Goal: Information Seeking & Learning: Understand process/instructions

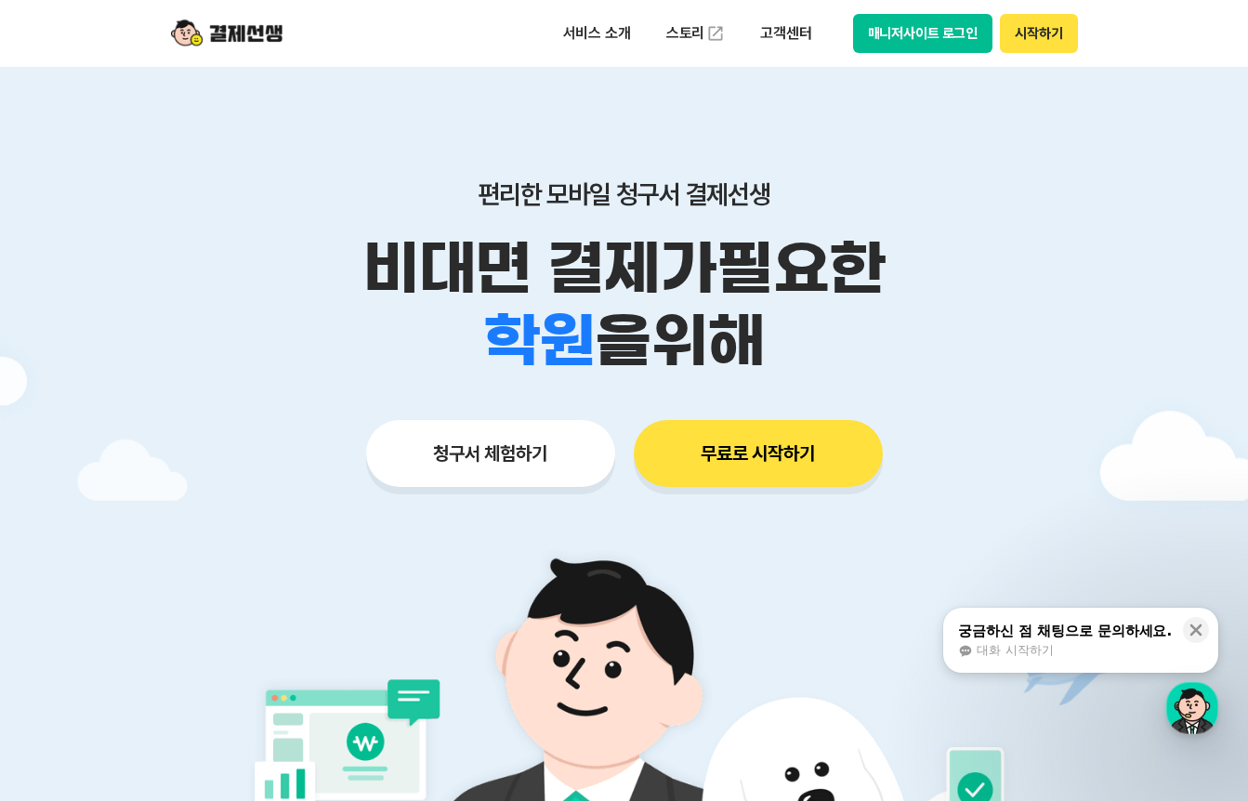
click at [921, 33] on button "매니저사이트 로그인" at bounding box center [923, 33] width 140 height 39
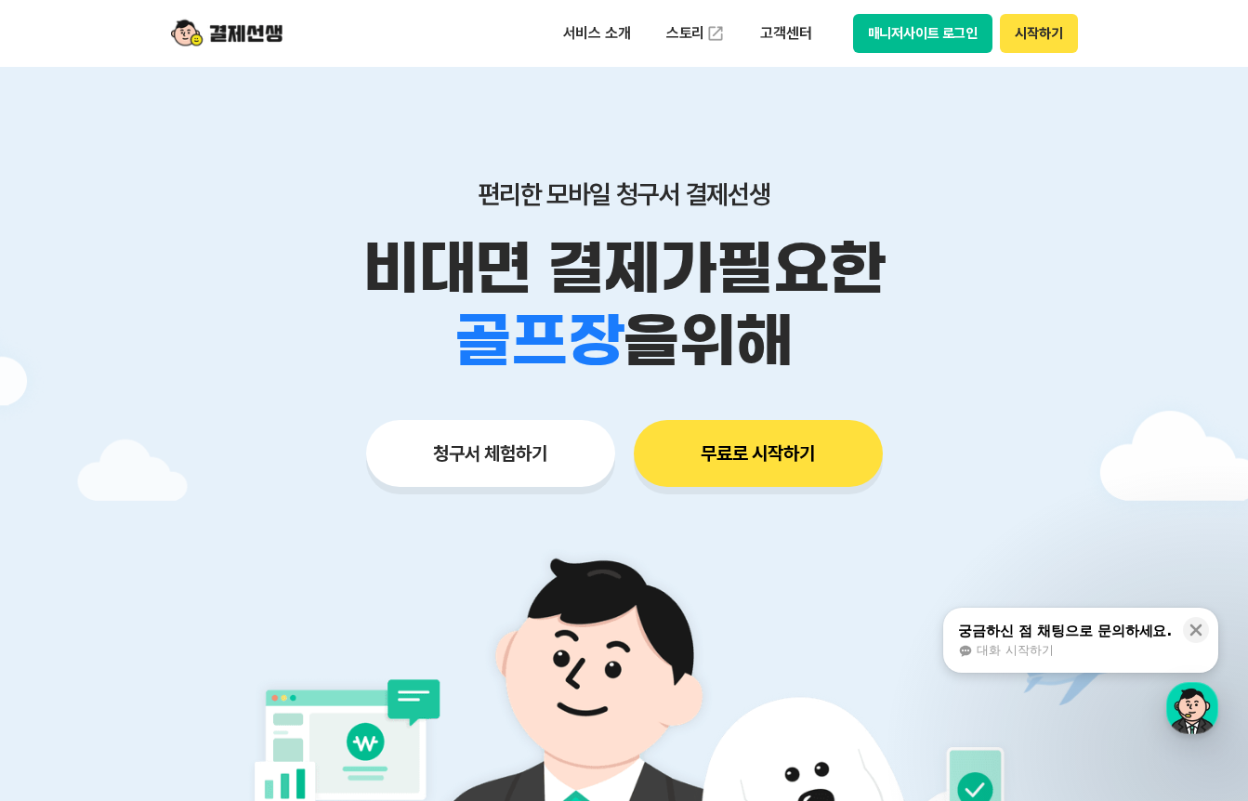
click at [929, 26] on button "매니저사이트 로그인" at bounding box center [923, 33] width 140 height 39
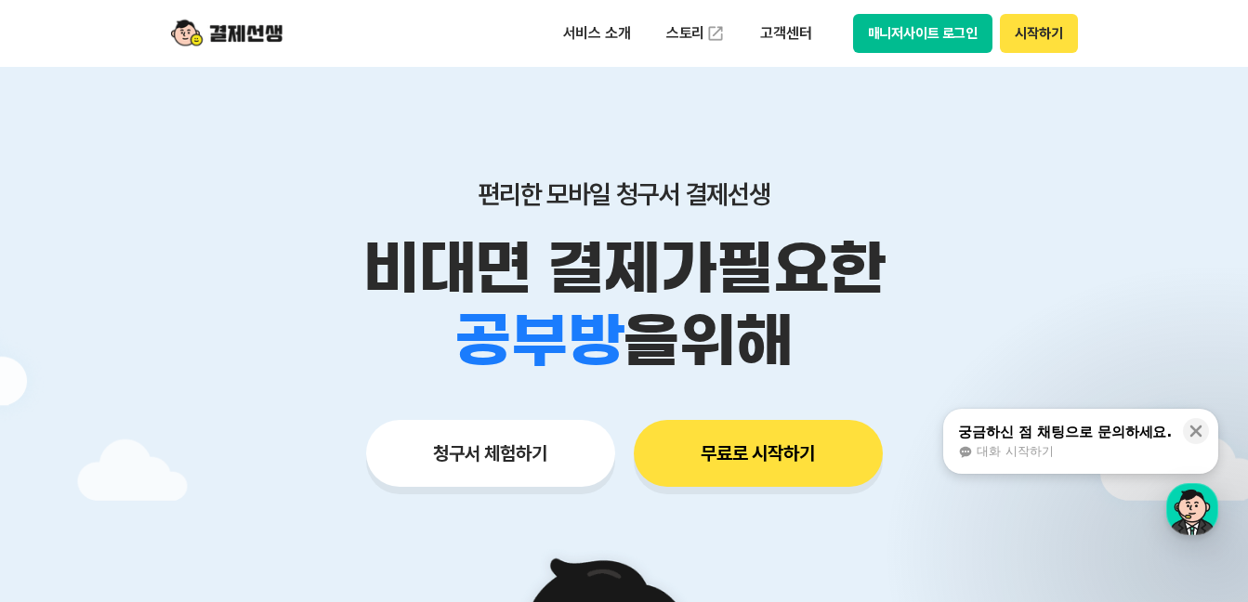
click at [901, 30] on button "매니저사이트 로그인" at bounding box center [923, 33] width 140 height 39
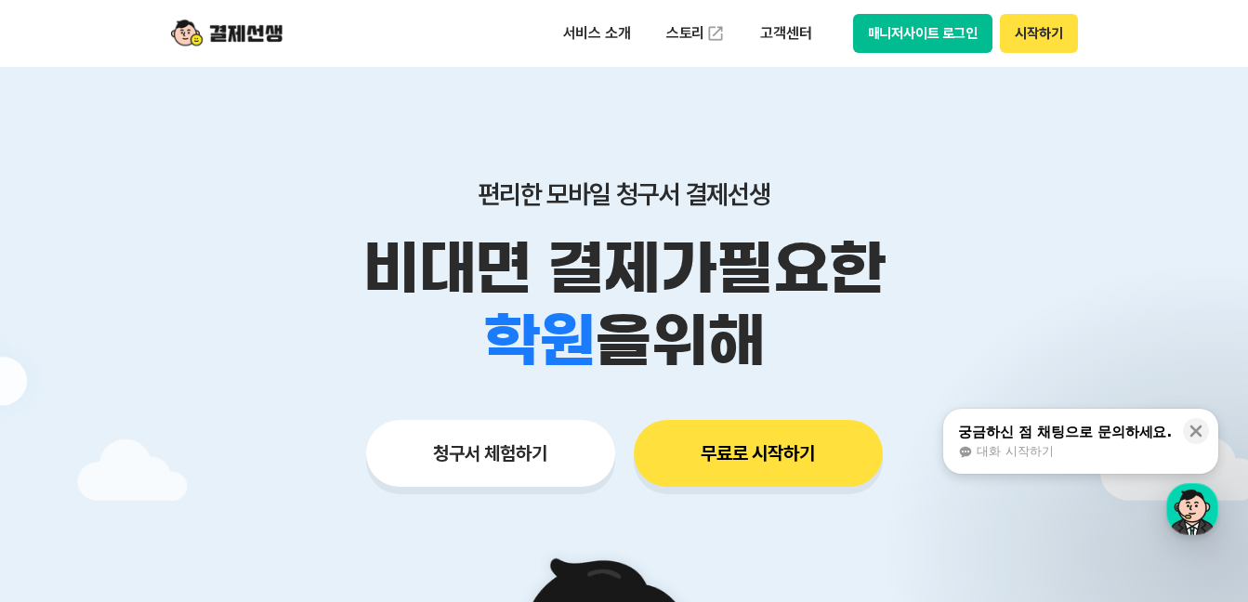
click at [911, 41] on button "매니저사이트 로그인" at bounding box center [923, 33] width 140 height 39
click at [922, 27] on button "매니저사이트 로그인" at bounding box center [923, 33] width 140 height 39
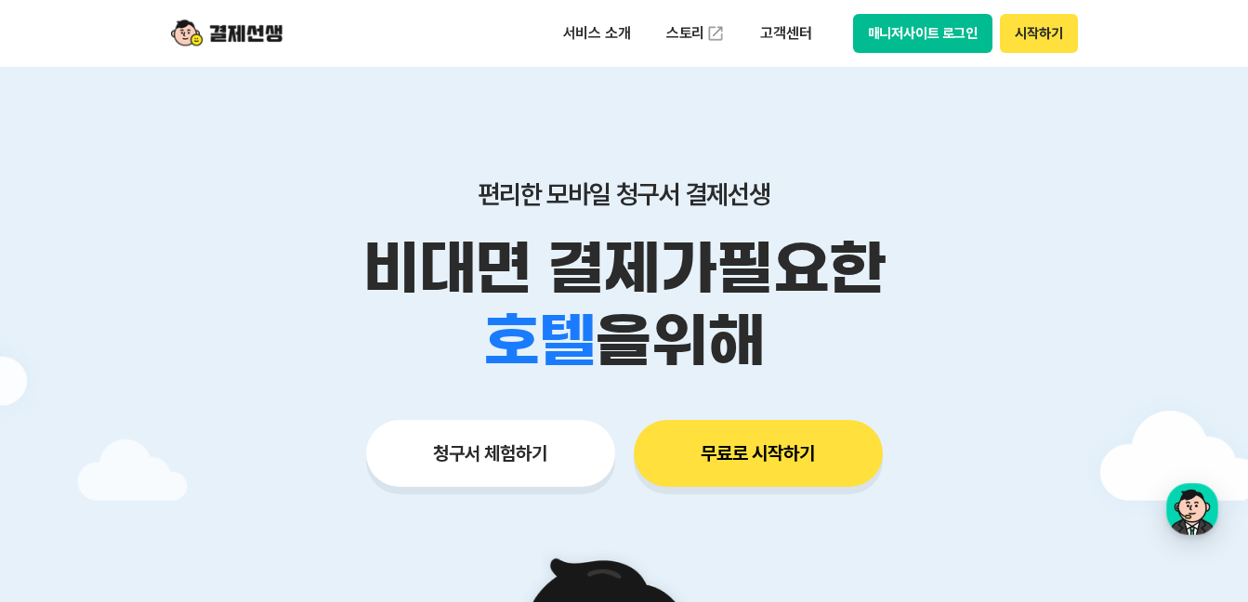
click at [1040, 28] on button "시작하기" at bounding box center [1038, 33] width 77 height 39
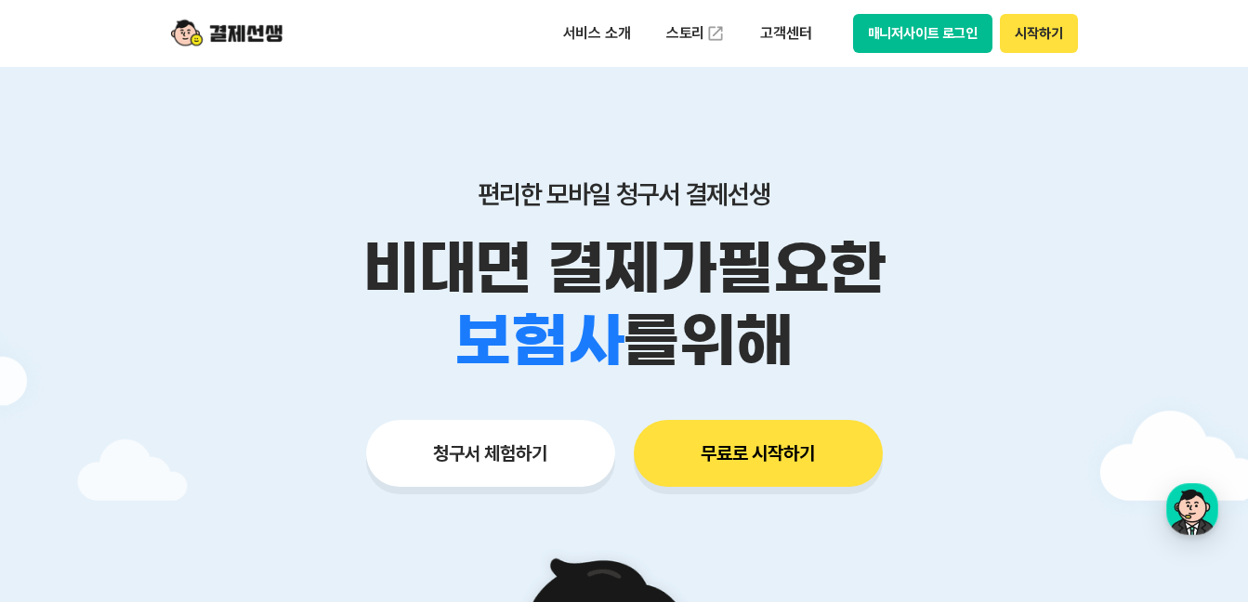
click at [926, 22] on button "매니저사이트 로그인" at bounding box center [923, 33] width 140 height 39
click at [1016, 323] on div "학원 공부방 호텔 쇼핑몰 병원 배달 보험사 항공사 골프장 를 위해" at bounding box center [624, 341] width 951 height 72
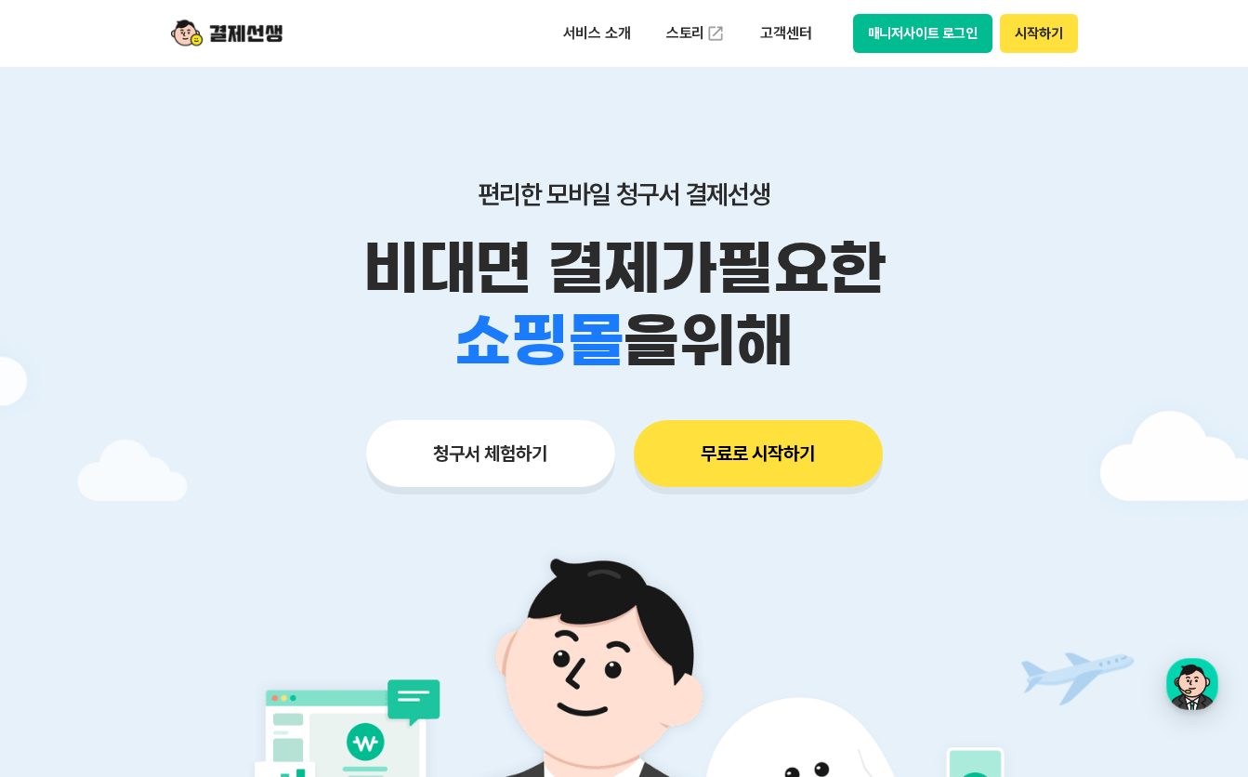
click at [1012, 337] on div "학원 공부방 호텔 쇼핑몰 병원 배달 보험사 항공사 골프장 을 위해" at bounding box center [624, 341] width 951 height 72
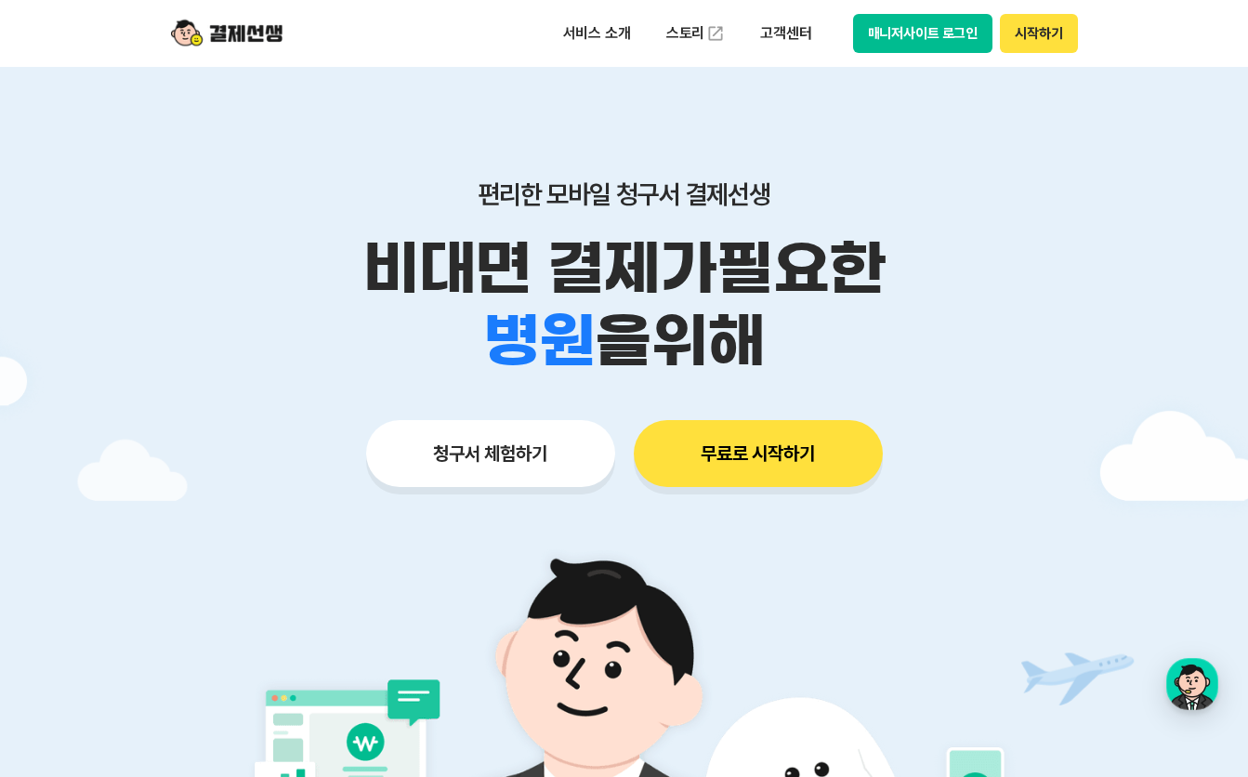
click at [782, 441] on button "무료로 시작하기" at bounding box center [758, 453] width 249 height 67
click at [909, 25] on button "매니저사이트 로그인" at bounding box center [923, 33] width 140 height 39
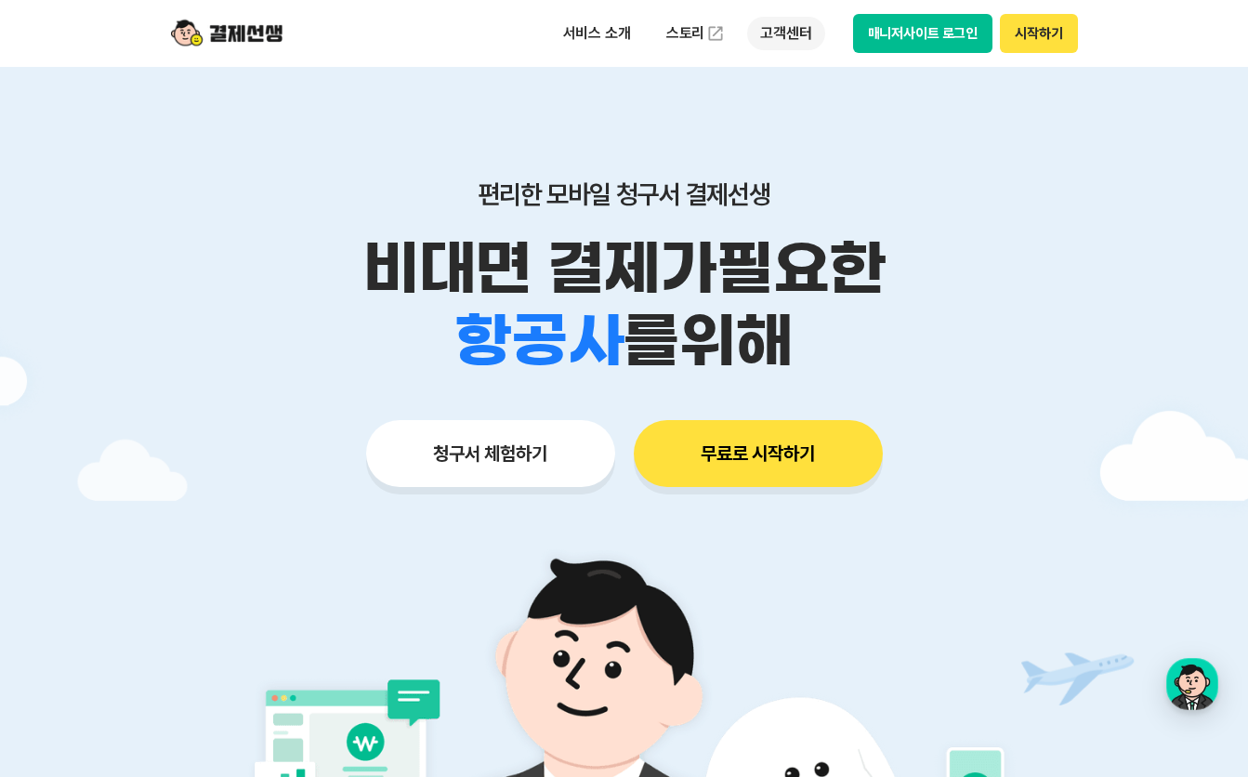
click at [781, 29] on p "고객센터" at bounding box center [785, 33] width 77 height 33
drag, startPoint x: 1055, startPoint y: 266, endPoint x: 1061, endPoint y: 339, distance: 73.7
click at [1056, 266] on p "비대면 결제가 필요한" at bounding box center [624, 268] width 951 height 72
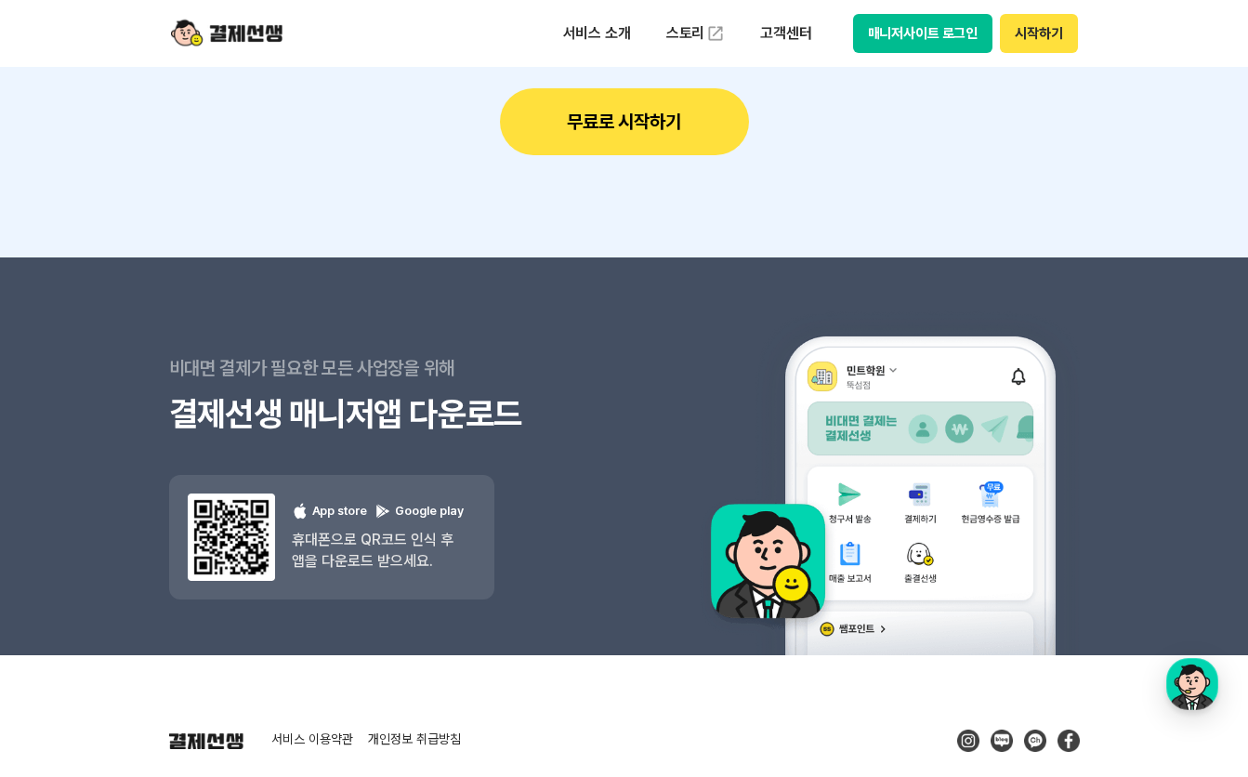
scroll to position [16717, 0]
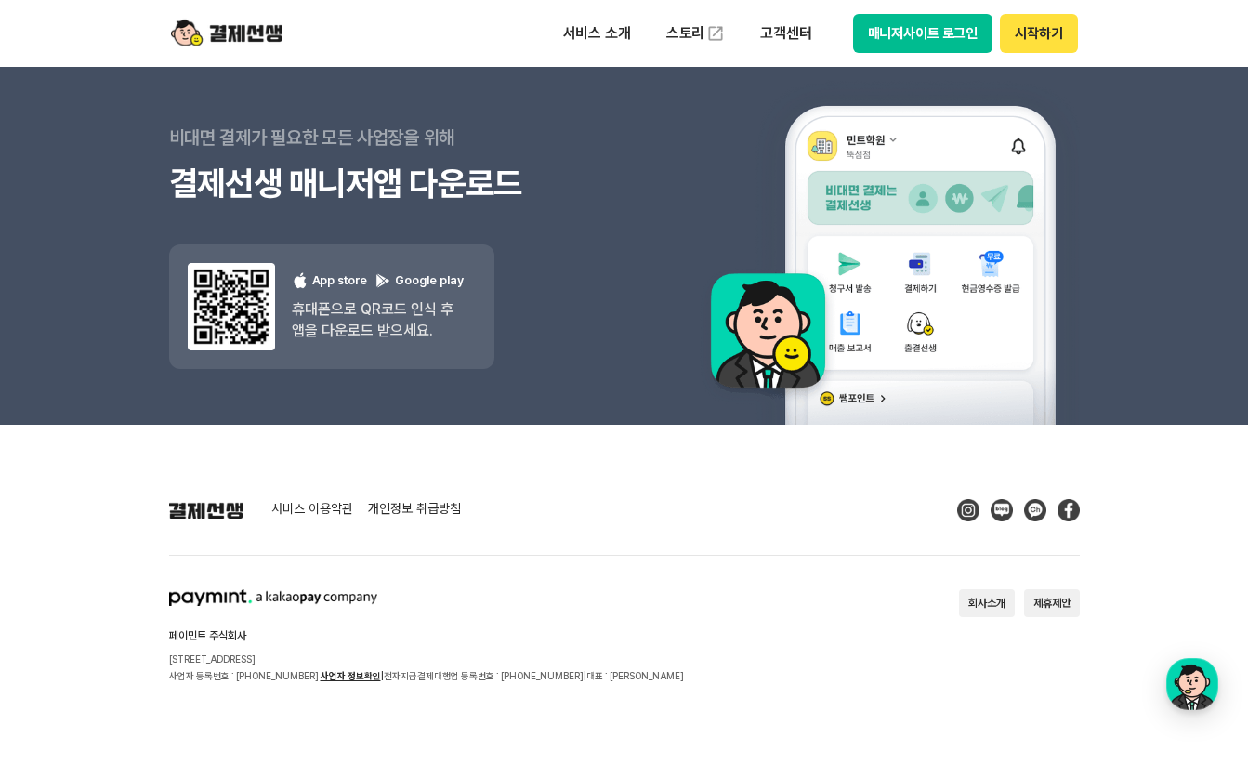
click at [817, 601] on section "페이민트 주식회사 서울시 성동구 상원1길 26 서울숲A타워 409호 사업자 등록번호 : 220-88-75476 사업자 정보확인 | 전자지급결제…" at bounding box center [624, 636] width 911 height 95
click at [611, 36] on p "서비스 소개" at bounding box center [597, 33] width 94 height 33
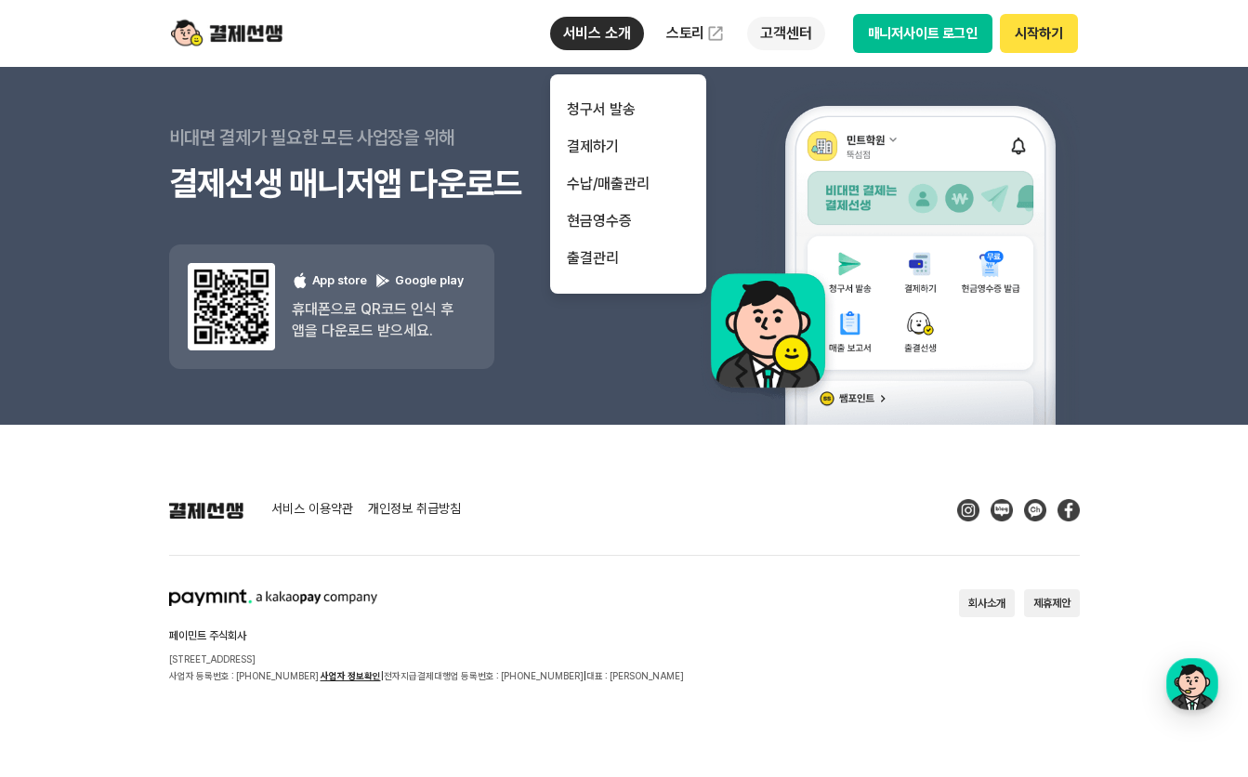
click at [790, 30] on p "고객센터" at bounding box center [785, 33] width 77 height 33
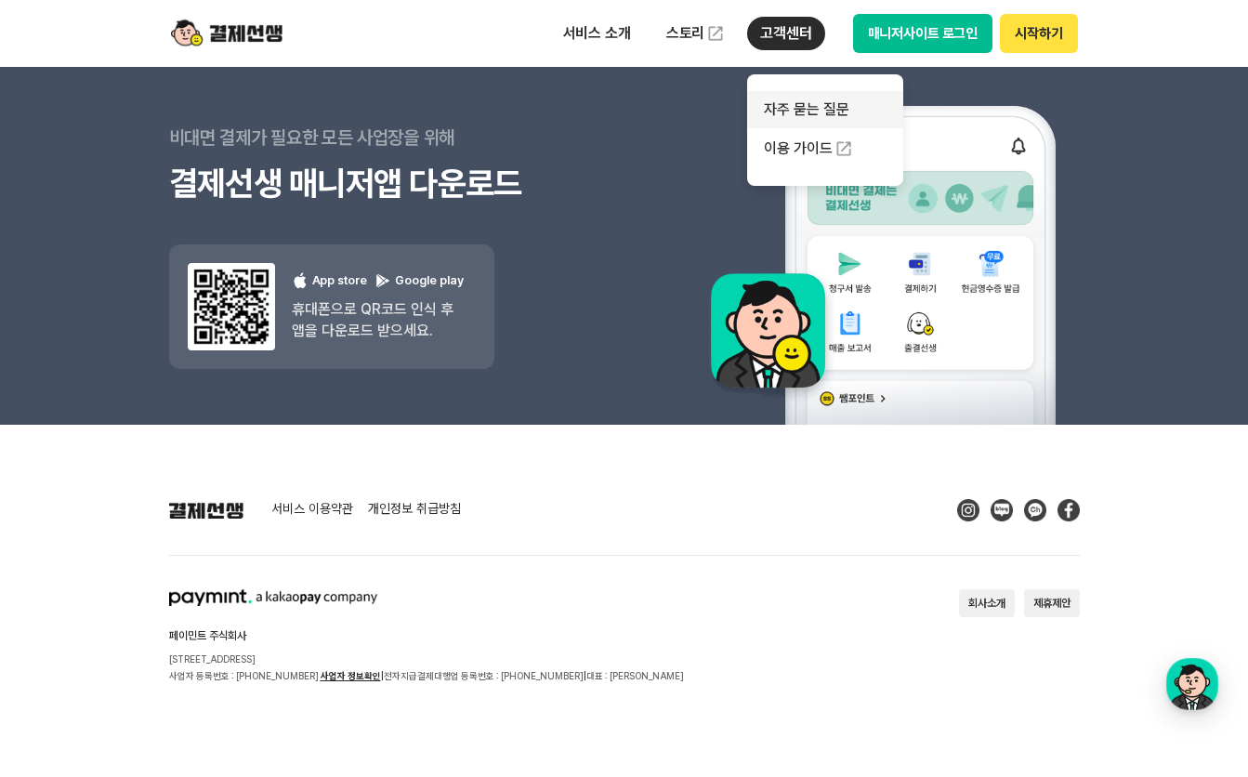
click at [802, 107] on link "자주 묻는 질문" at bounding box center [825, 109] width 156 height 37
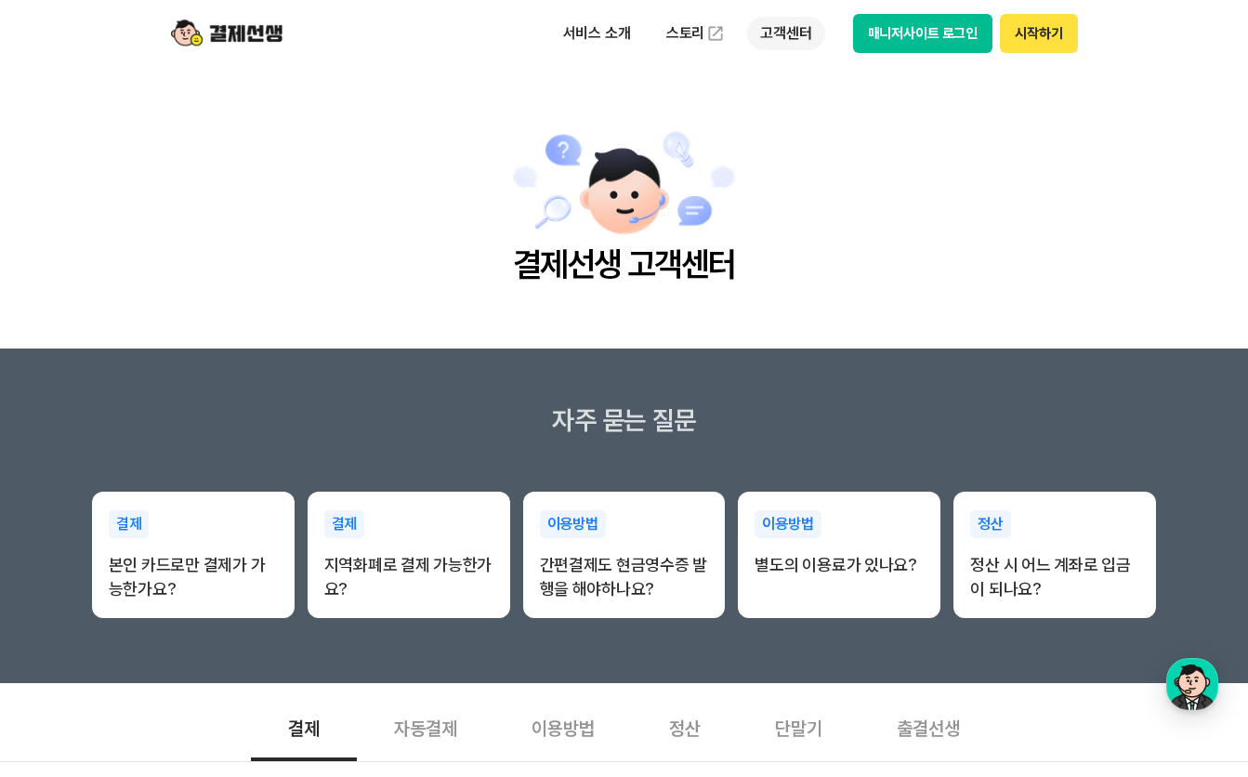
click at [783, 33] on p "고객센터" at bounding box center [785, 33] width 77 height 33
click at [803, 144] on link "이용 가이드" at bounding box center [825, 148] width 156 height 41
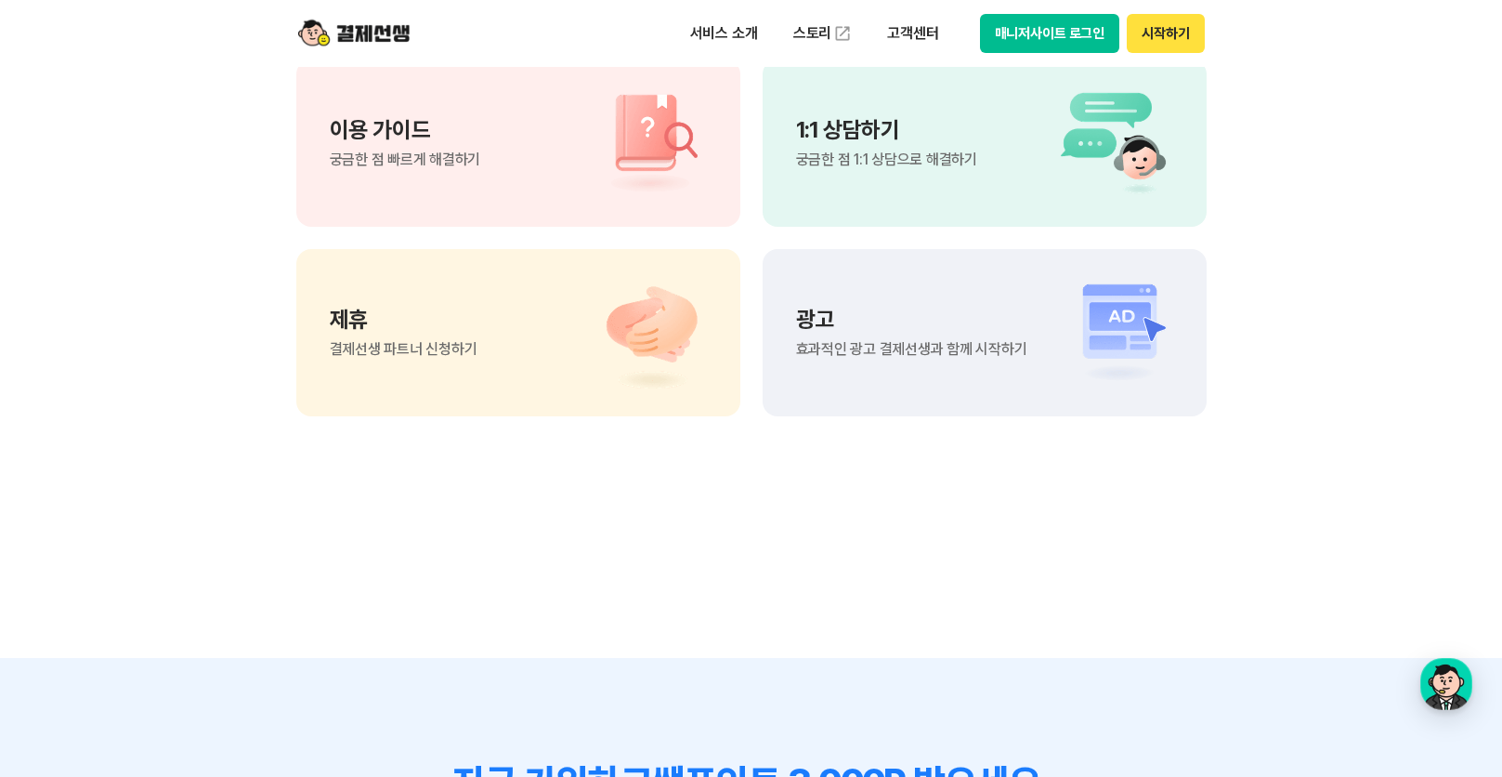
scroll to position [1301, 0]
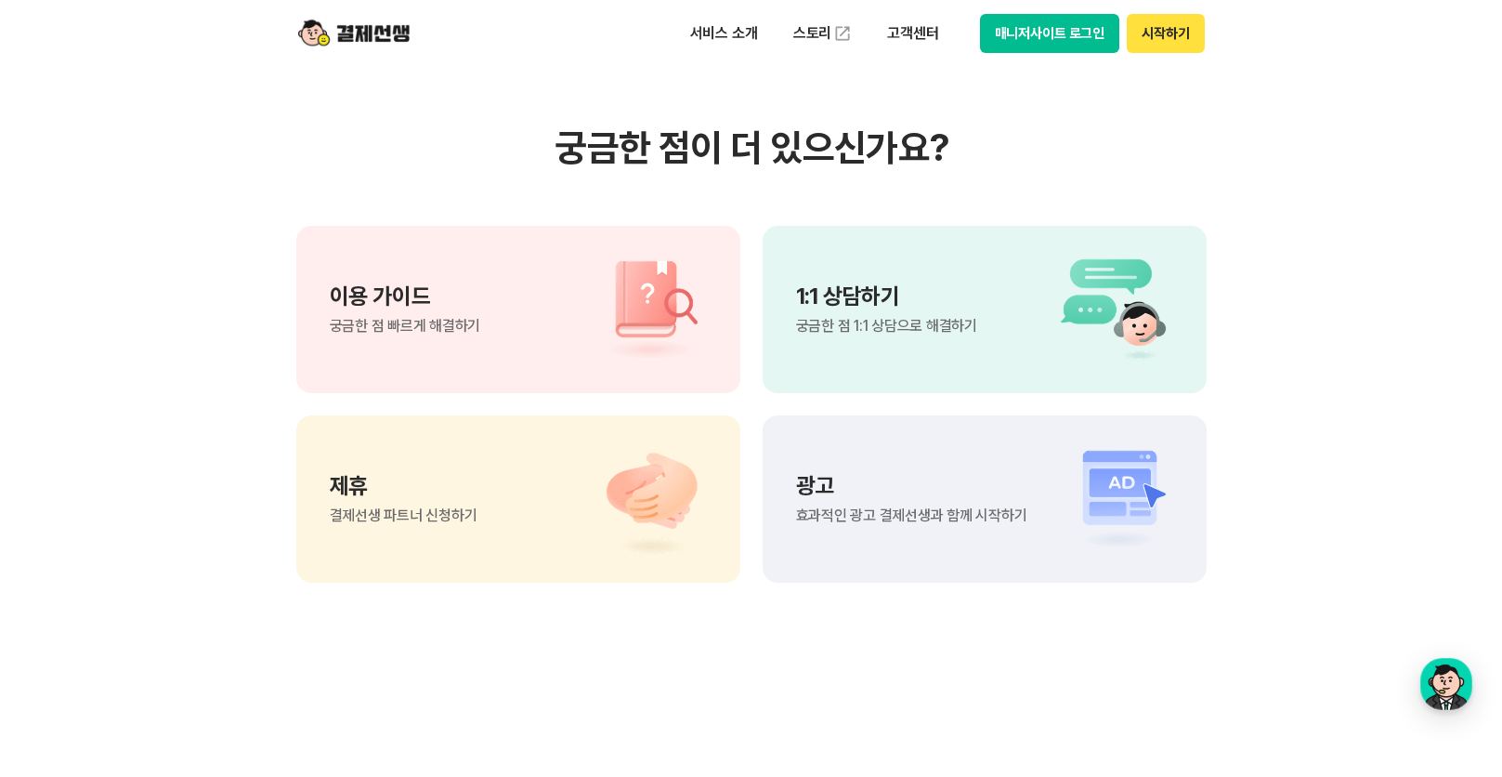
click at [865, 304] on p "1:1 상담하기" at bounding box center [886, 296] width 181 height 22
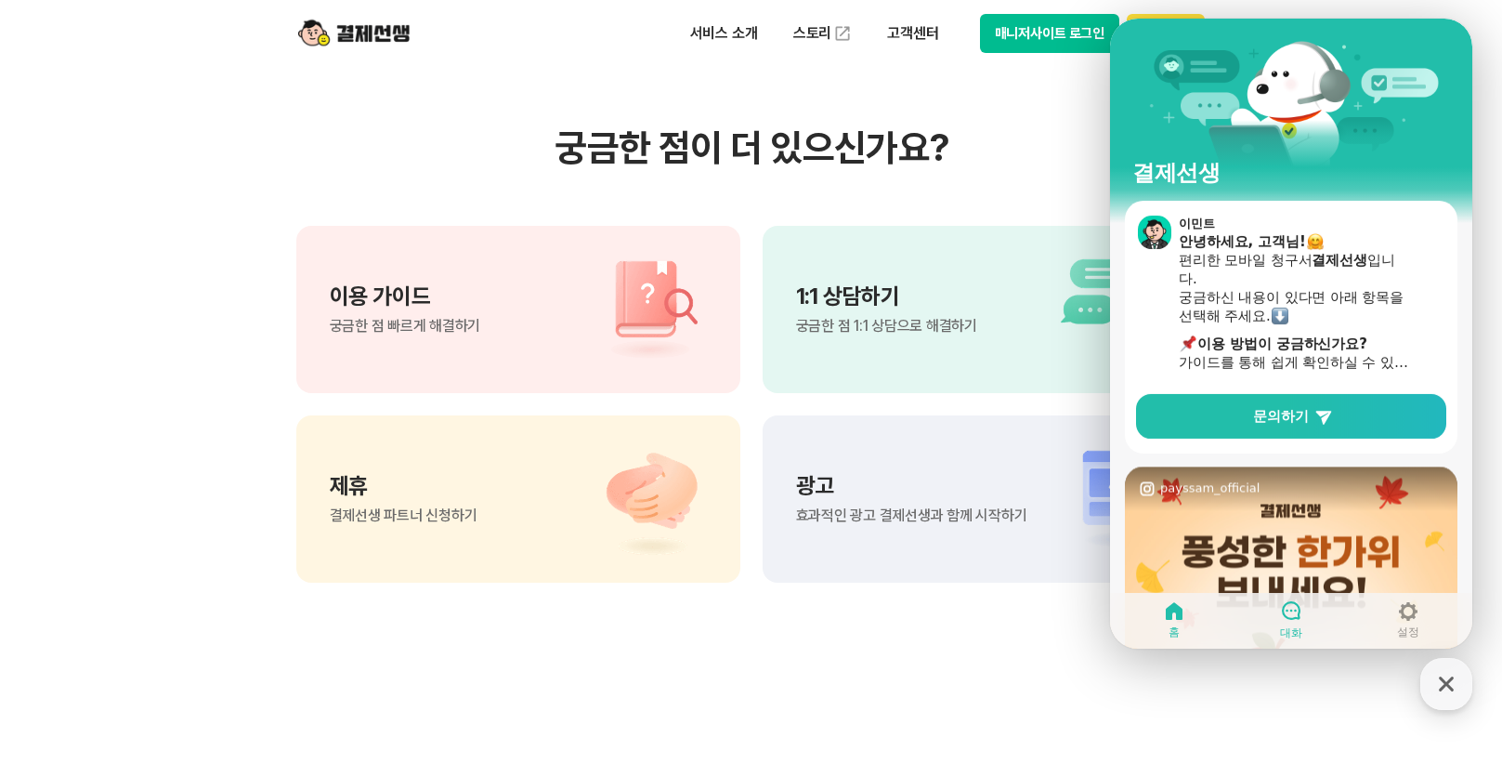
drag, startPoint x: 1293, startPoint y: 610, endPoint x: 1306, endPoint y: 624, distance: 19.1
click at [1247, 601] on icon at bounding box center [1291, 610] width 22 height 22
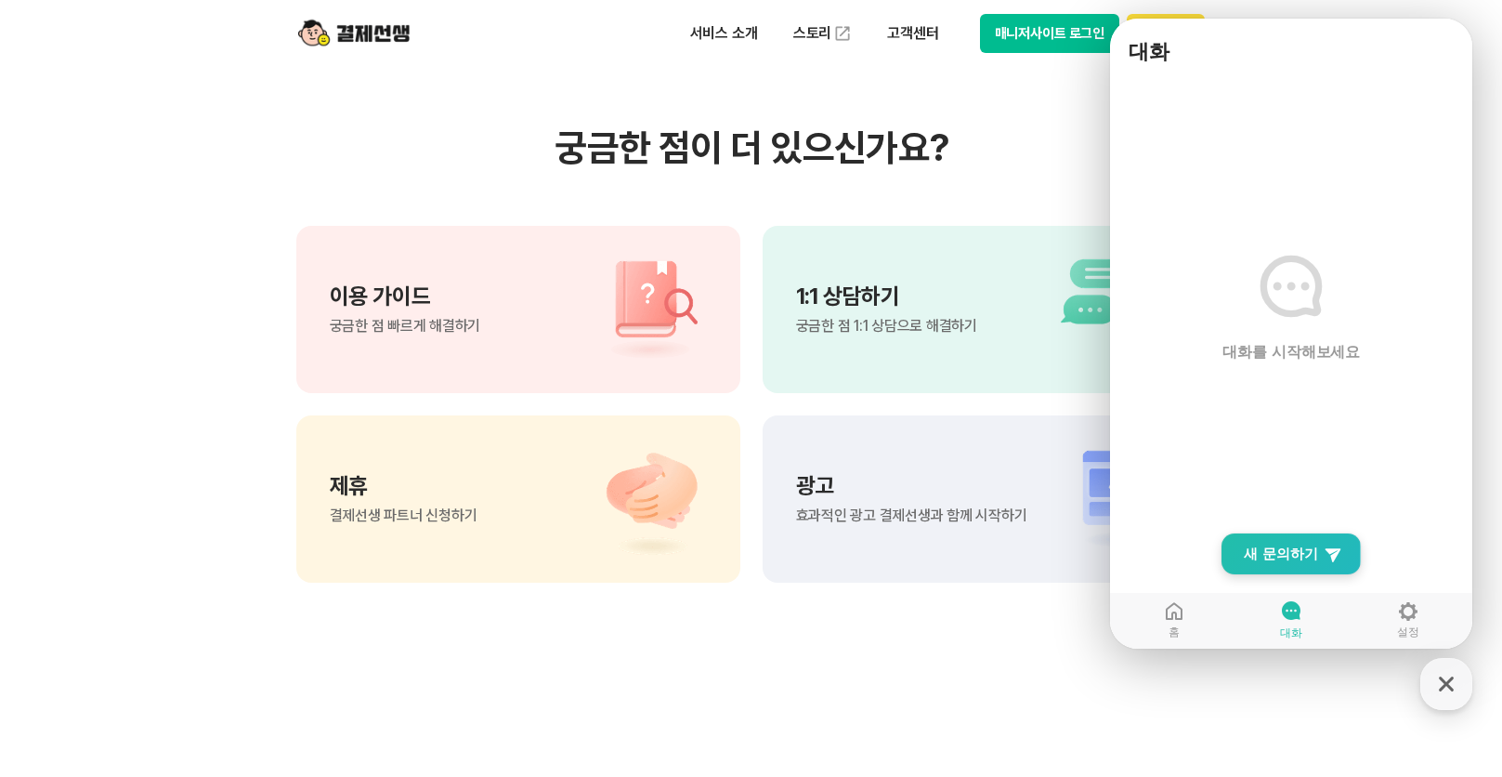
click at [1247, 550] on span "새 문의하기" at bounding box center [1281, 554] width 74 height 19
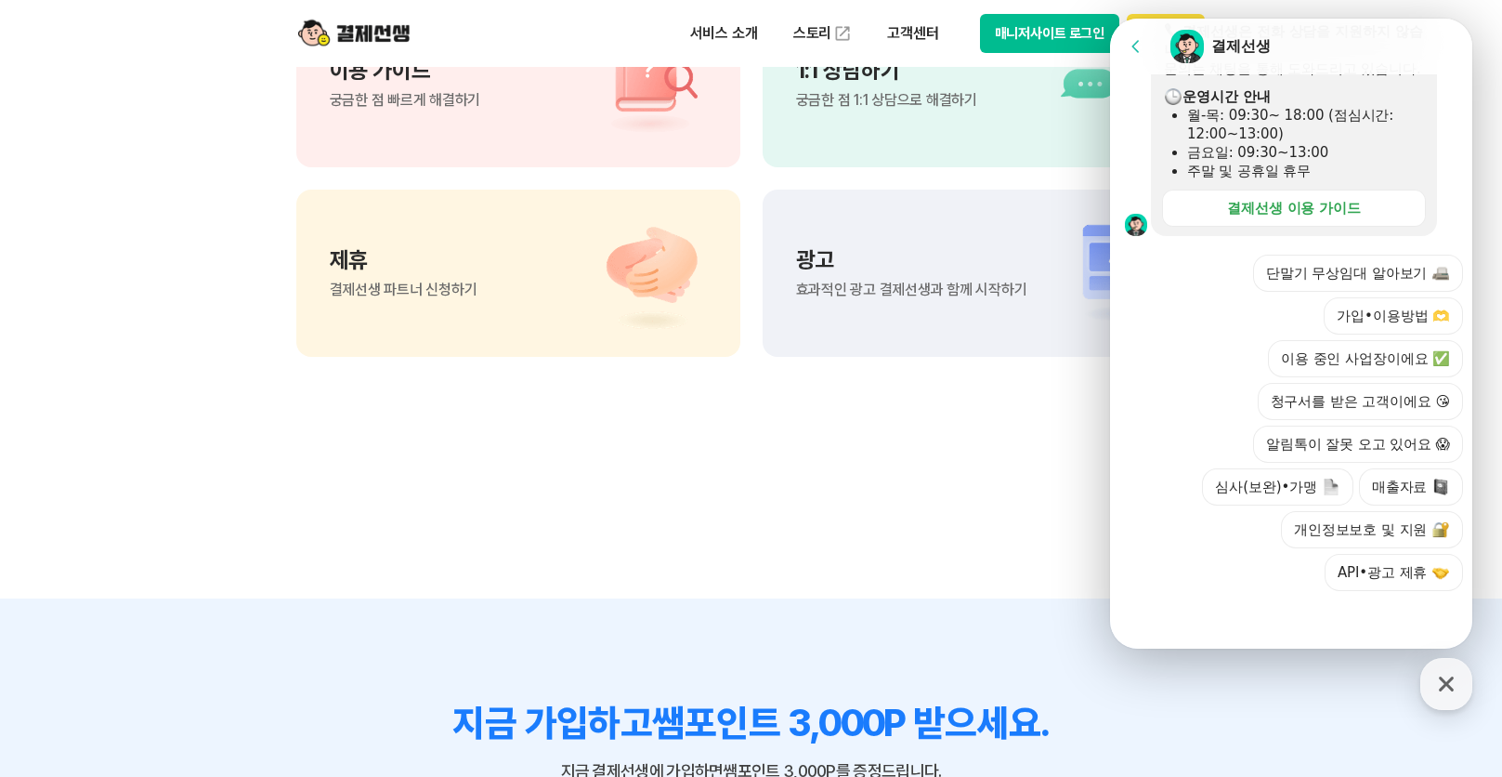
scroll to position [1580, 0]
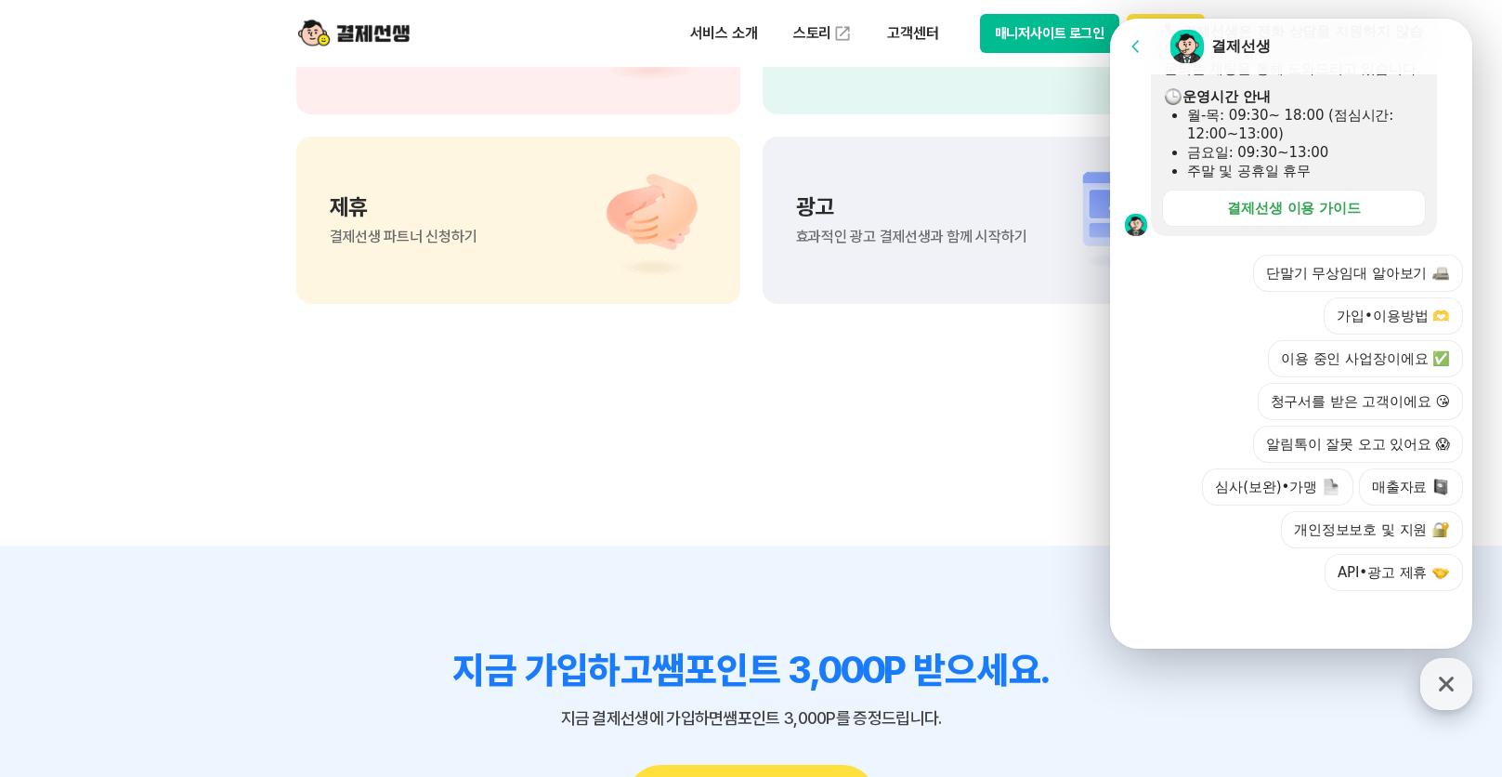
click at [1247, 601] on icon "button" at bounding box center [1446, 683] width 15 height 15
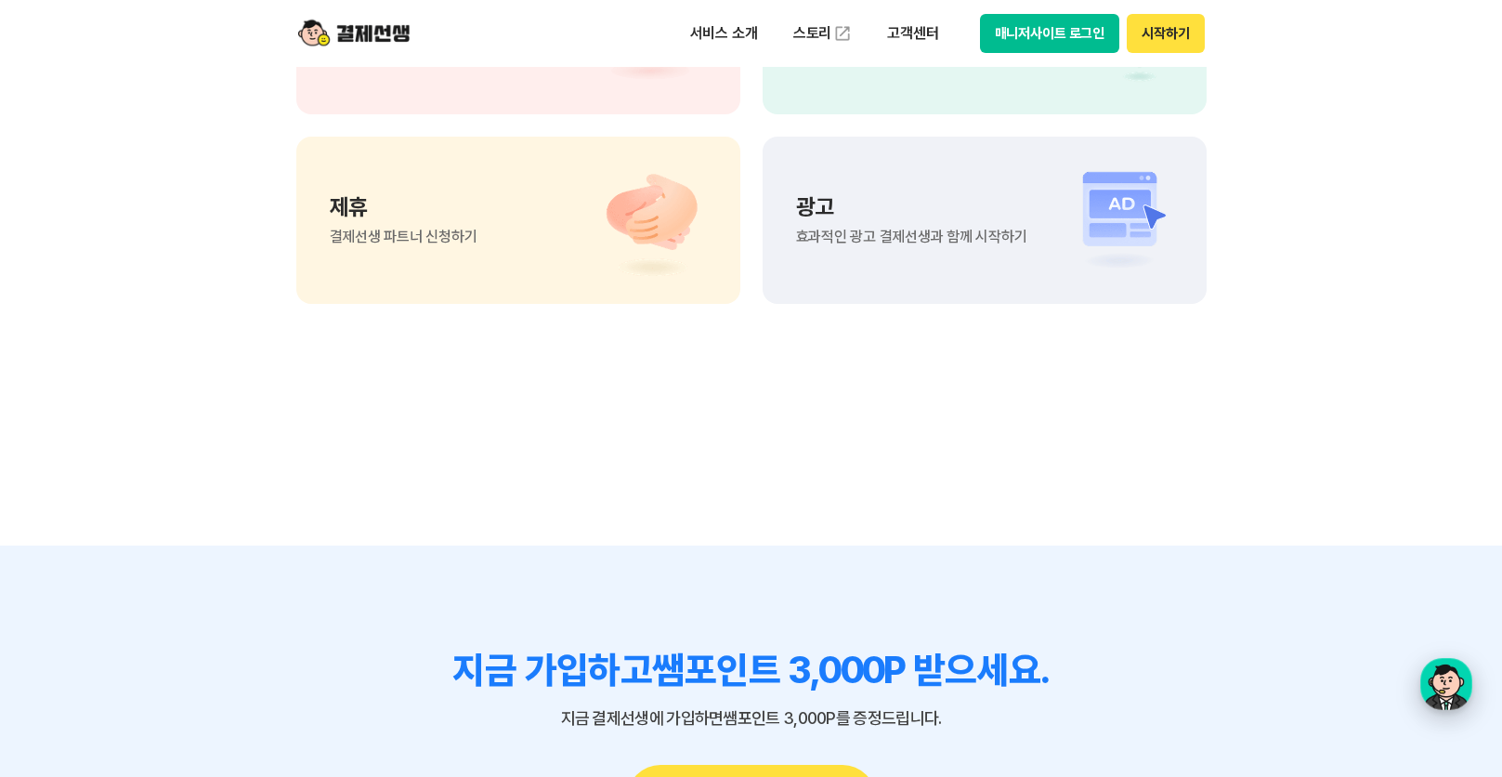
click at [1247, 601] on div "button" at bounding box center [1447, 684] width 52 height 52
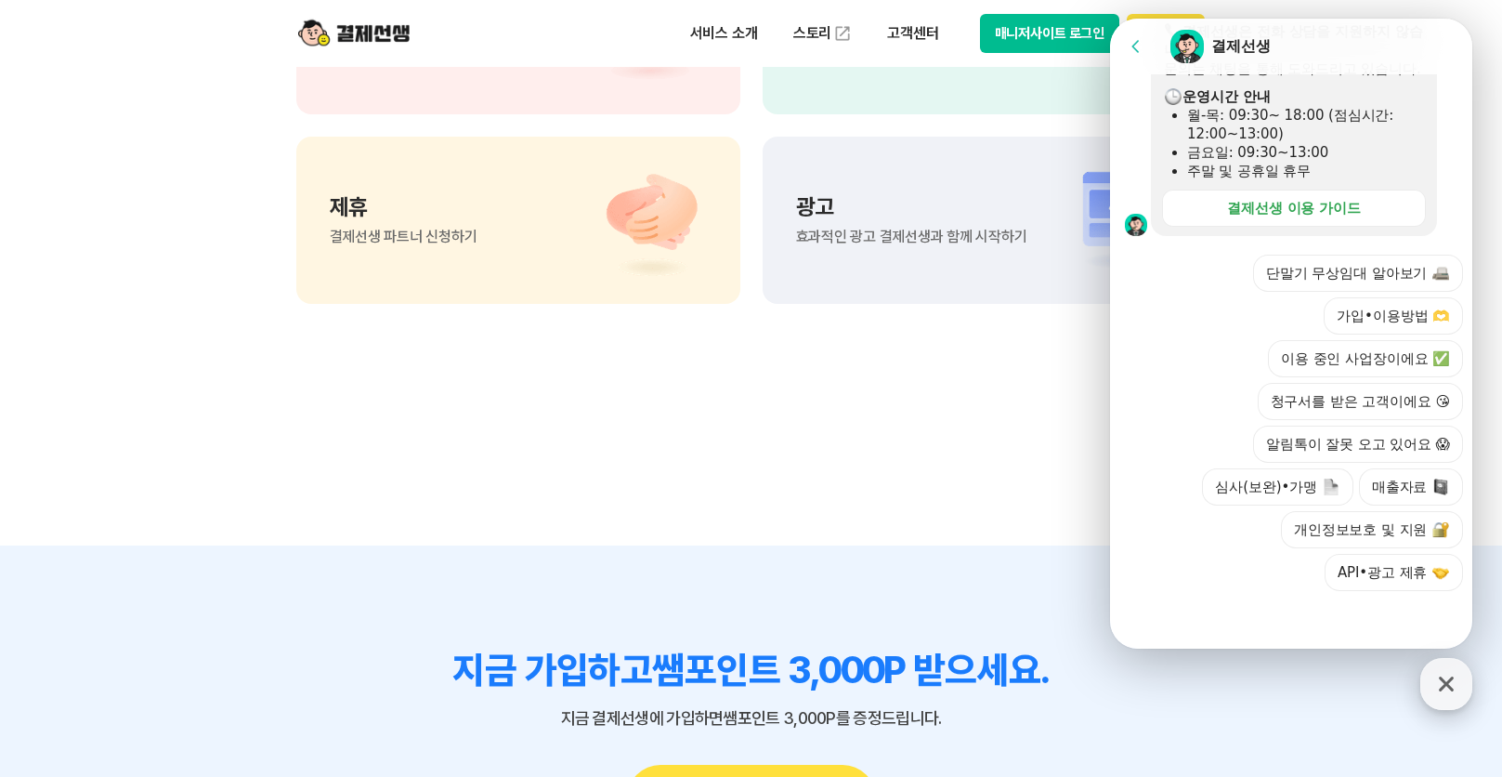
click at [1247, 601] on icon "button" at bounding box center [1446, 683] width 15 height 15
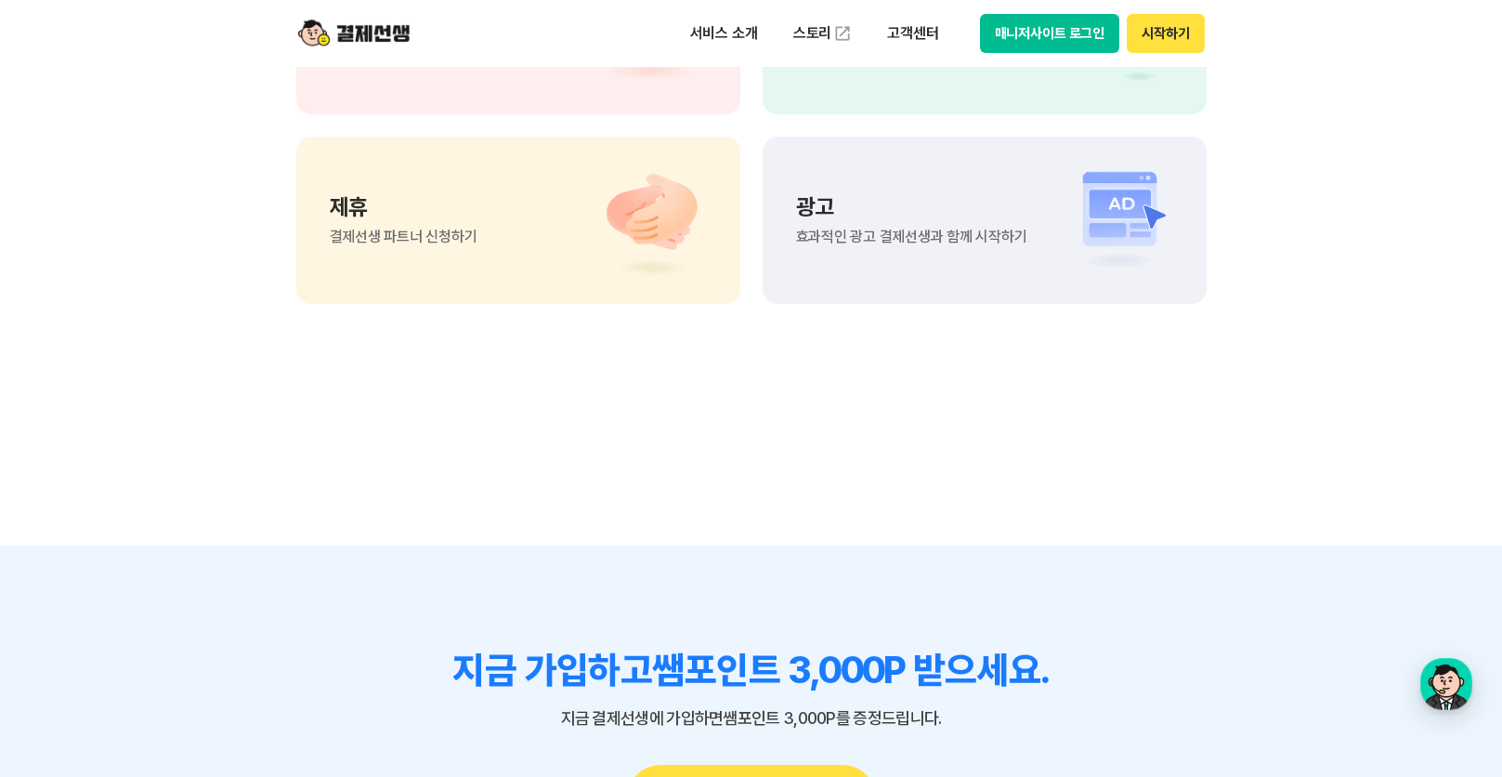
click at [1218, 601] on section "지금 가입하고 쌤포인트 3,000P 받으세요. 지금 결제선생에 가입하면 쌤포인트 3,000P를 증정드립니다. 무료로 시작하기" at bounding box center [751, 739] width 1502 height 388
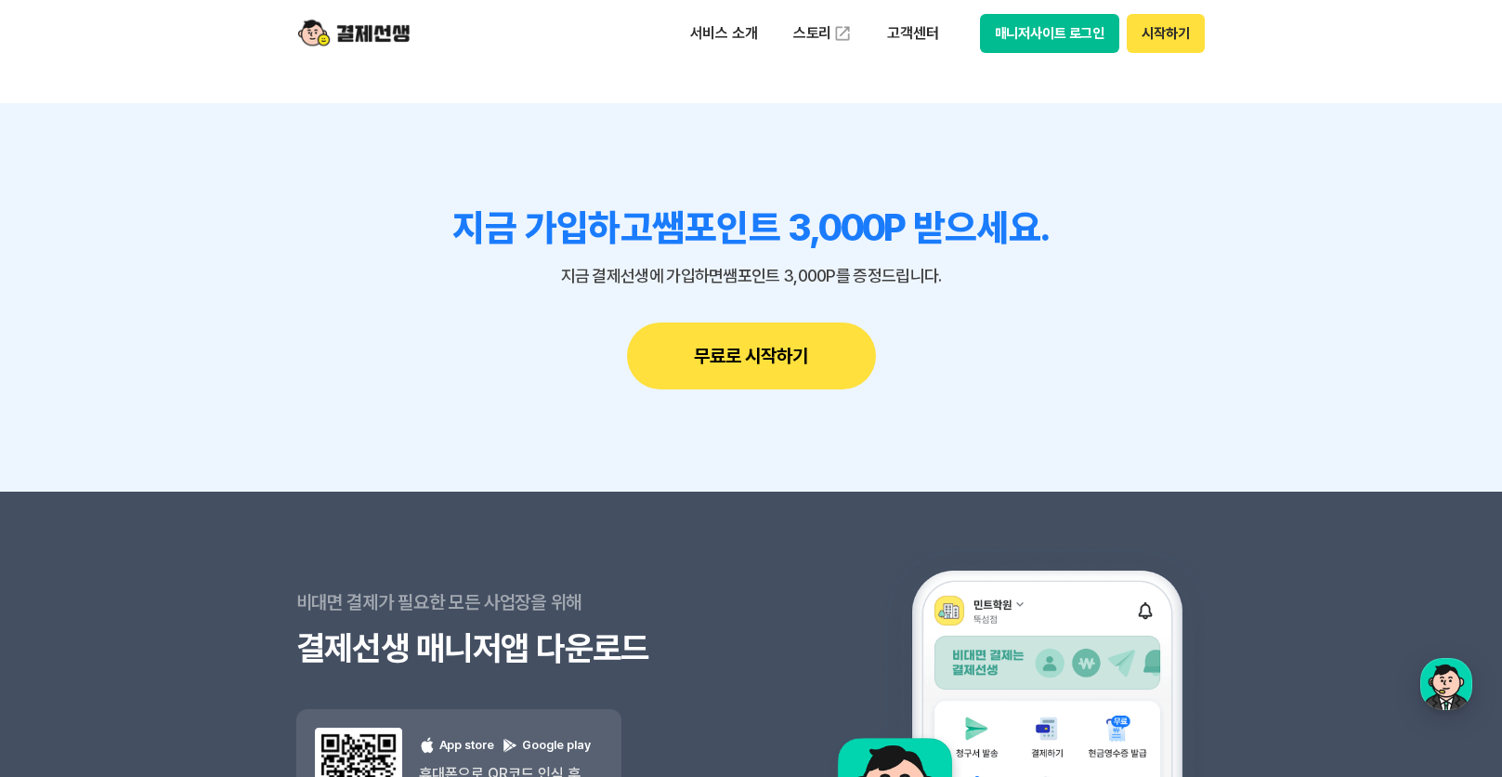
scroll to position [2486, 0]
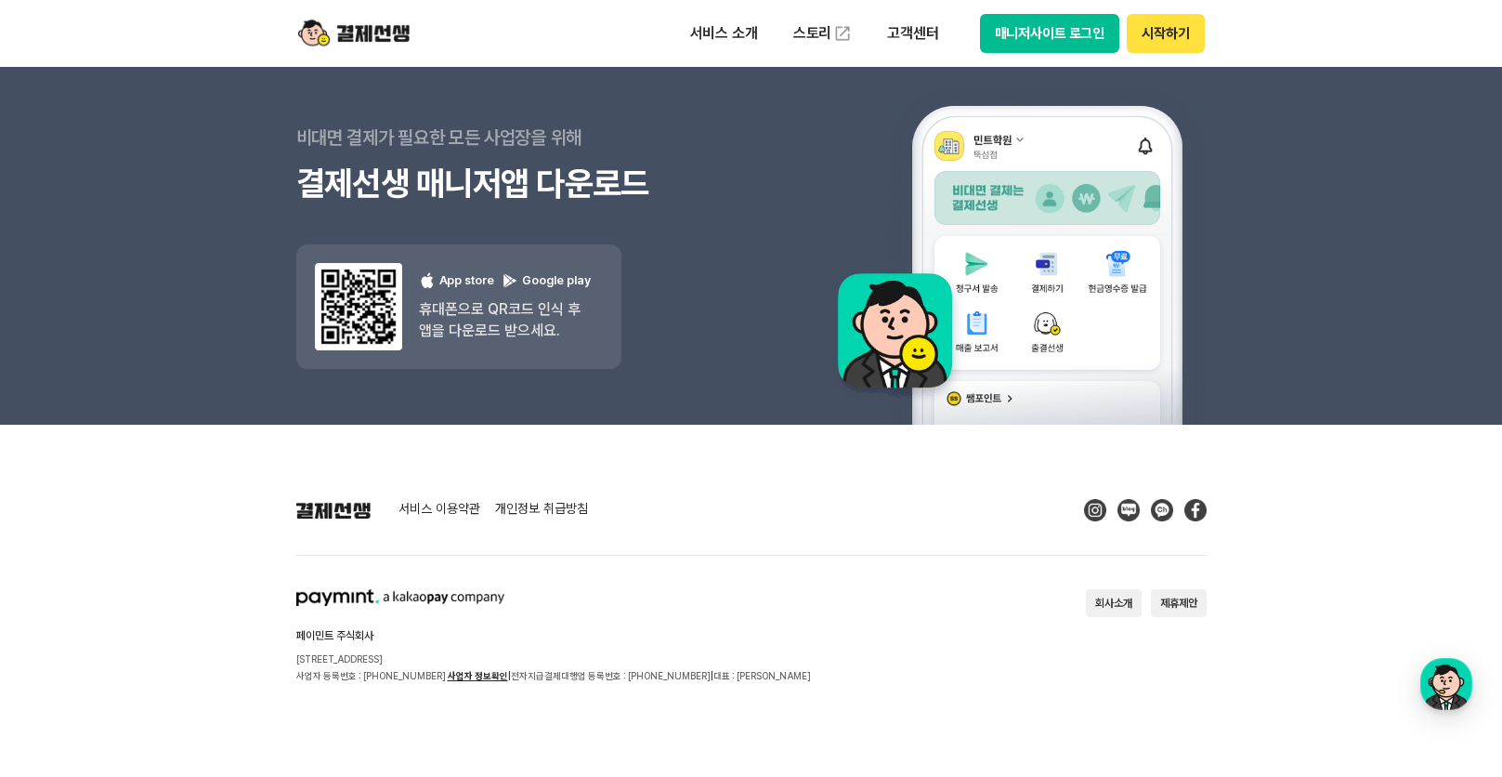
click at [1111, 601] on button "회사소개" at bounding box center [1114, 603] width 56 height 28
click at [1079, 31] on button "매니저사이트 로그인" at bounding box center [1050, 33] width 140 height 39
click at [1152, 39] on button "시작하기" at bounding box center [1165, 33] width 77 height 39
click at [1247, 503] on footer "서비스 이용약관 개인정보 취급방침 페이민트 주식회사 서울시 성동구 상원1길 26 서울숲A타워 409호 사업자 등록번호 : 220-88-7547…" at bounding box center [751, 601] width 1502 height 352
click at [1069, 27] on button "매니저사이트 로그인" at bounding box center [1050, 33] width 140 height 39
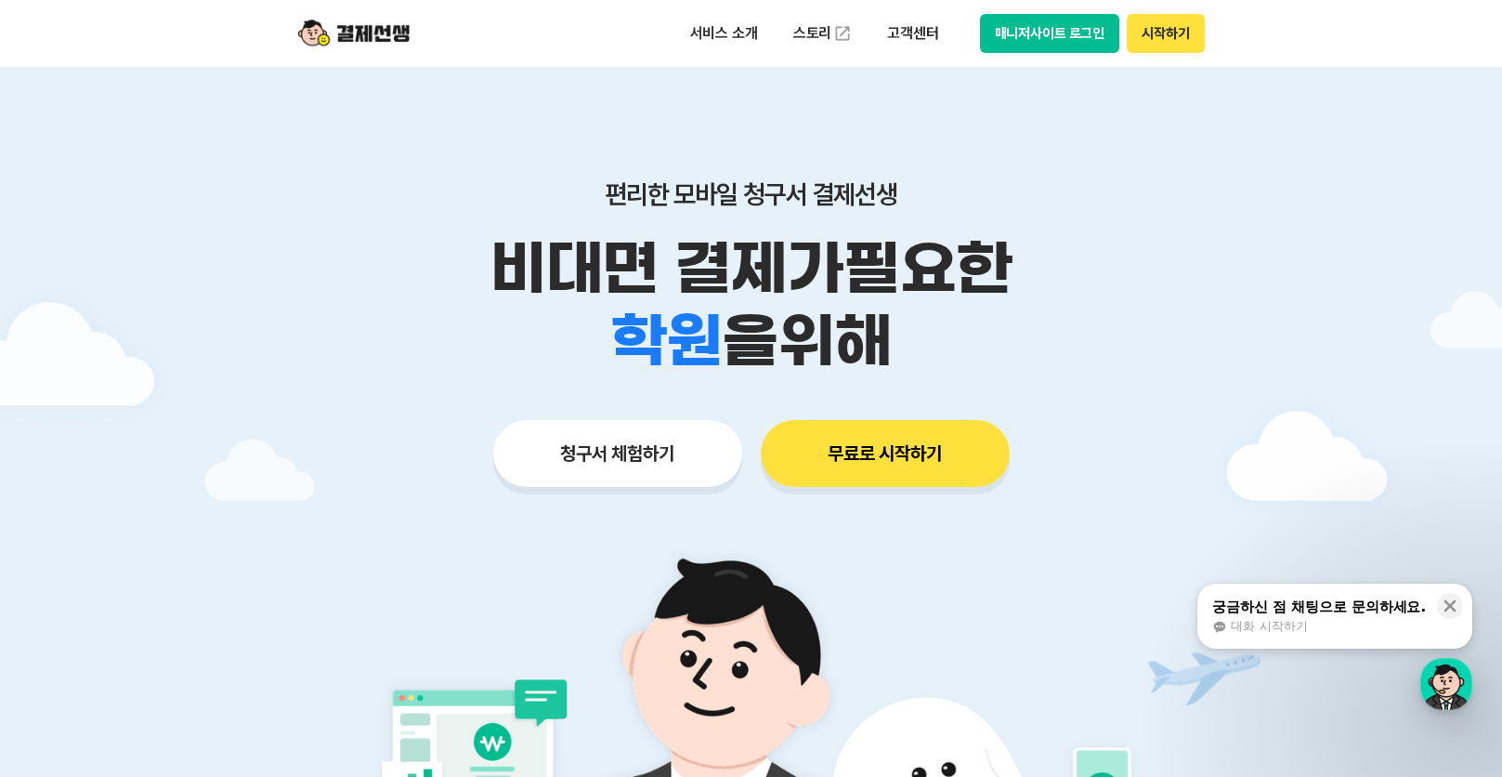
click at [1082, 22] on button "매니저사이트 로그인" at bounding box center [1050, 33] width 140 height 39
click at [1148, 258] on p "비대면 결제가 필요한" at bounding box center [751, 268] width 951 height 72
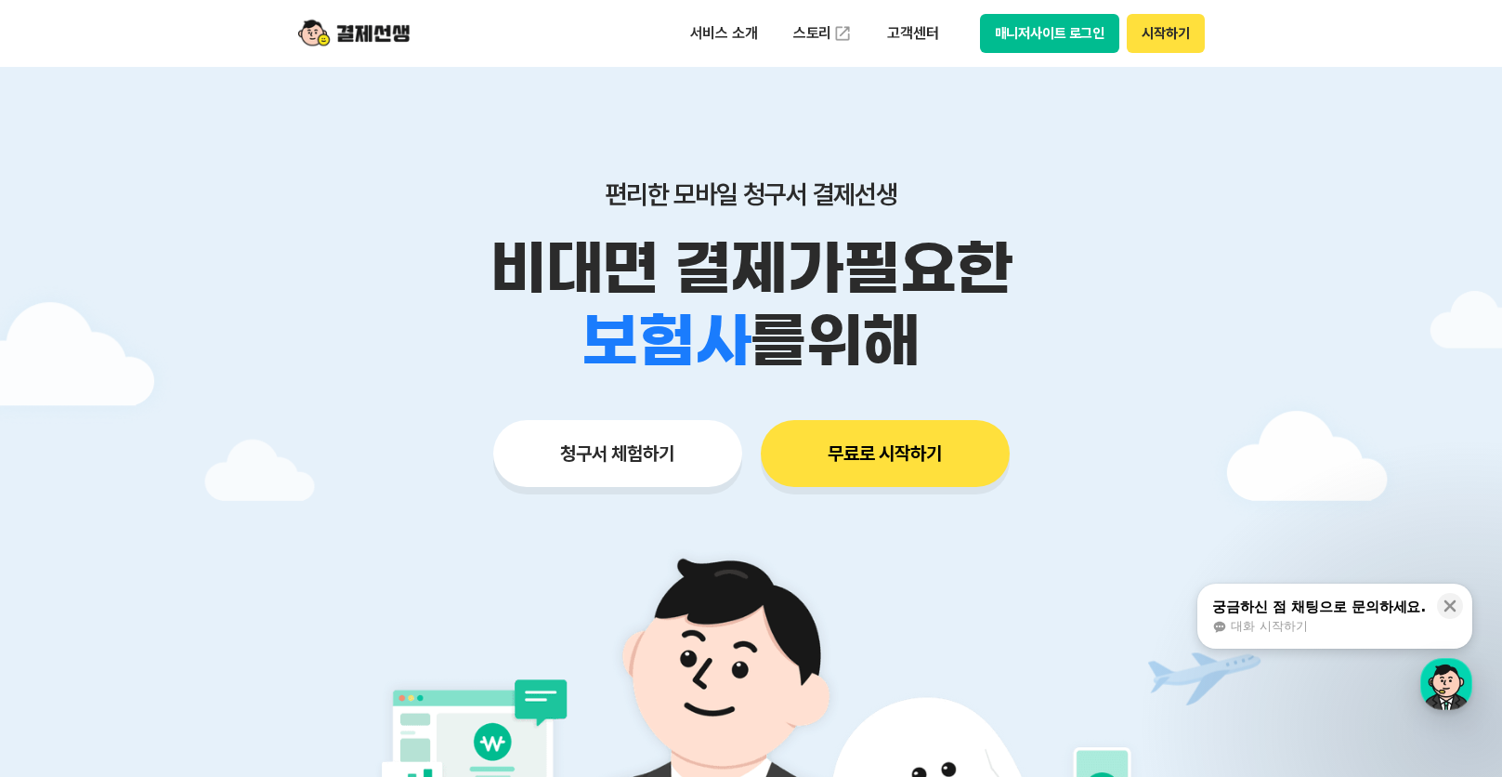
click at [1053, 33] on button "매니저사이트 로그인" at bounding box center [1050, 33] width 140 height 39
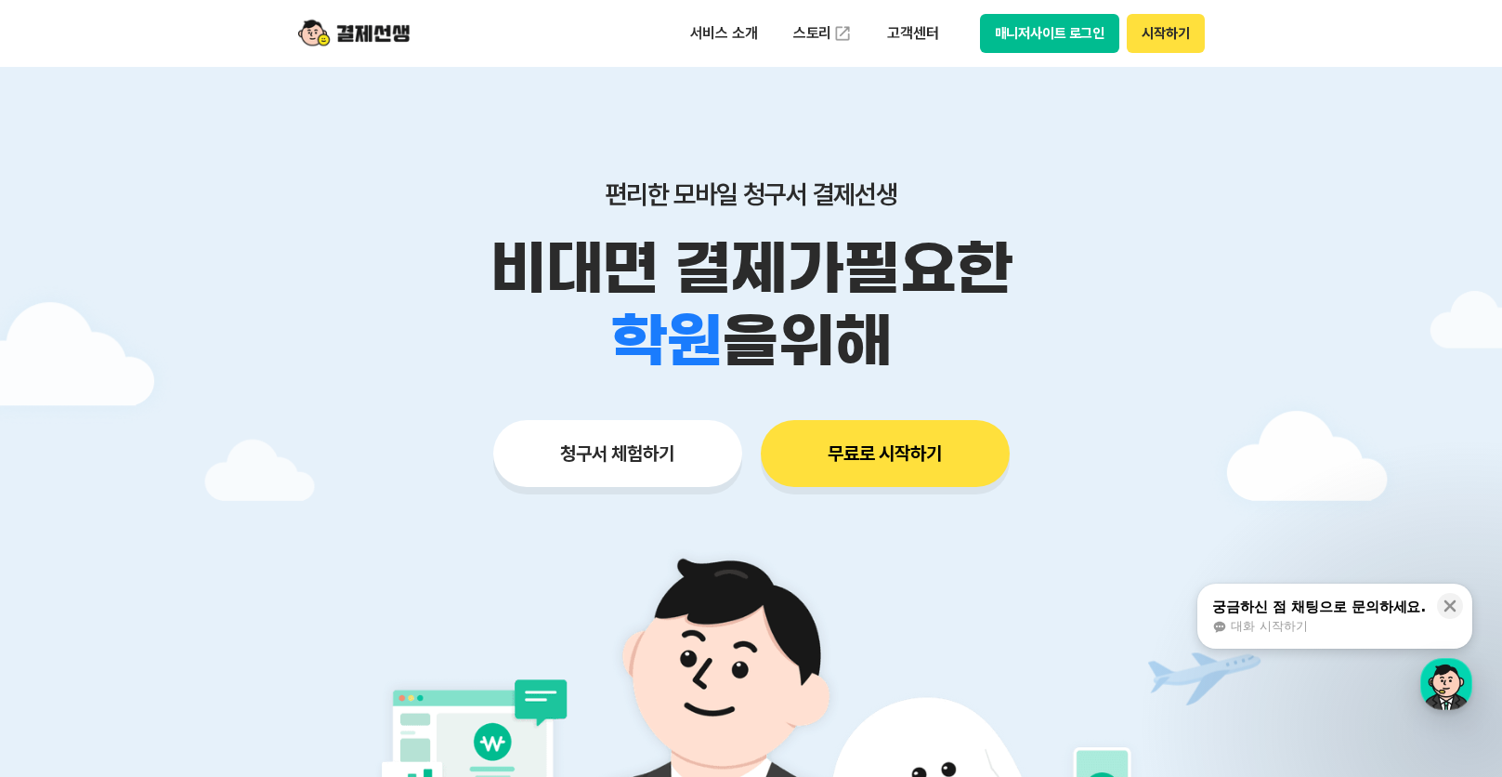
click at [1205, 300] on p "비대면 결제가 필요한" at bounding box center [751, 268] width 951 height 72
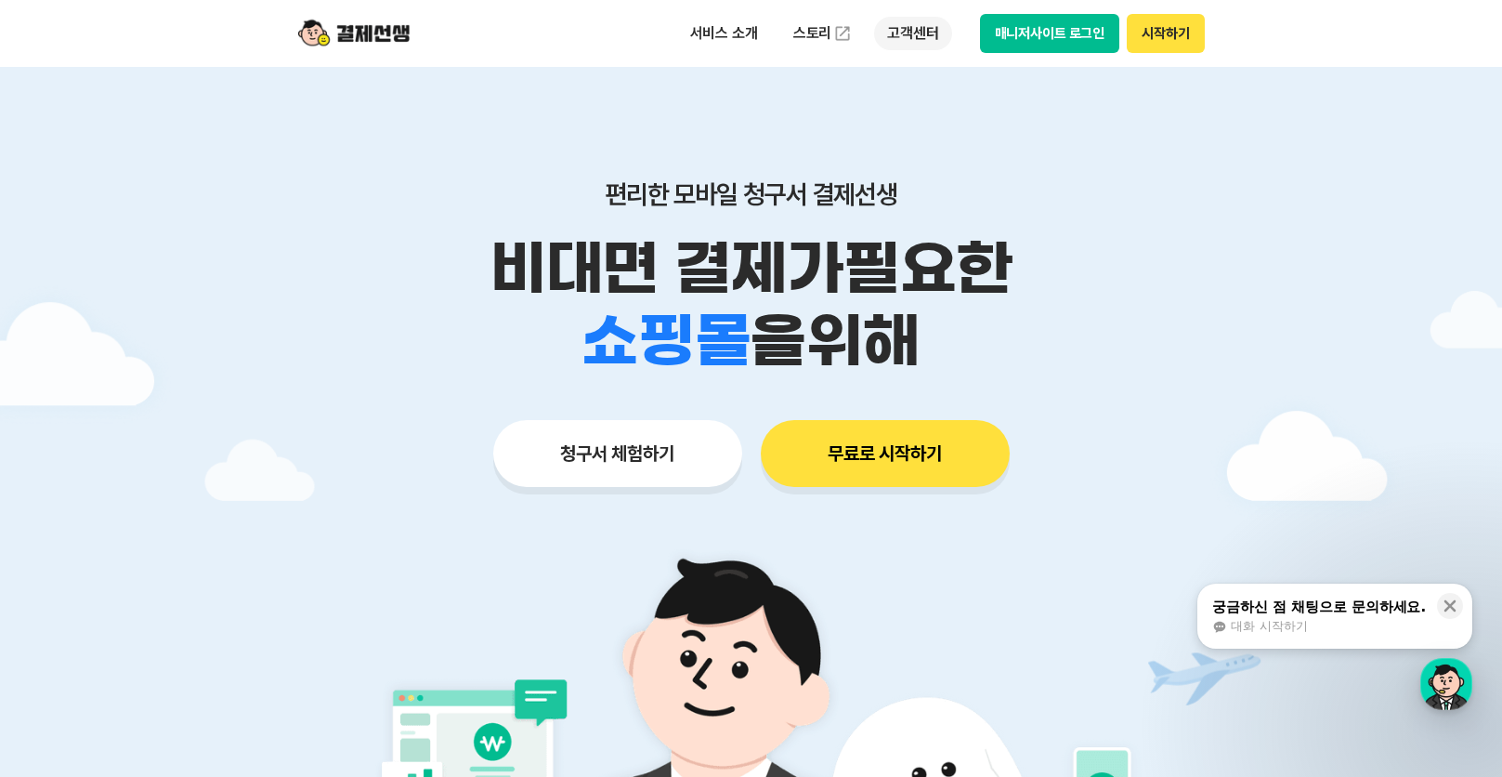
click at [919, 33] on p "고객센터" at bounding box center [912, 33] width 77 height 33
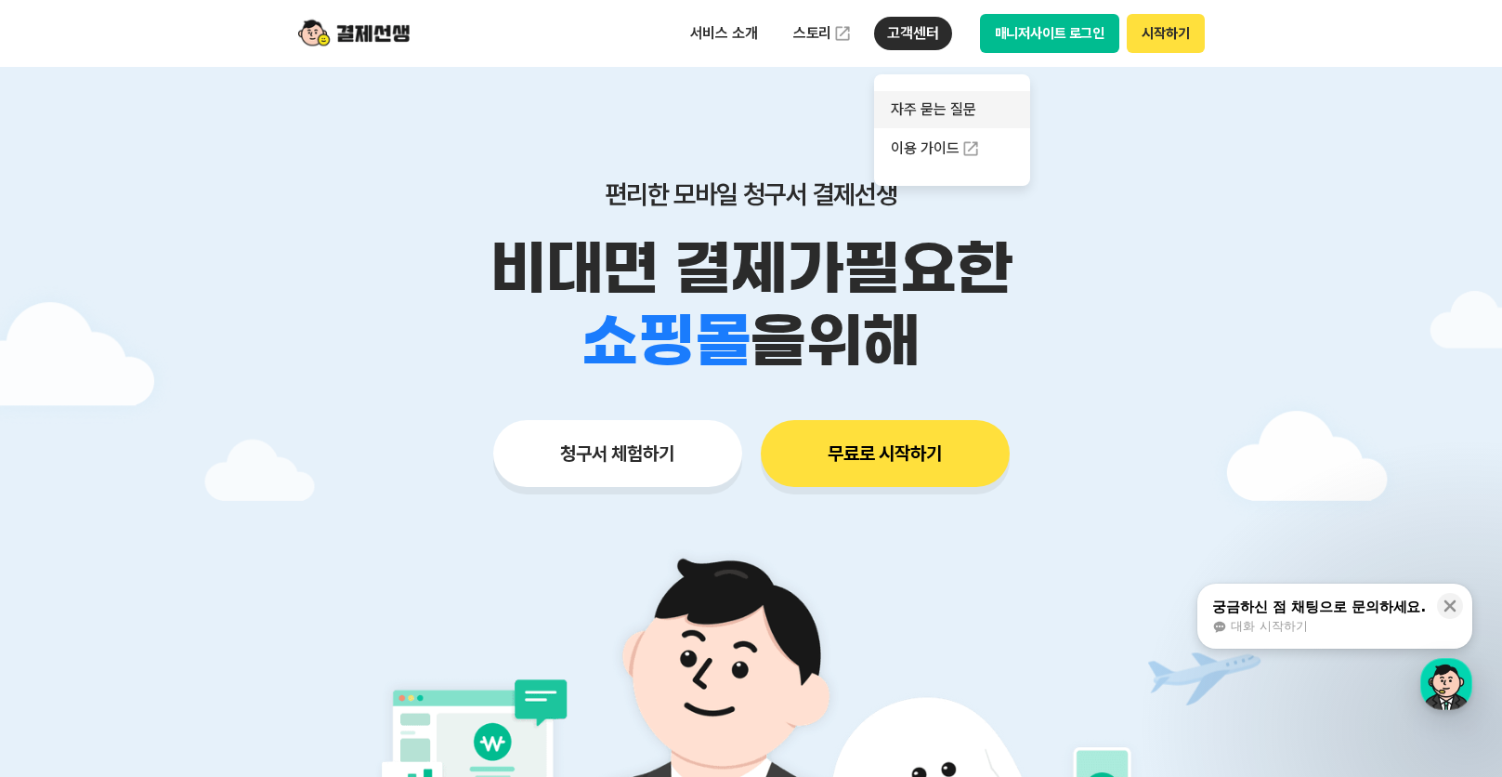
click at [947, 111] on link "자주 묻는 질문" at bounding box center [952, 109] width 156 height 37
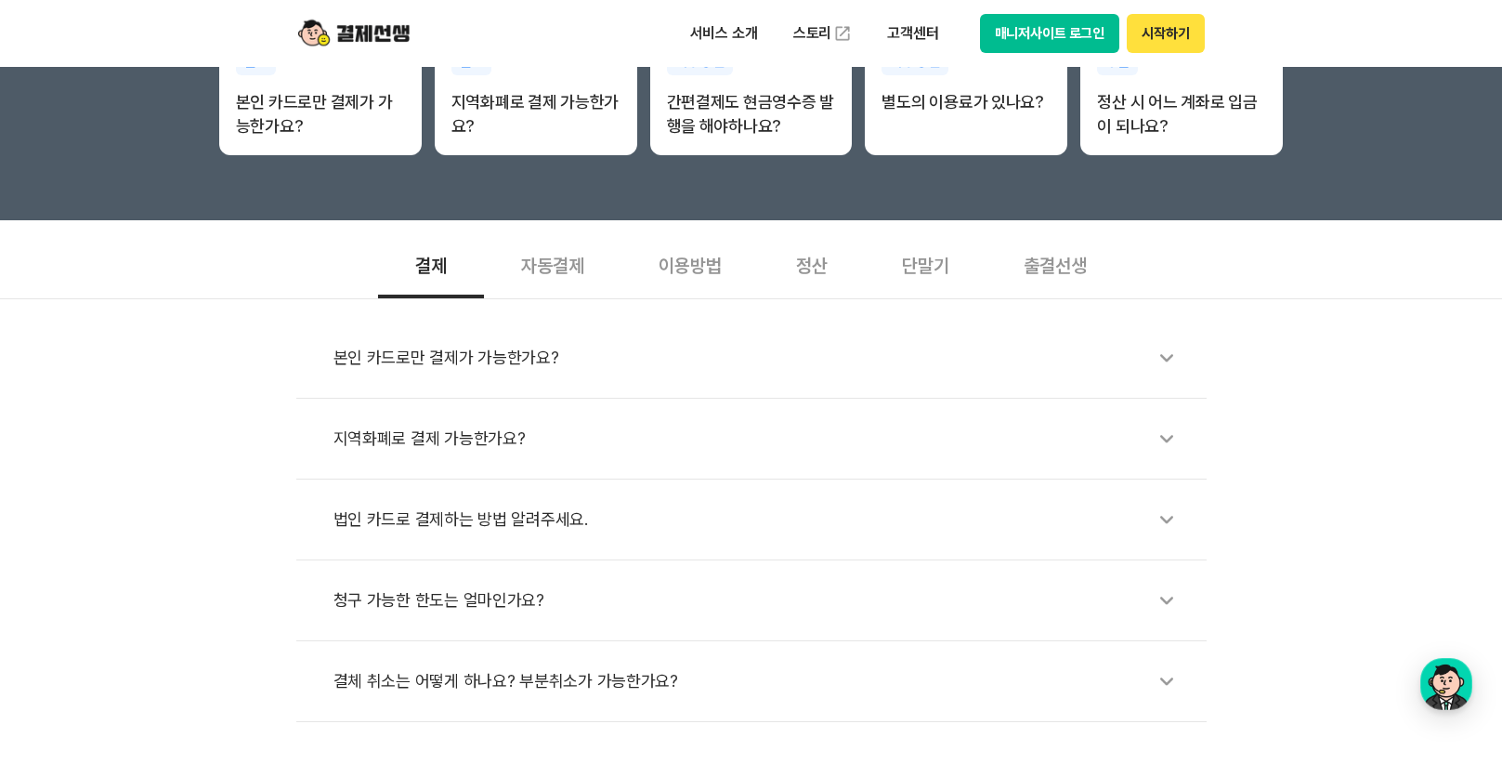
scroll to position [465, 0]
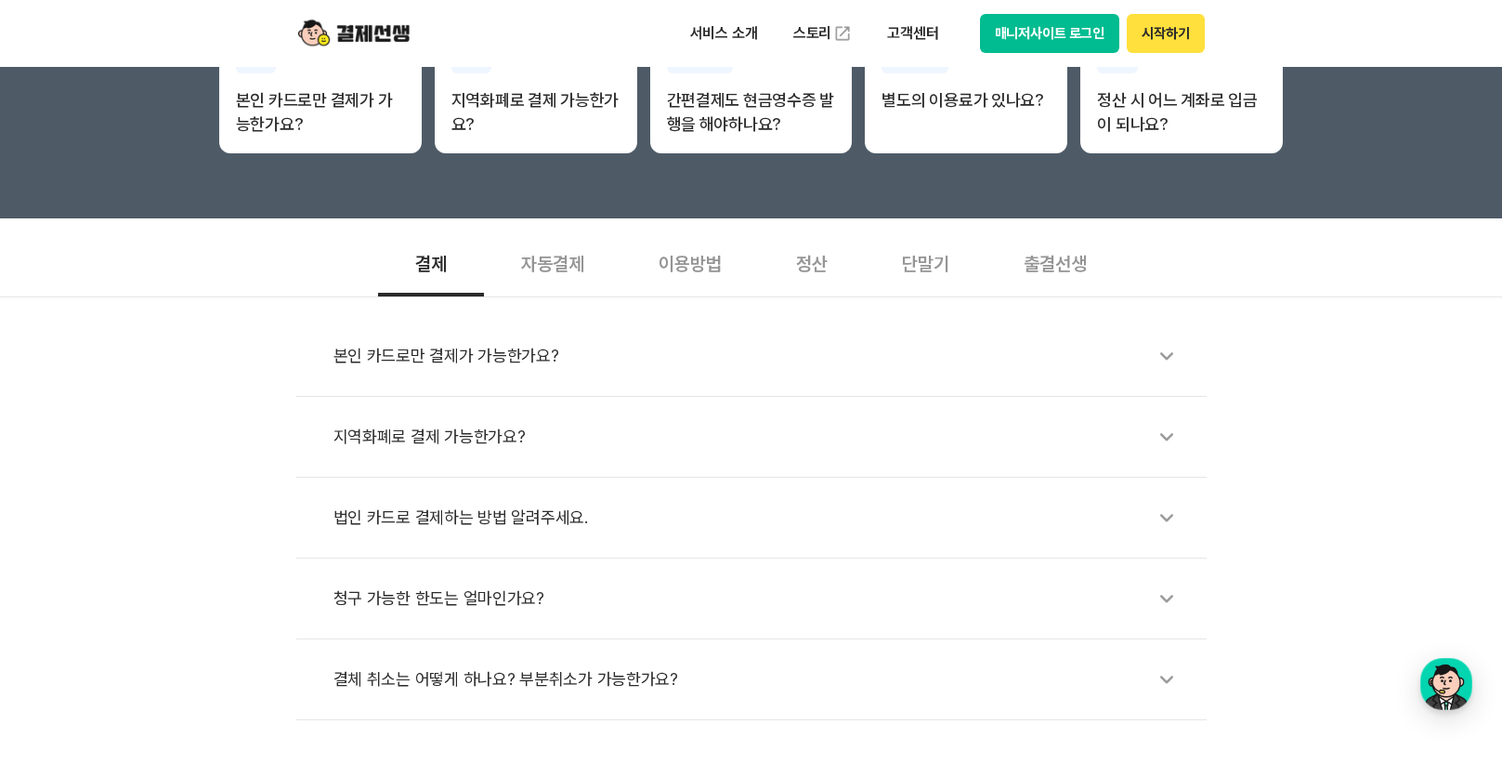
drag, startPoint x: 703, startPoint y: 261, endPoint x: 796, endPoint y: 308, distance: 104.3
click at [702, 262] on div "이용방법" at bounding box center [691, 262] width 138 height 69
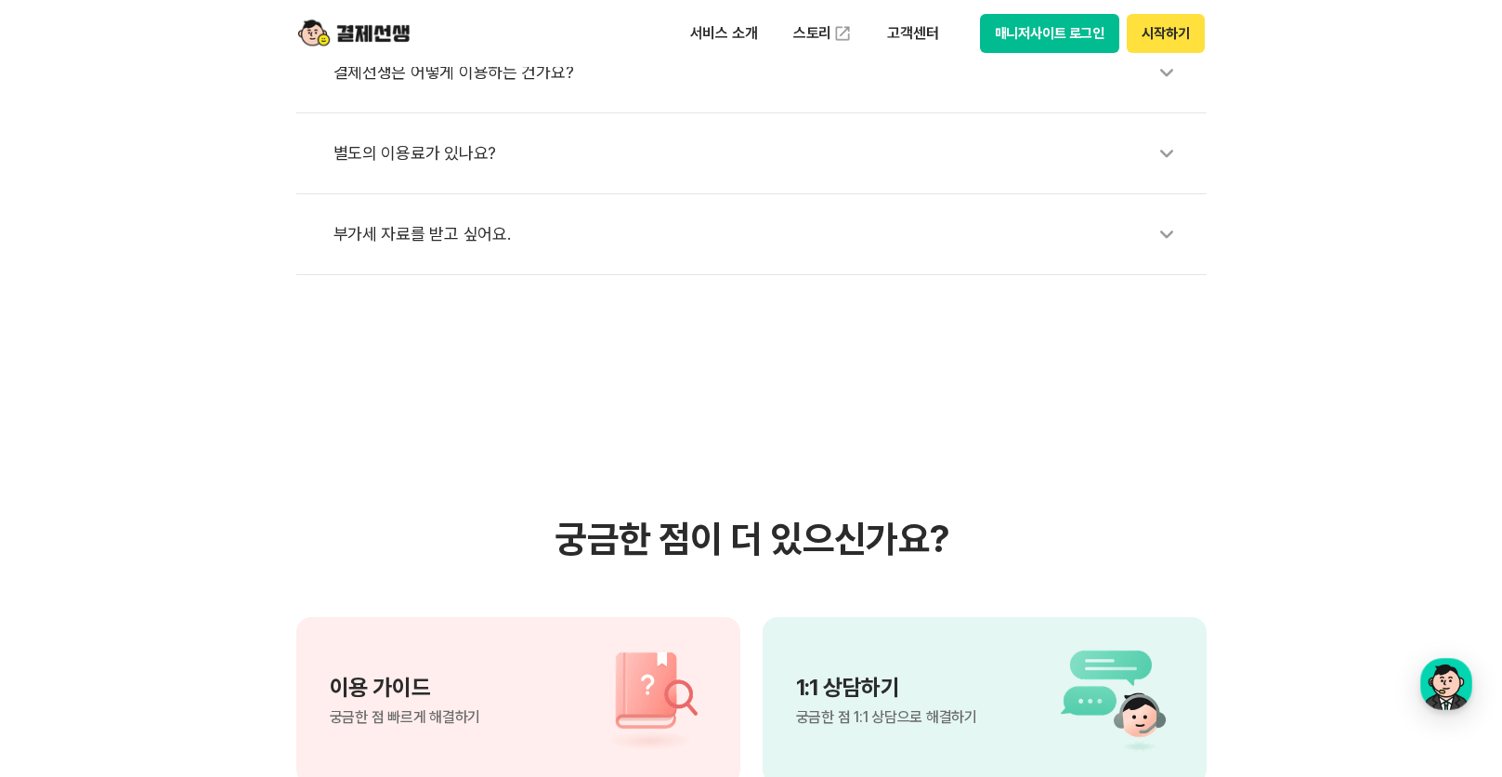
scroll to position [1115, 0]
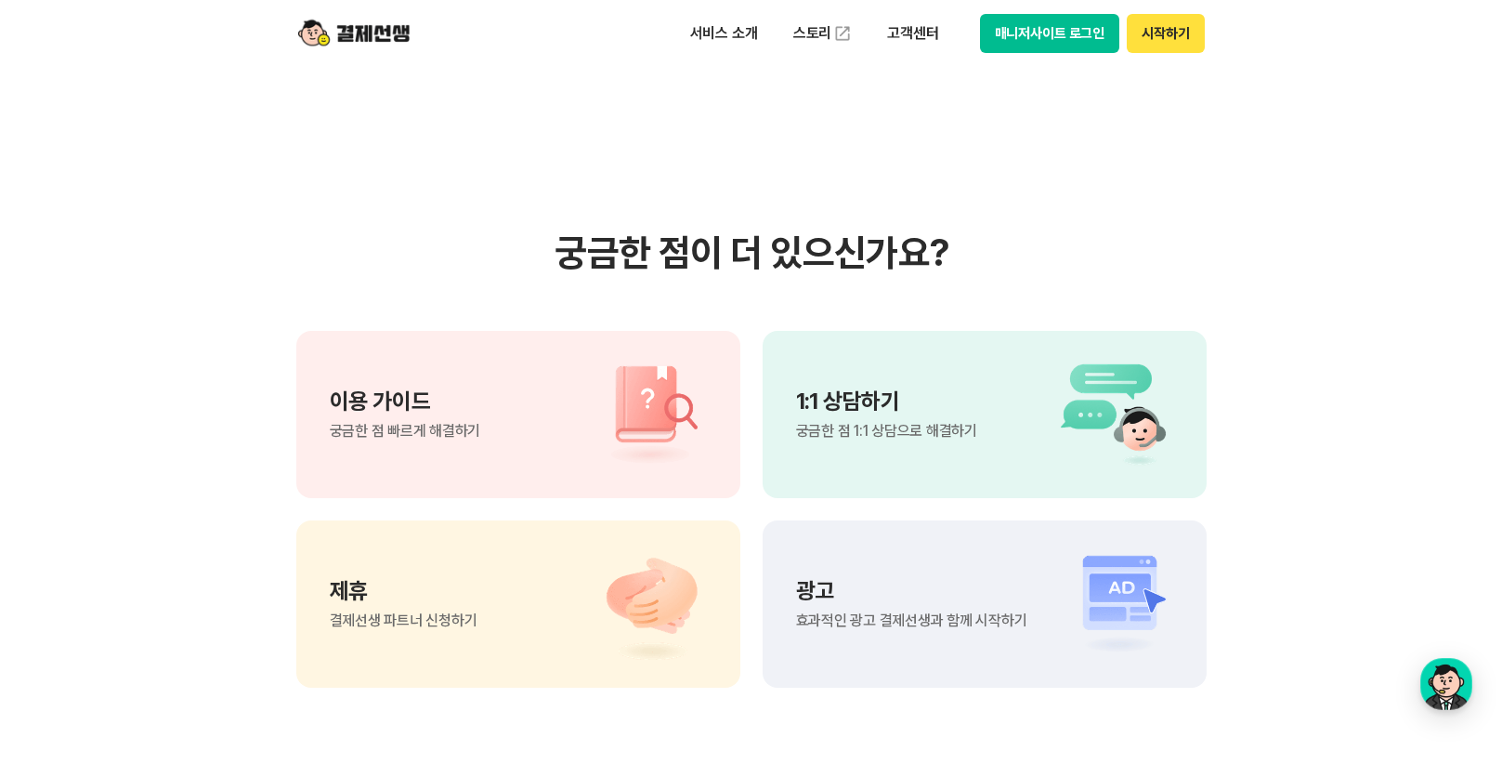
click at [448, 416] on div "이용 가이드 궁금한 점 빠르게 해결하기" at bounding box center [405, 414] width 151 height 48
click at [1052, 139] on section "궁금한 점이 더 있으신가요? 이용 가이드 궁금한 점 빠르게 해결하기 1:1 상담하기 궁금한 점 1:1 상담으로 해결하기 제휴 결제선생 파트너 …" at bounding box center [751, 459] width 1502 height 940
click at [1160, 24] on button "시작하기" at bounding box center [1165, 33] width 77 height 39
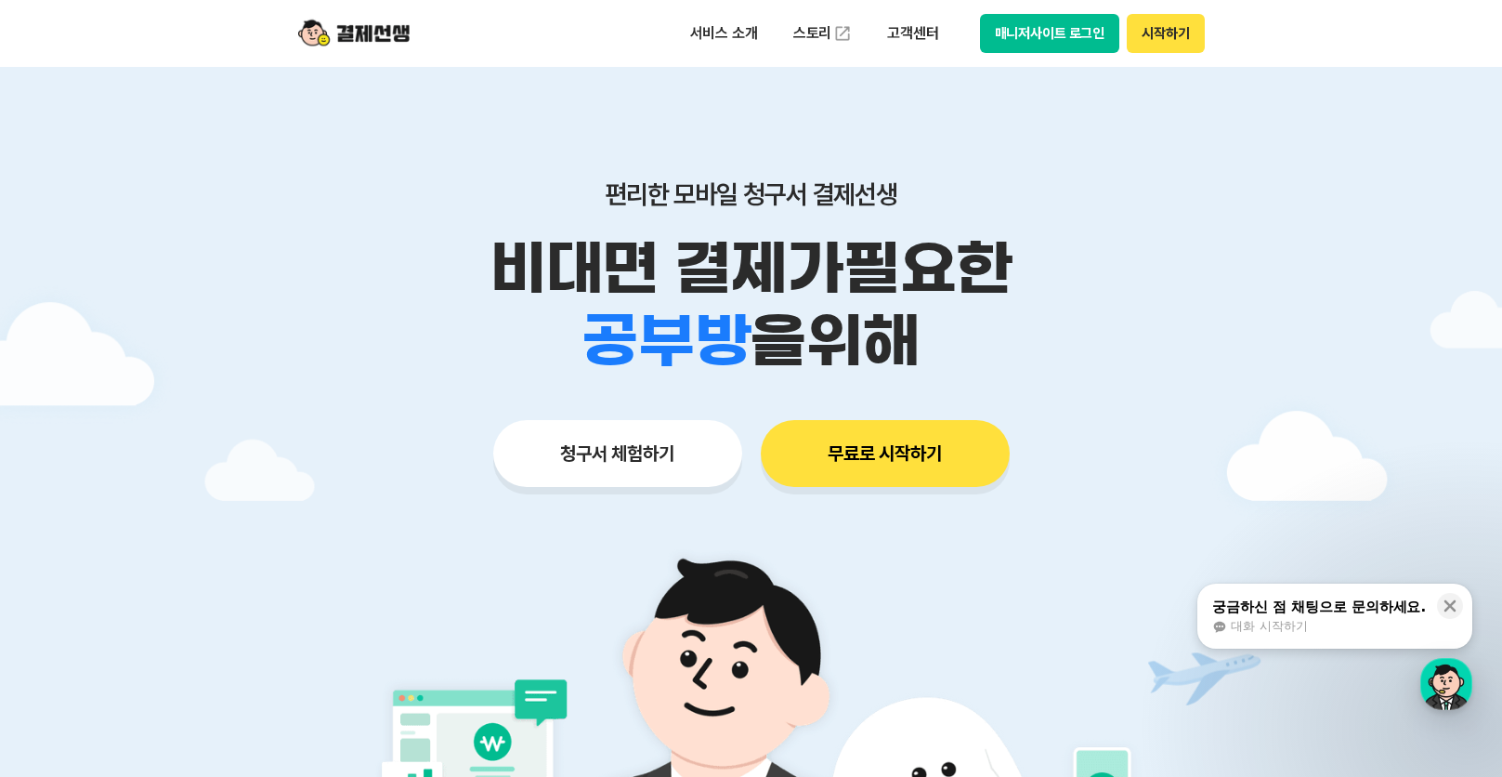
click at [1050, 31] on button "매니저사이트 로그인" at bounding box center [1050, 33] width 140 height 39
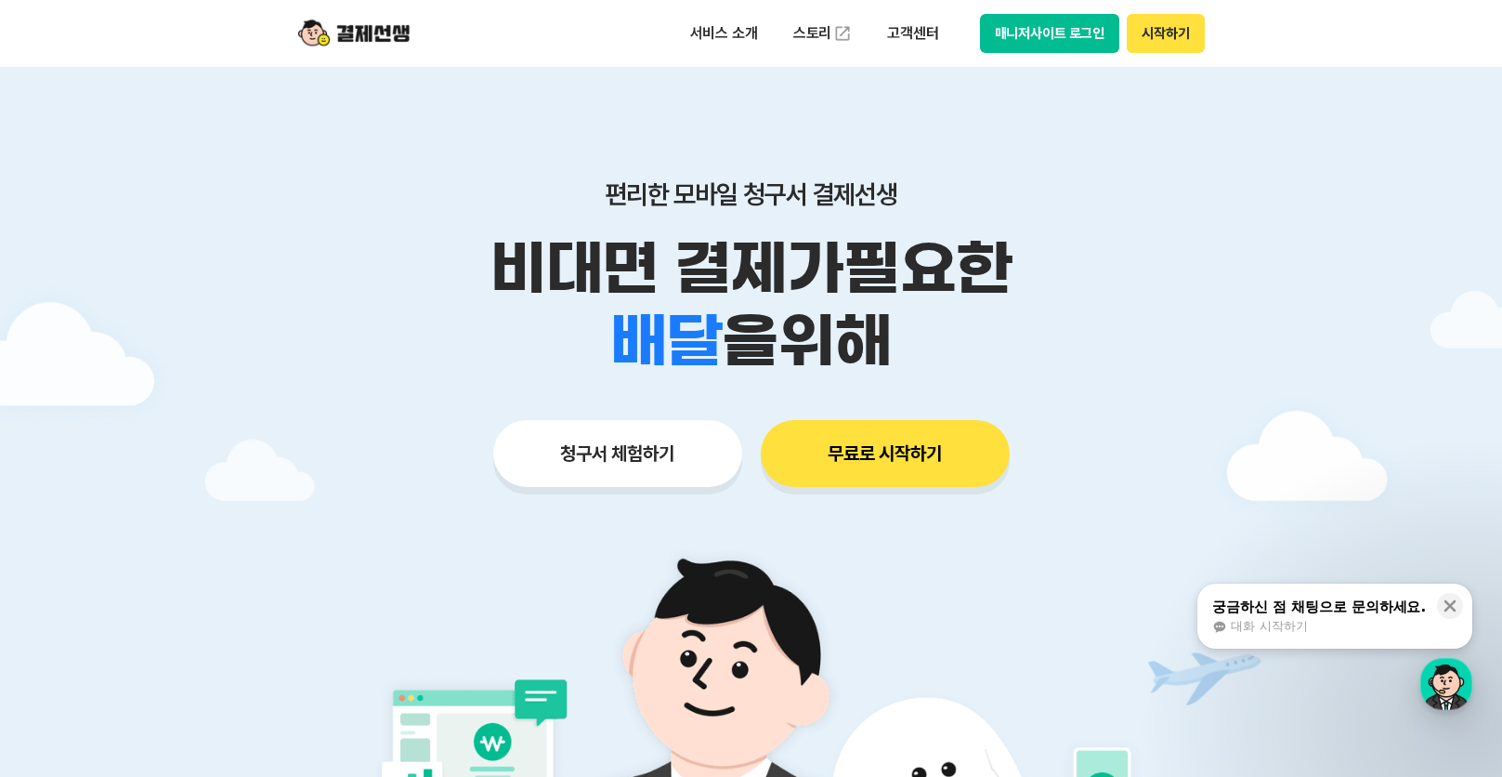
click at [1092, 363] on div "학원 공부방 호텔 쇼핑몰 병원 배달 보험사 항공사 골프장 을 위해" at bounding box center [751, 341] width 951 height 72
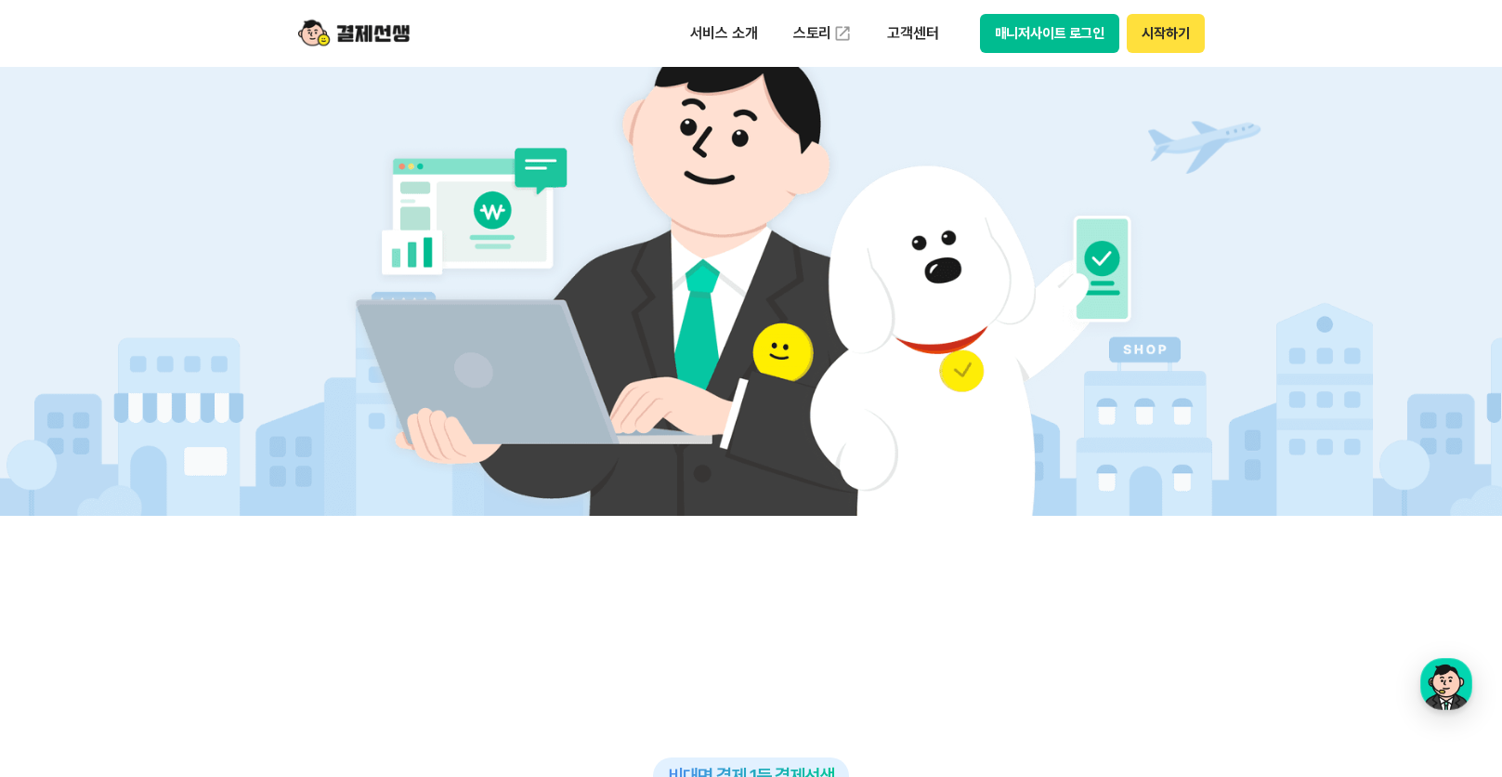
scroll to position [465, 0]
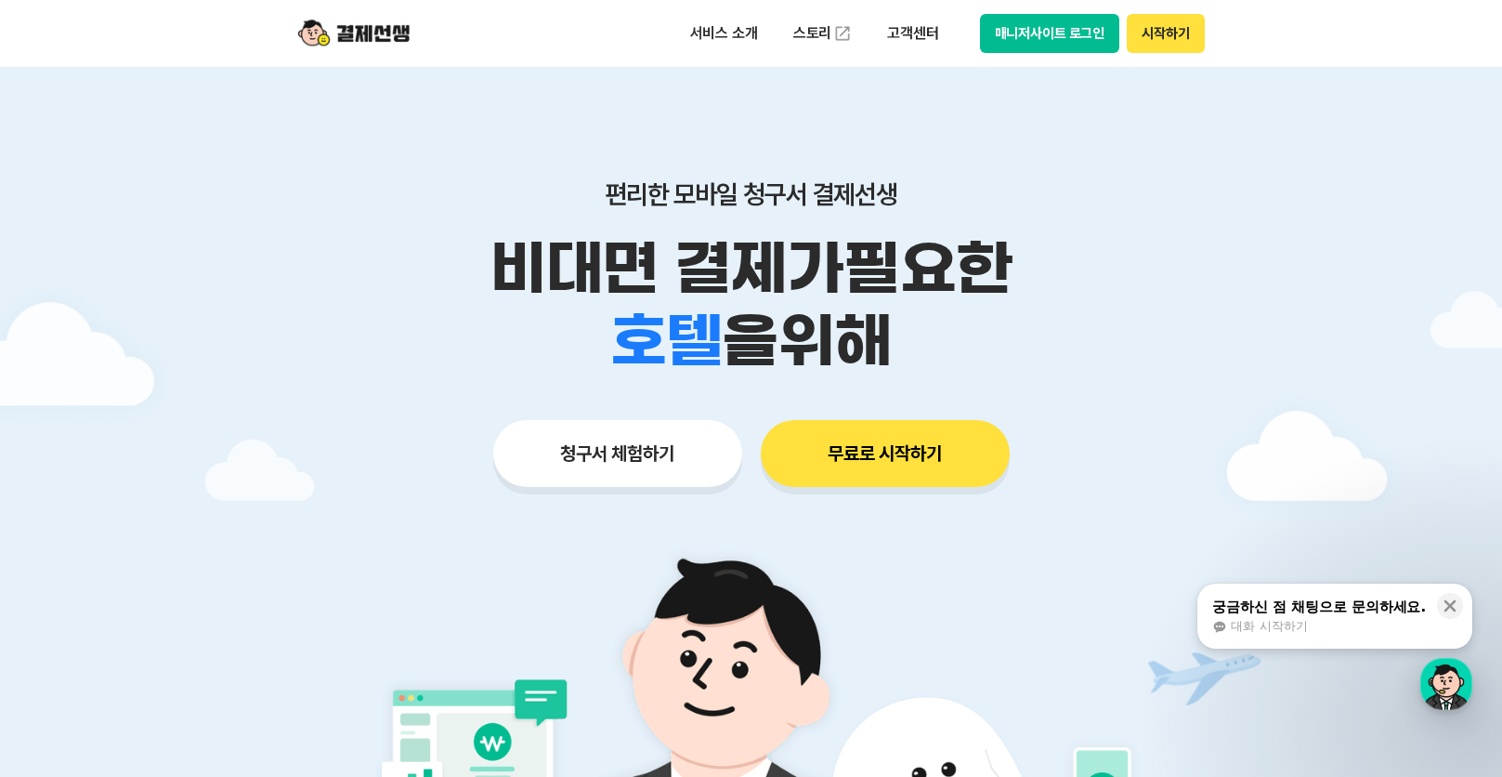
click at [607, 453] on button "청구서 체험하기" at bounding box center [617, 453] width 249 height 67
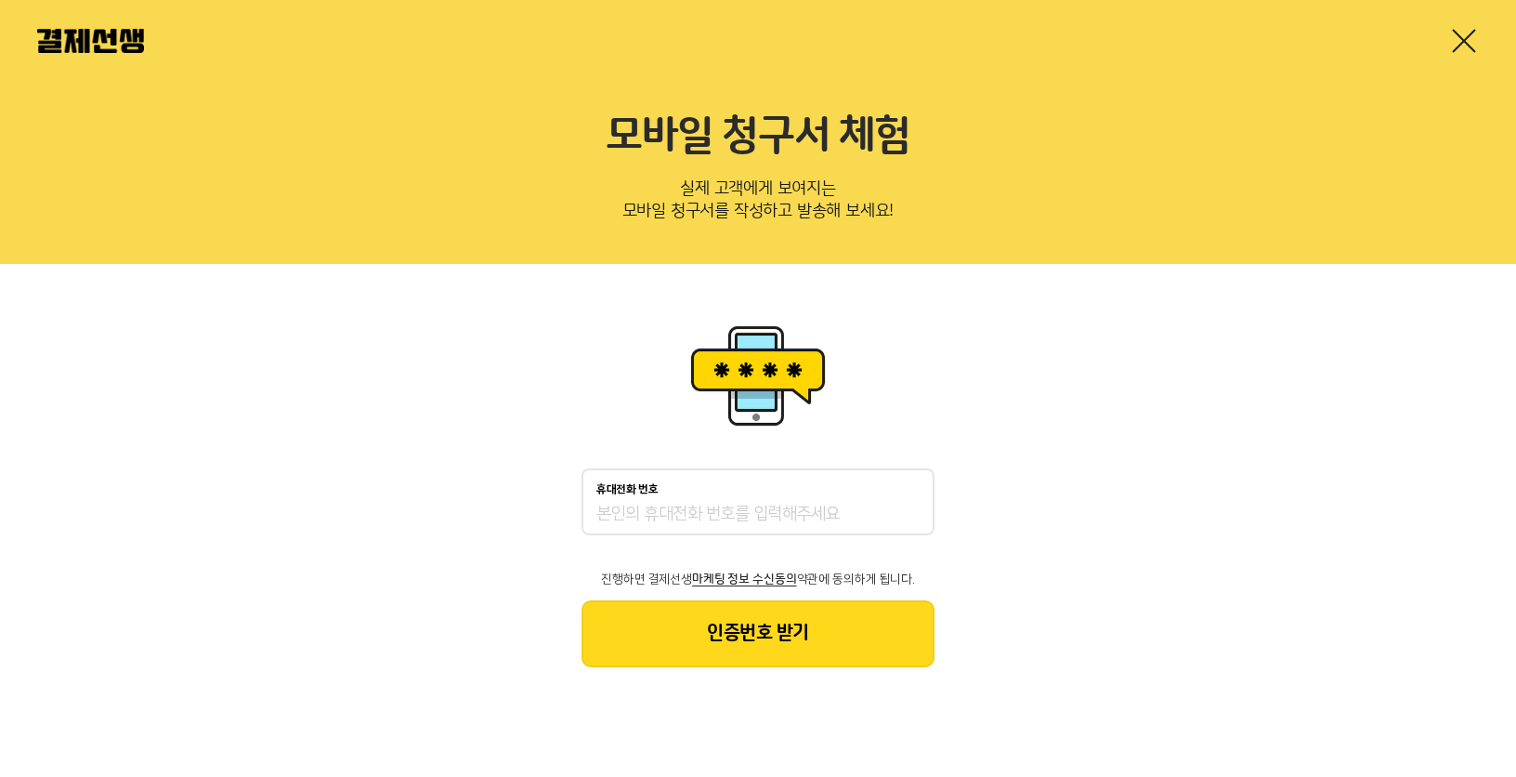
click at [1458, 40] on link at bounding box center [1465, 41] width 30 height 30
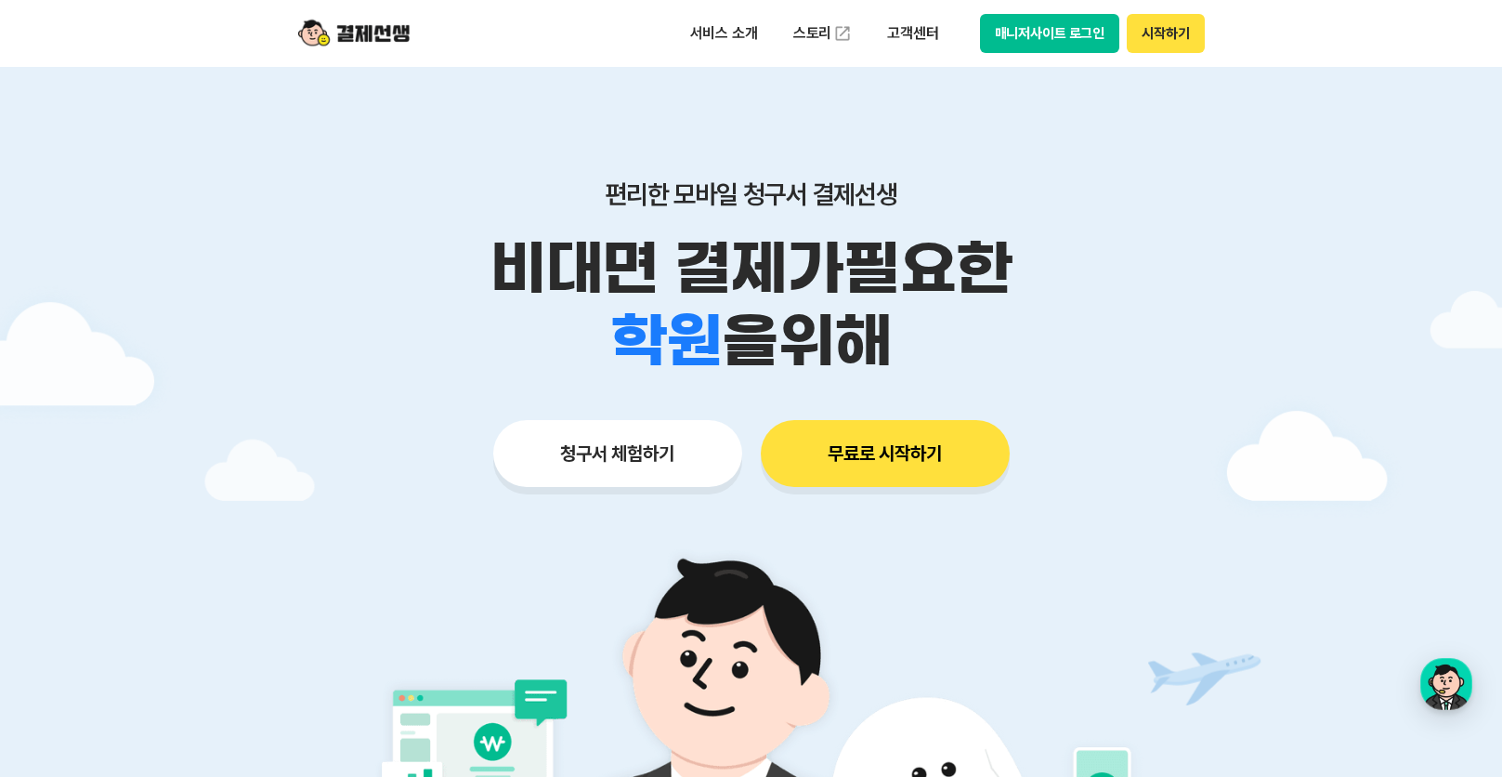
click at [874, 457] on button "무료로 시작하기" at bounding box center [885, 453] width 249 height 67
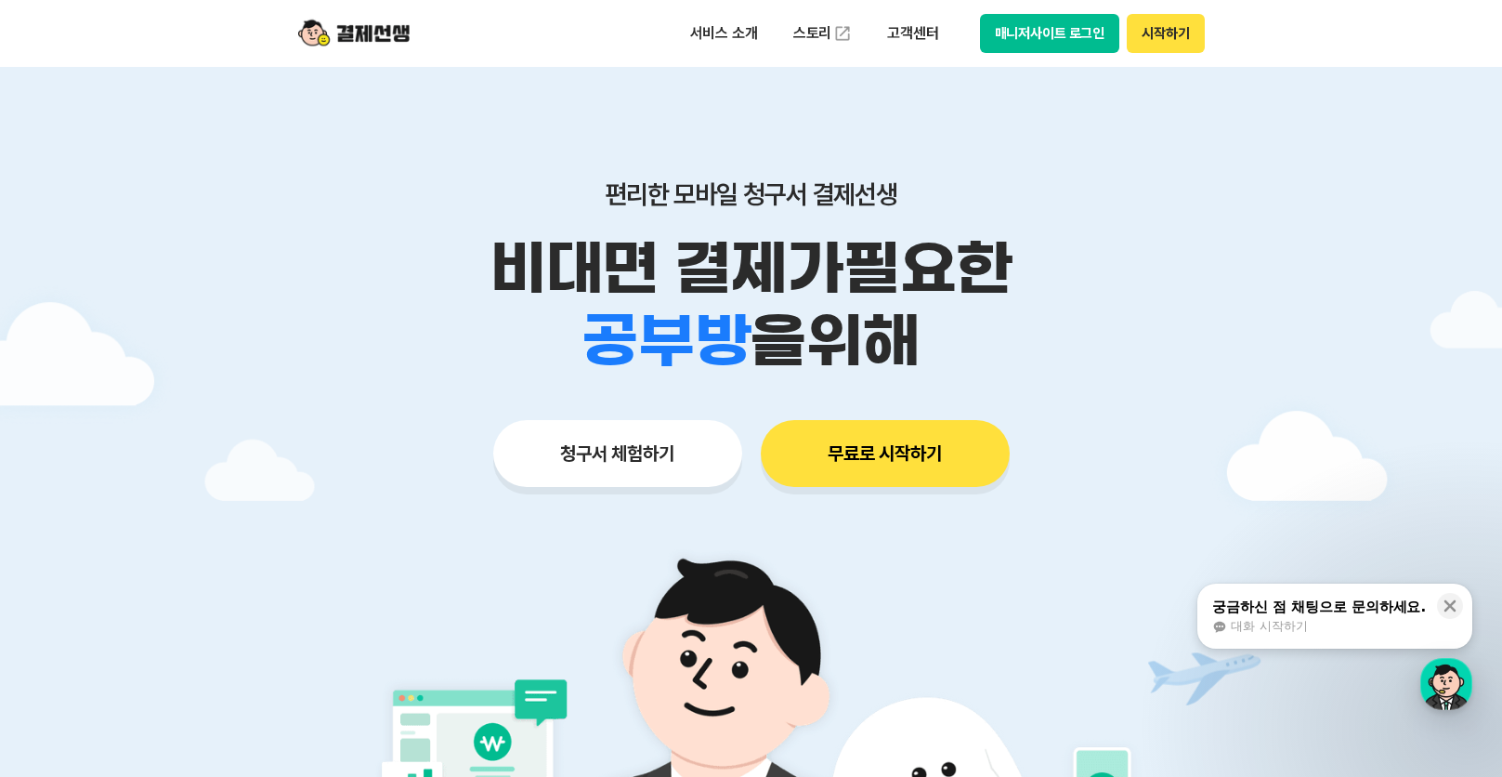
click at [1058, 33] on button "매니저사이트 로그인" at bounding box center [1050, 33] width 140 height 39
click at [1266, 201] on div at bounding box center [751, 557] width 1502 height 980
click at [1215, 391] on div "편리한 모바일 청구서 결제선생 비대면 결제가 필요한 학원 공부방 호텔 쇼핑몰 병원 배달 보험사 항공사 골프장 을 위해 청구서 체험하기 무료로 …" at bounding box center [751, 296] width 951 height 459
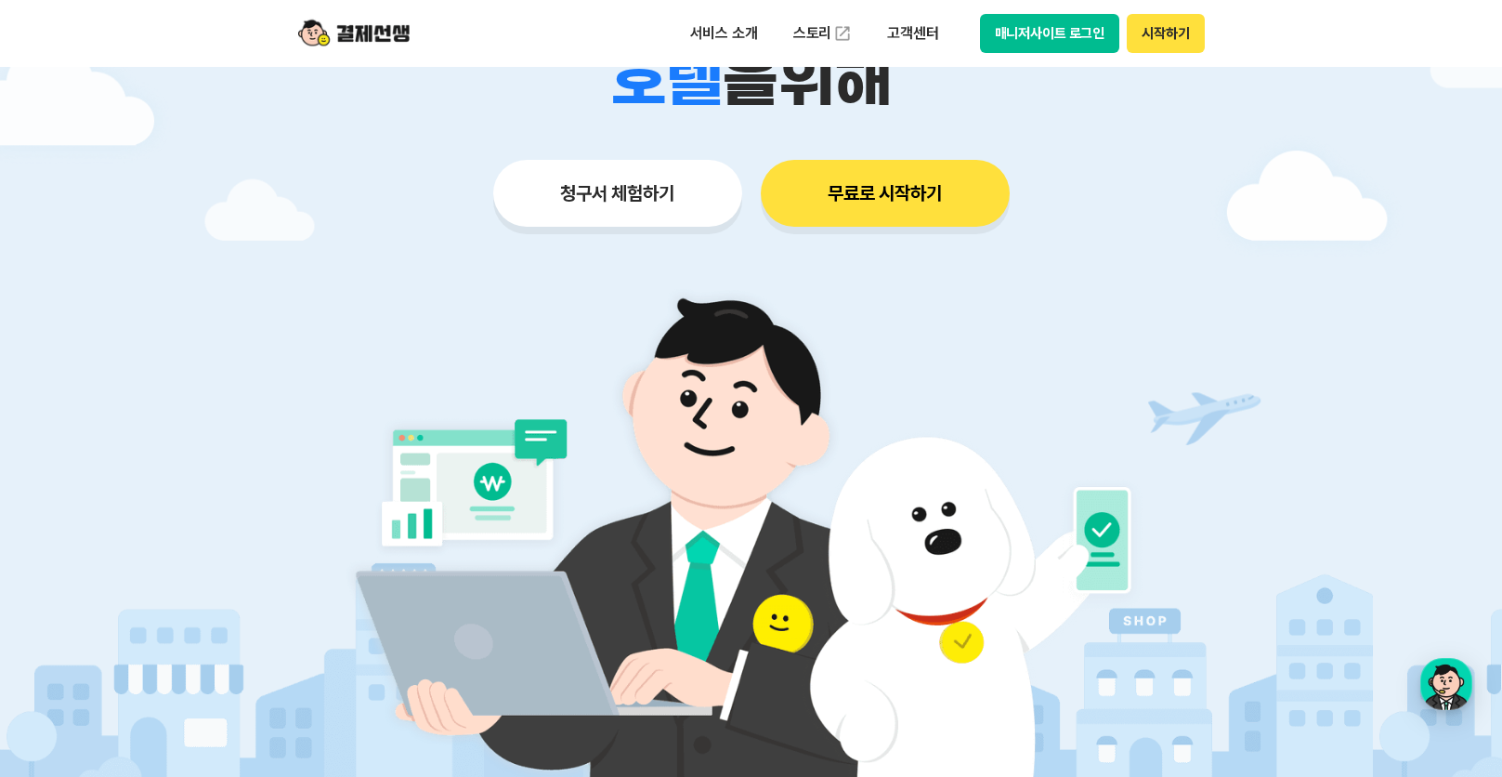
scroll to position [93, 0]
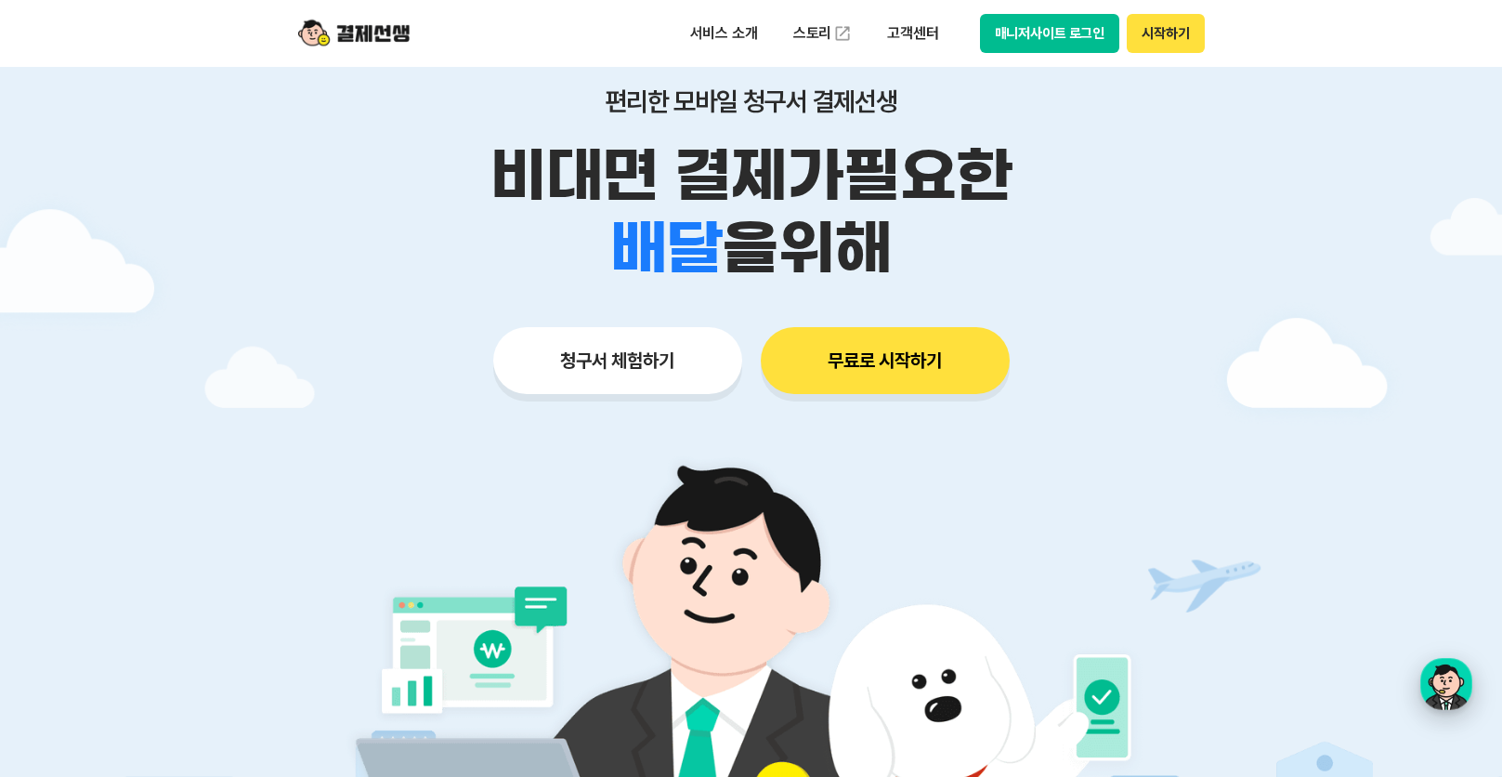
click at [1456, 679] on div "button" at bounding box center [1447, 684] width 52 height 52
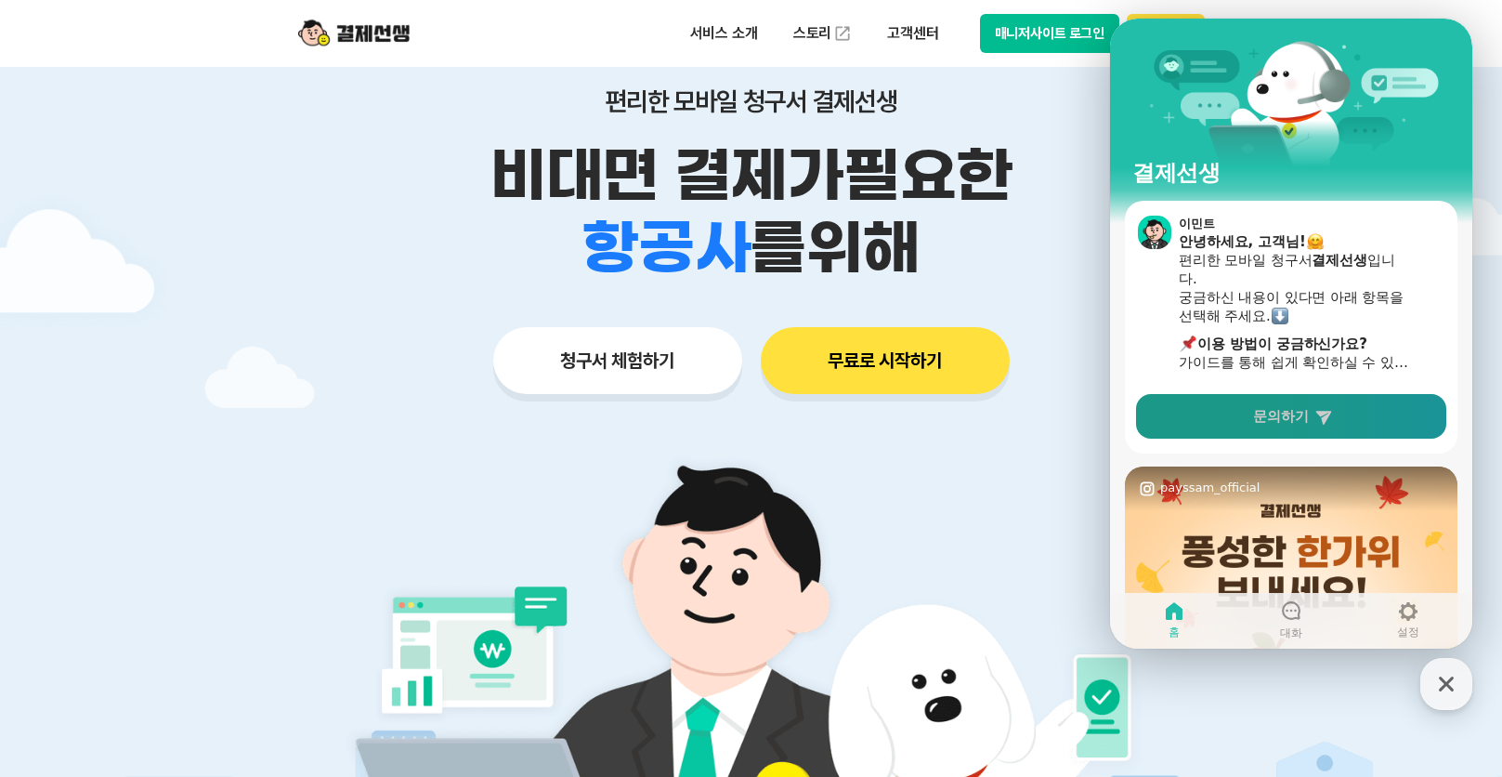
click at [1281, 416] on span "문의하기" at bounding box center [1281, 416] width 56 height 19
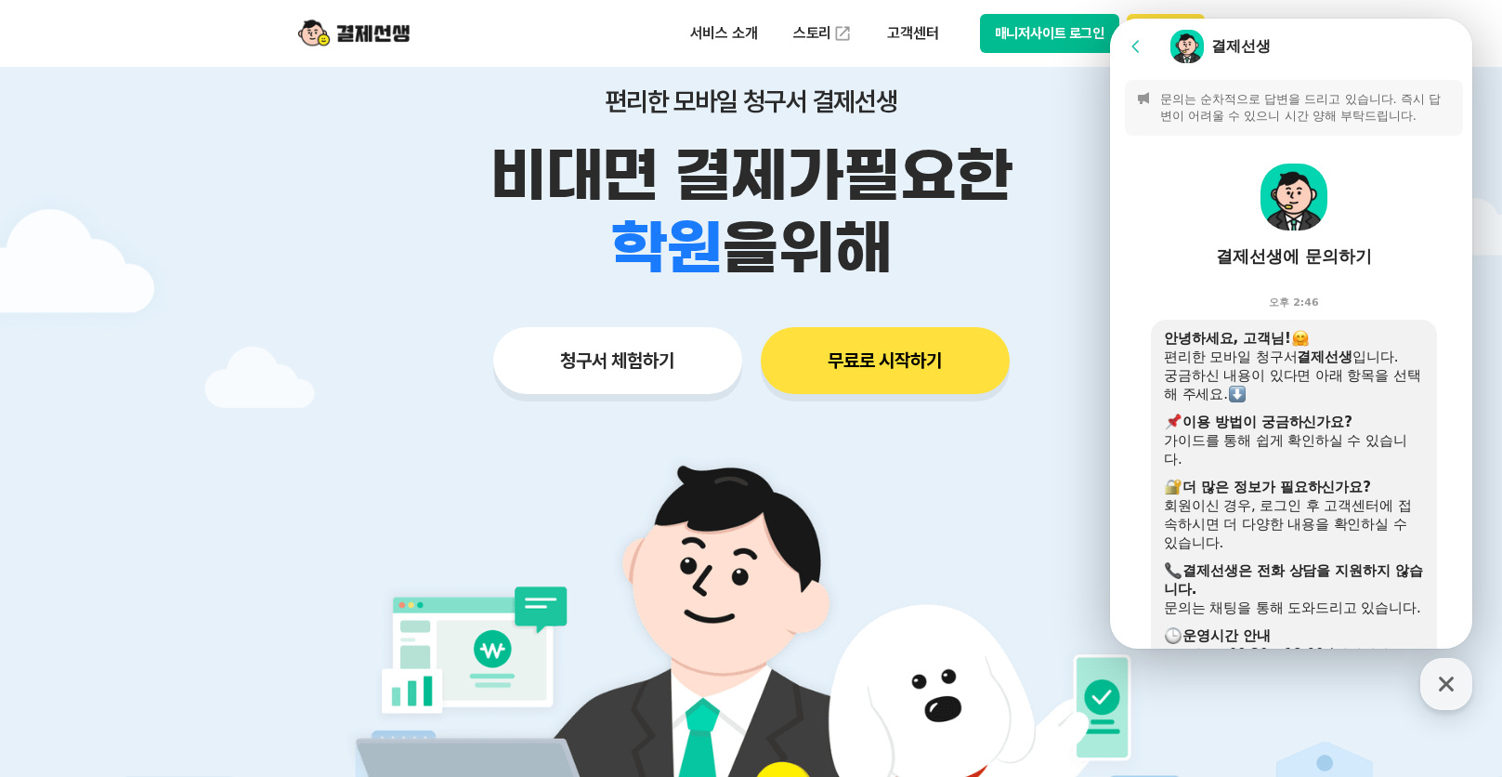
click at [1306, 104] on p "문의는 순차적으로 답변을 드리고 있습니다. 즉시 답변이 어려울 수 있으니 시간 양해 부탁드립니다." at bounding box center [1307, 107] width 292 height 33
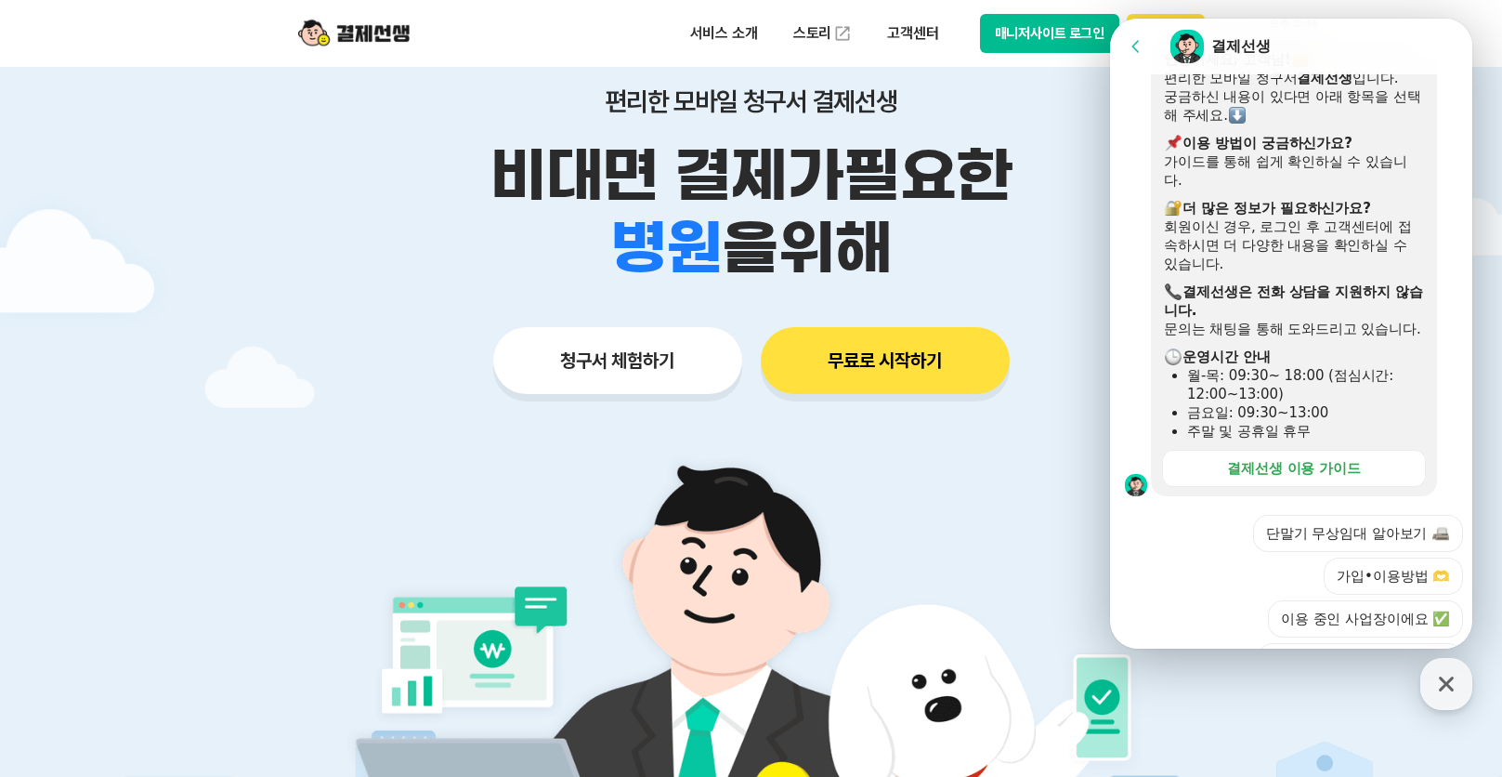
scroll to position [0, 0]
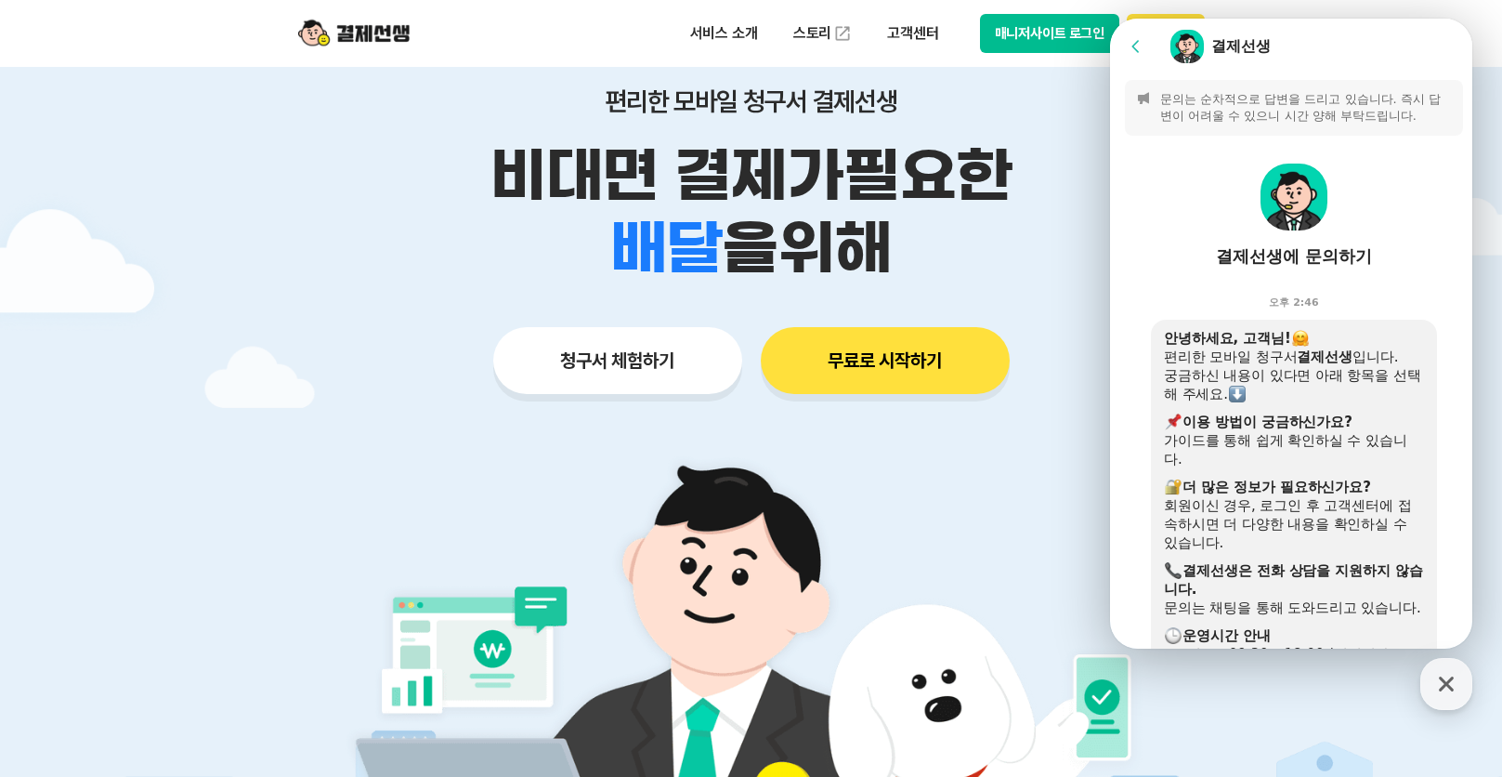
click at [1296, 256] on div "결제선생에 문의하기" at bounding box center [1294, 256] width 156 height 22
click at [1360, 247] on div "결제선생에 문의하기" at bounding box center [1294, 256] width 156 height 22
click at [1284, 110] on p "문의는 순차적으로 답변을 드리고 있습니다. 즉시 답변이 어려울 수 있으니 시간 양해 부탁드립니다." at bounding box center [1307, 107] width 292 height 33
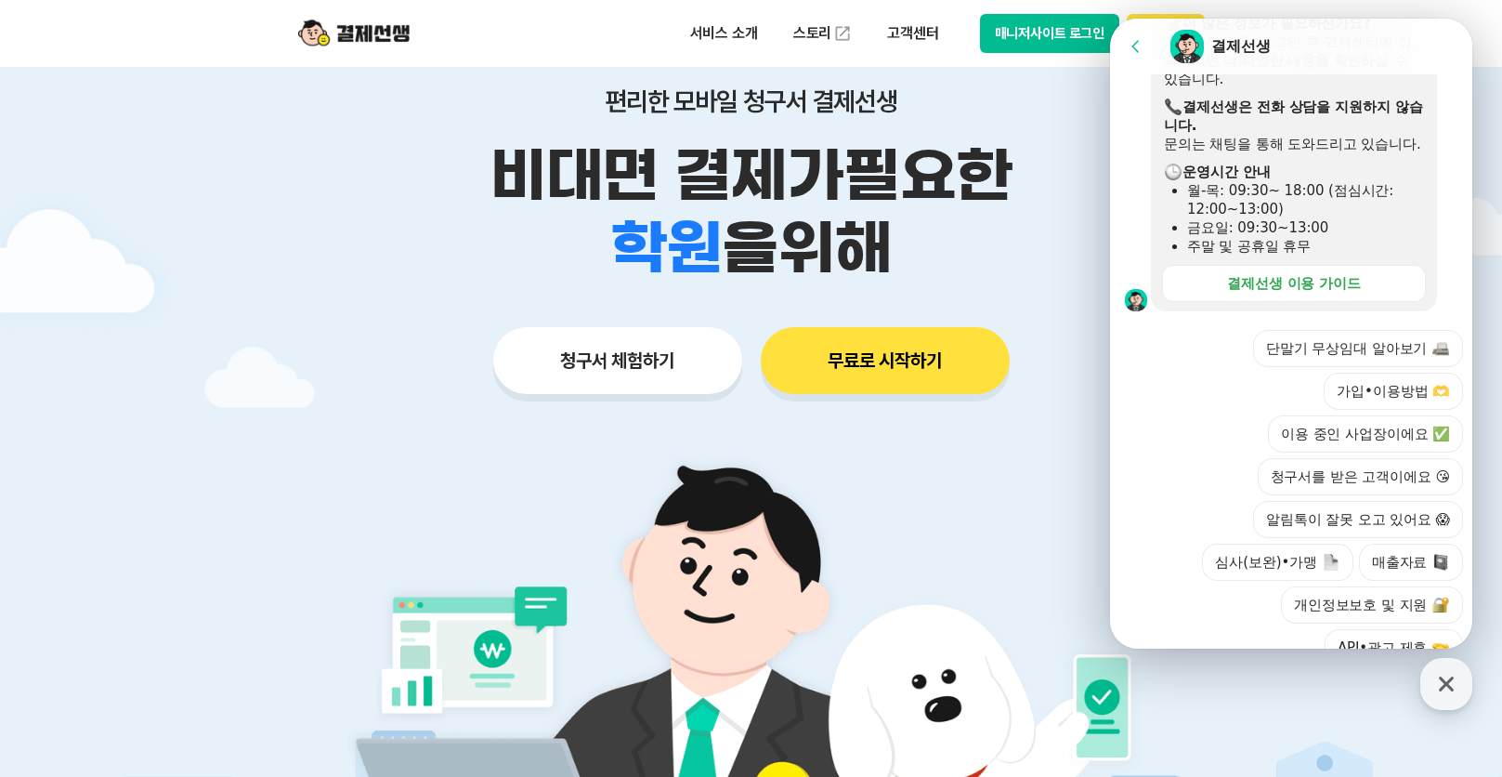
scroll to position [465, 0]
click at [1331, 452] on button "이용 중인 사업장이에요 ✅" at bounding box center [1365, 432] width 195 height 37
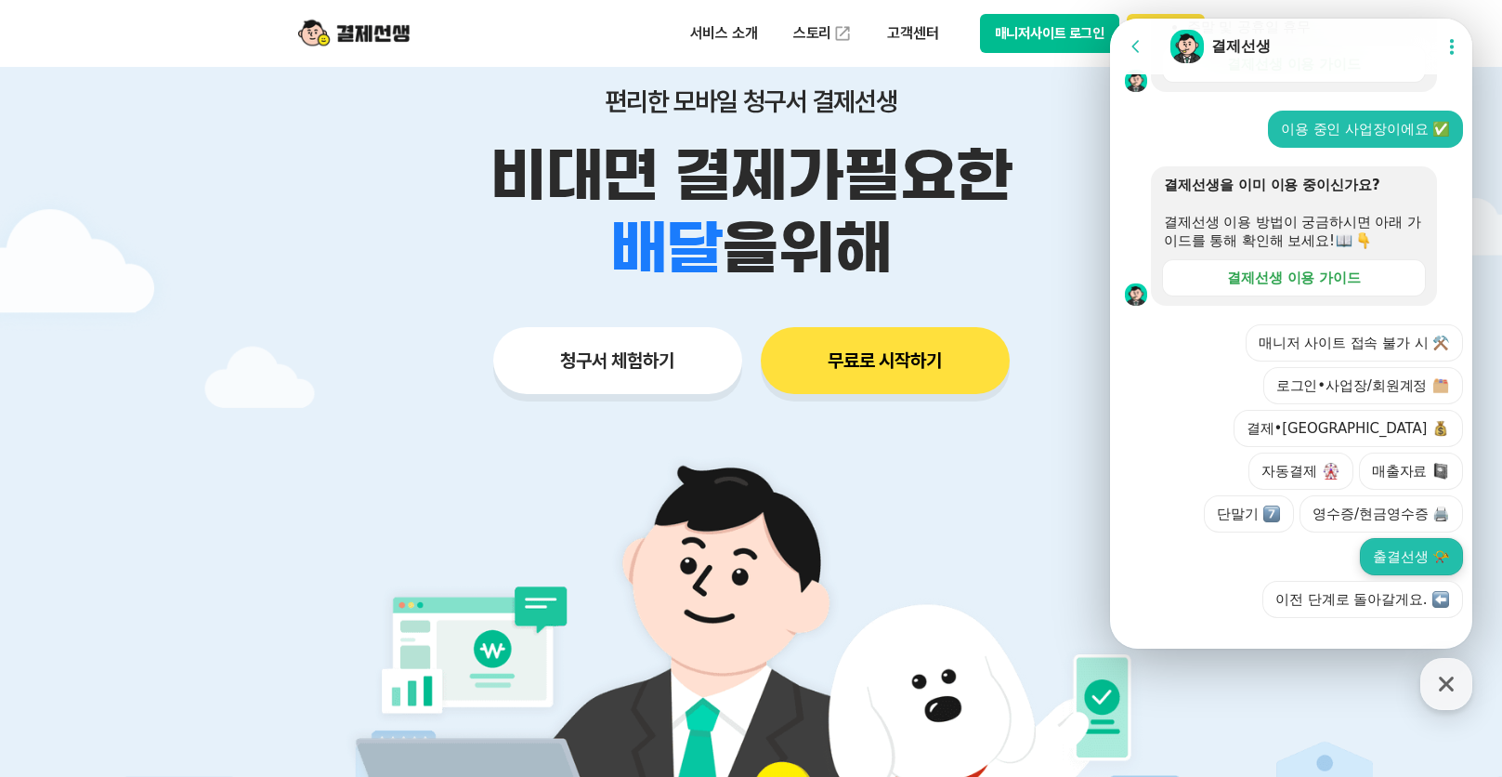
scroll to position [686, 0]
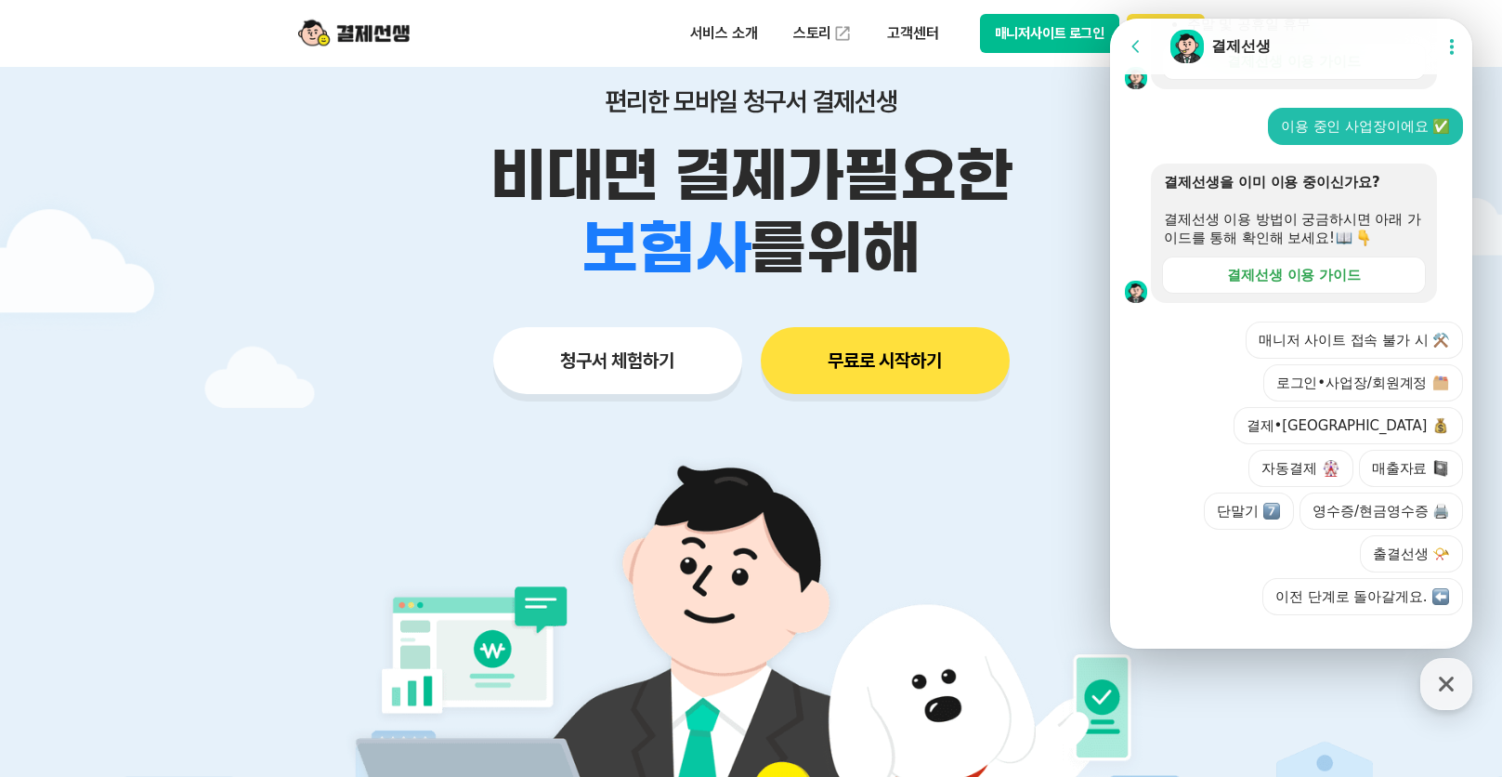
click at [1345, 136] on div "이용 중인 사업장이에요 ✅" at bounding box center [1365, 126] width 169 height 19
click at [1413, 119] on div "이용 중인 사업장이에요 ✅" at bounding box center [1365, 109] width 169 height 19
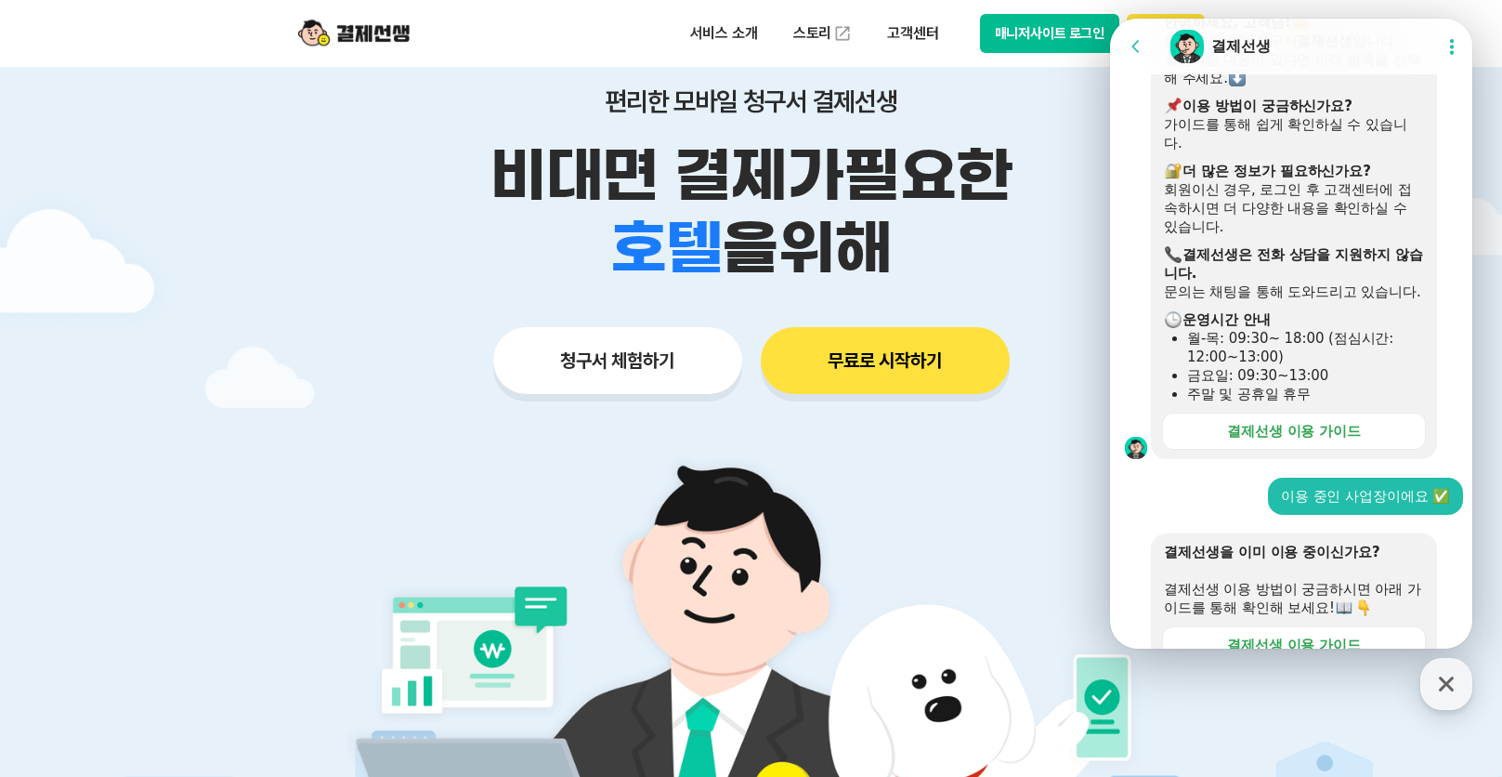
scroll to position [314, 0]
click at [1435, 507] on div "이용 중인 사업장이에요 ✅" at bounding box center [1365, 498] width 169 height 19
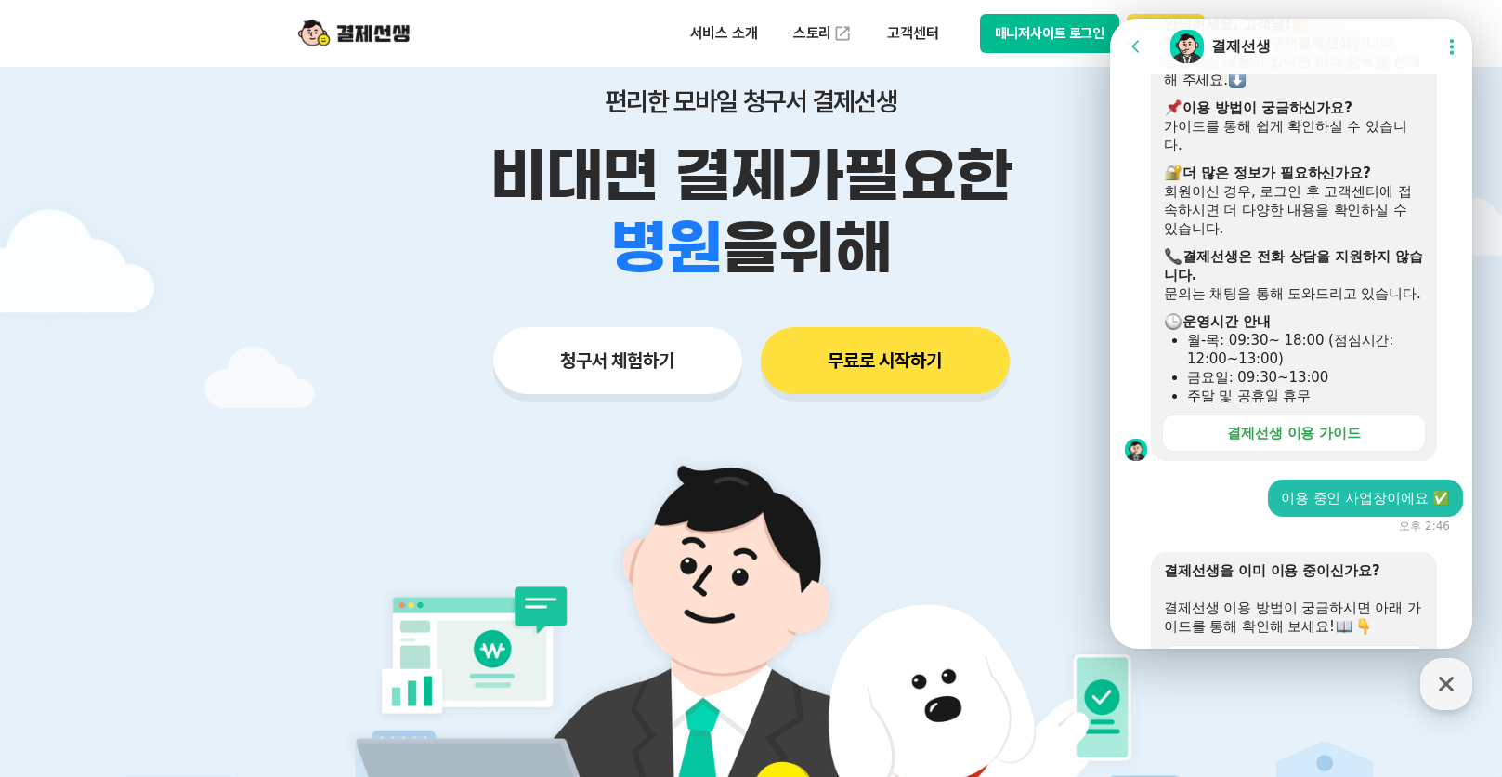
click at [1224, 533] on div "이용 중인 사업장이에요 ✅ 오후 2:46" at bounding box center [1294, 506] width 368 height 54
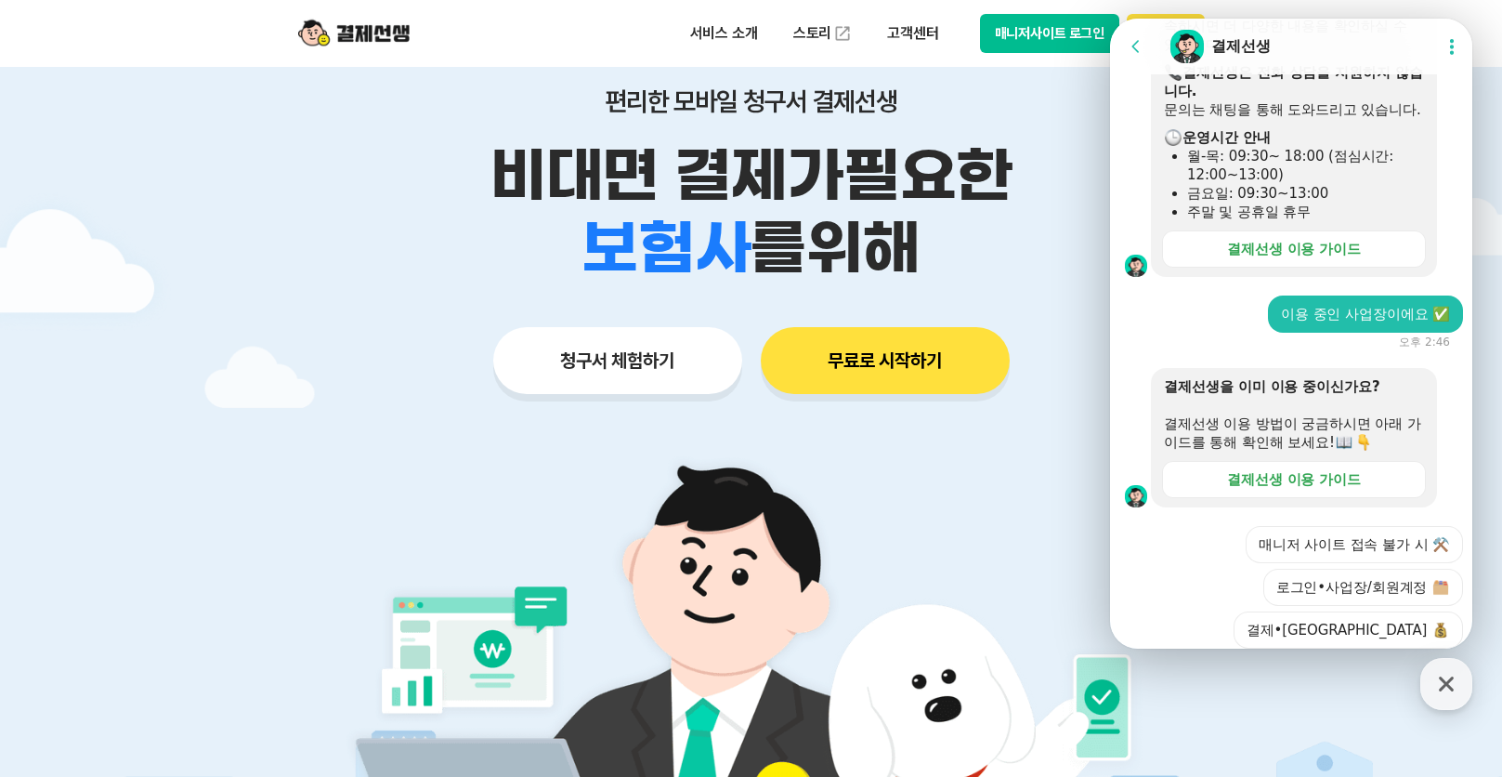
scroll to position [500, 0]
click at [1179, 594] on div "매니저 사이트 접속 불가 시 ⚒️ 로그인•사업장/회원계정 결제•정산 자동결제 매출자료 단말기 영수증/현금영수증 🖨️ 출결선생 📯 이전 단계로 …" at bounding box center [1310, 671] width 307 height 294
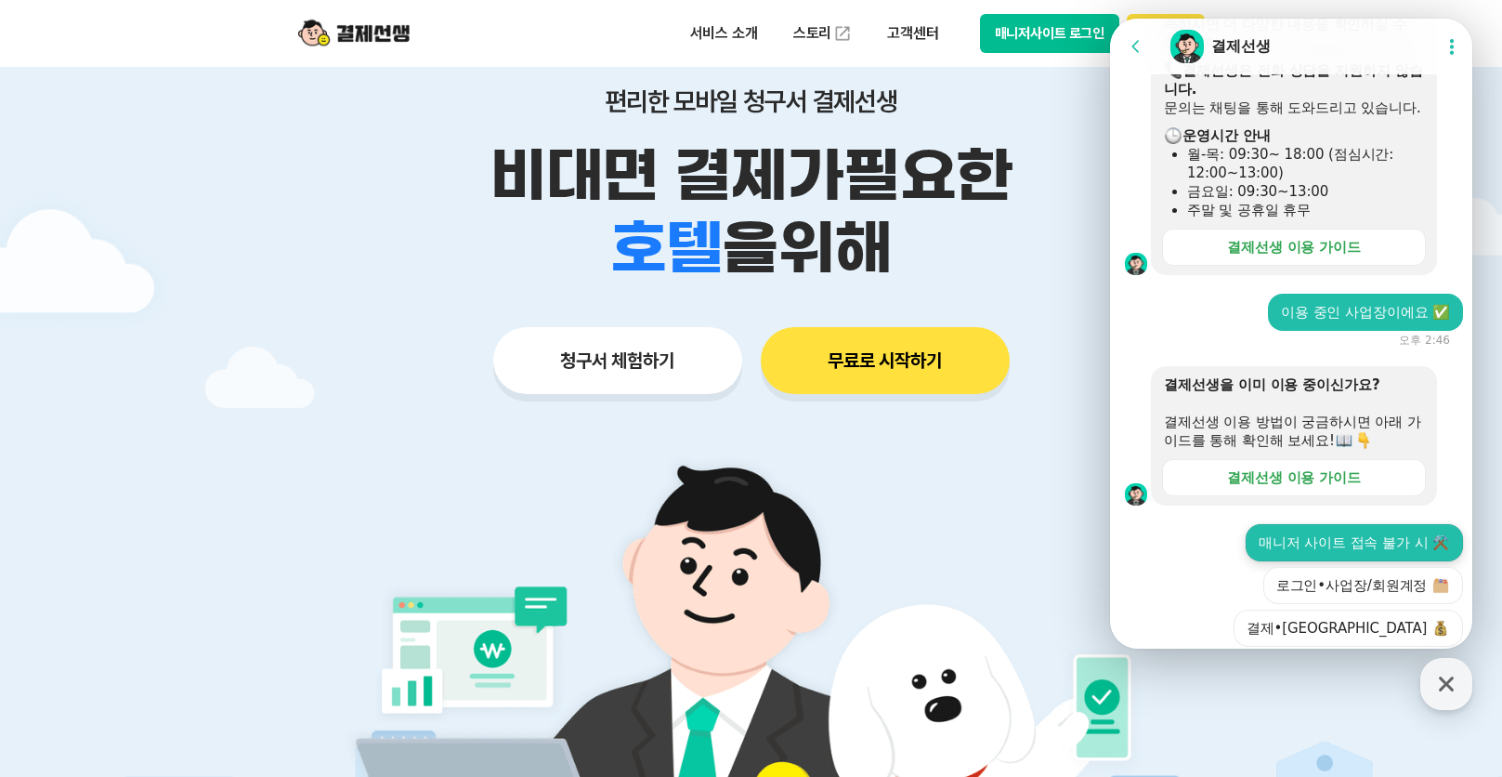
click at [1355, 558] on button "매니저 사이트 접속 불가 시 ⚒️" at bounding box center [1354, 542] width 217 height 37
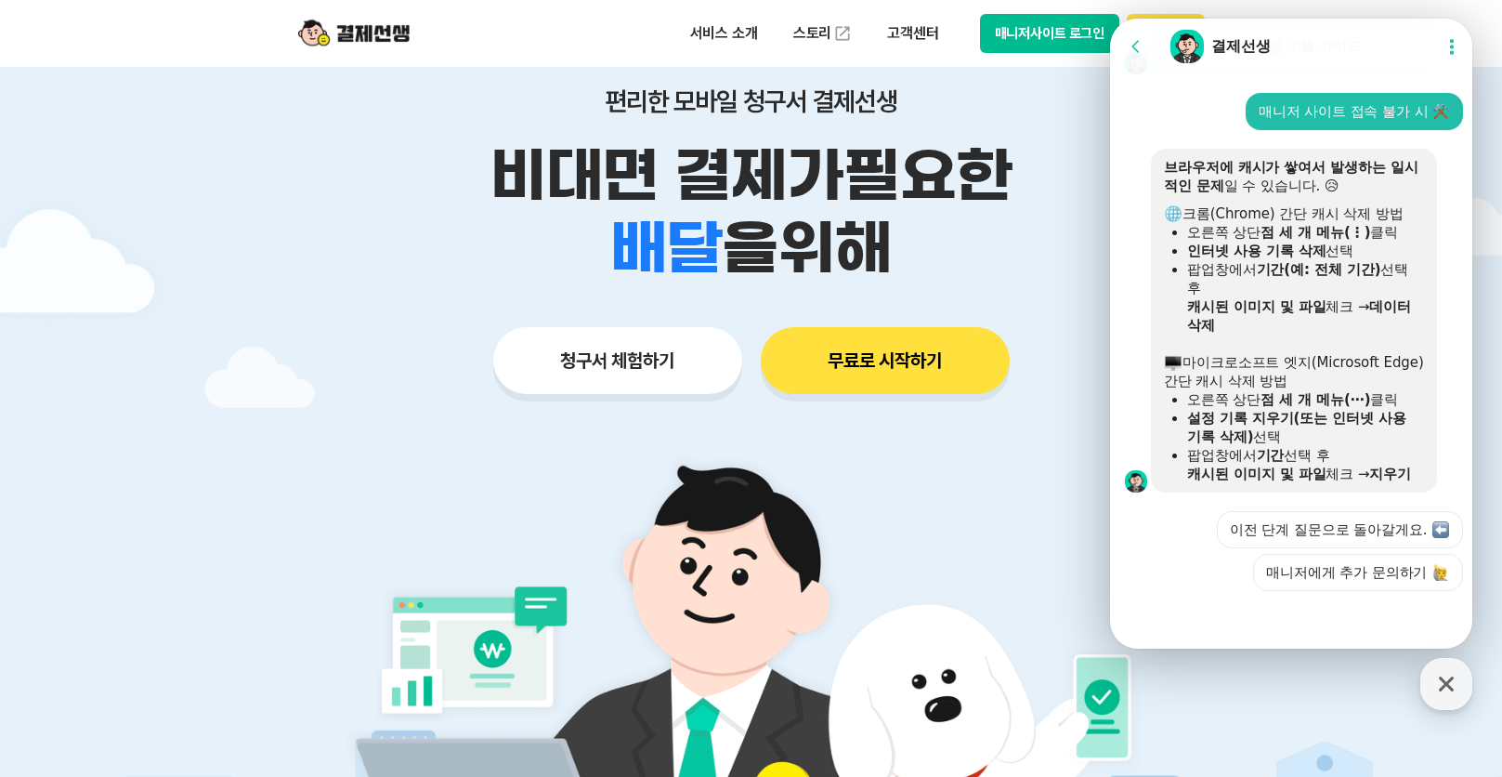
scroll to position [968, 0]
click at [1450, 46] on icon at bounding box center [1452, 47] width 4 height 16
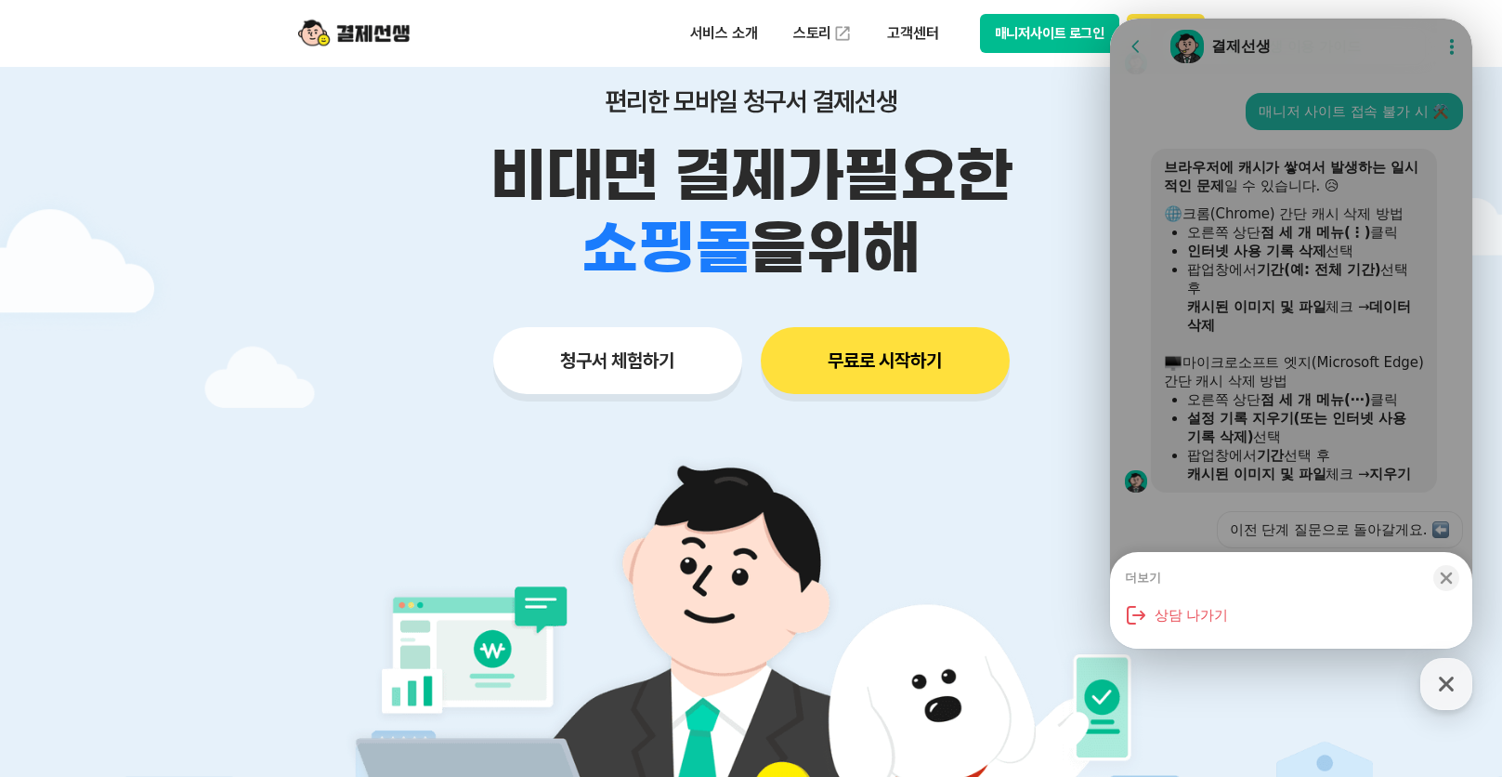
click at [987, 509] on img at bounding box center [751, 693] width 869 height 521
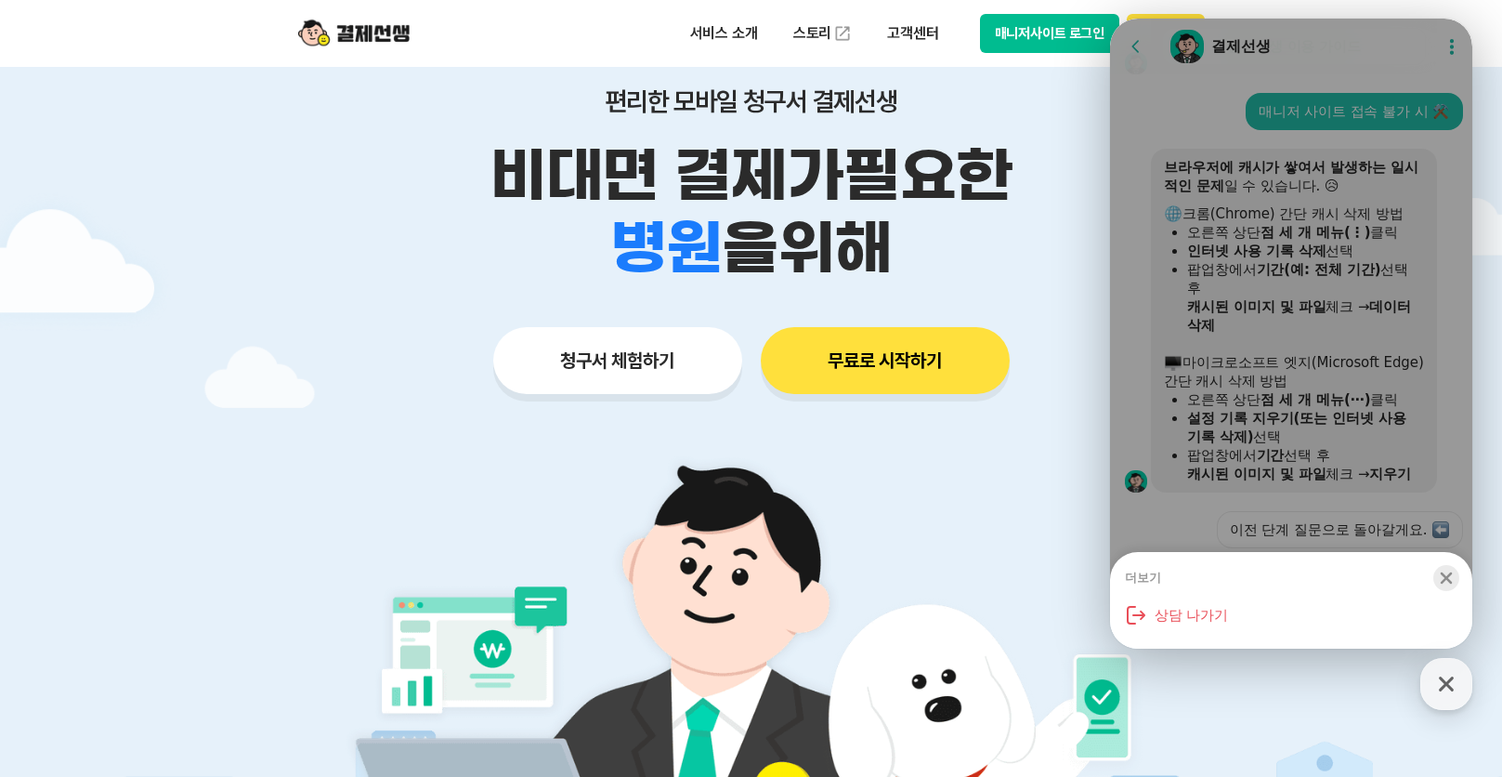
click at [1443, 573] on icon "button" at bounding box center [1447, 578] width 12 height 12
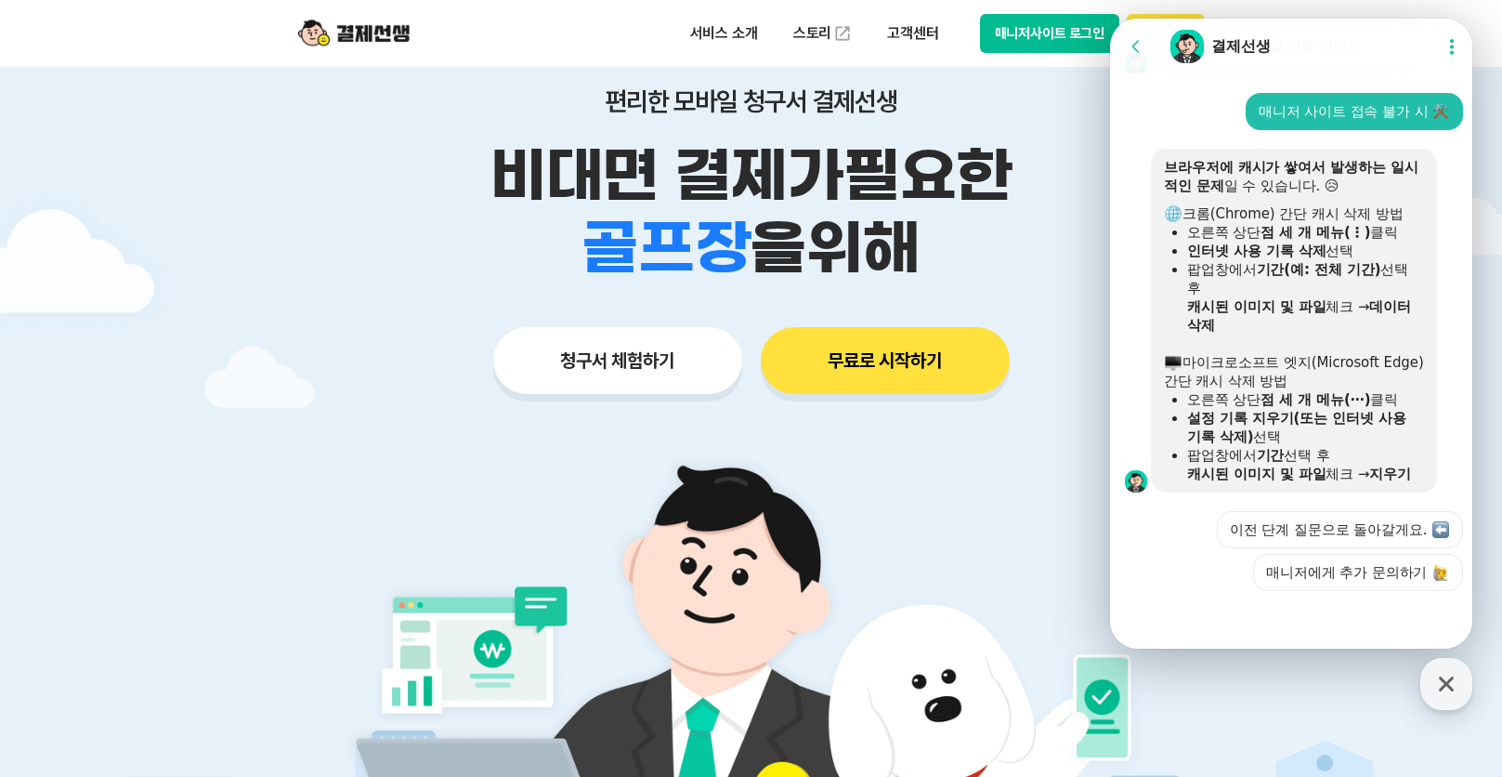
drag, startPoint x: 1476, startPoint y: 168, endPoint x: 1060, endPoint y: 382, distance: 467.9
click at [1048, 374] on div "청구서 체험하기 무료로 시작하기" at bounding box center [751, 360] width 951 height 67
click at [991, 479] on img at bounding box center [751, 693] width 869 height 521
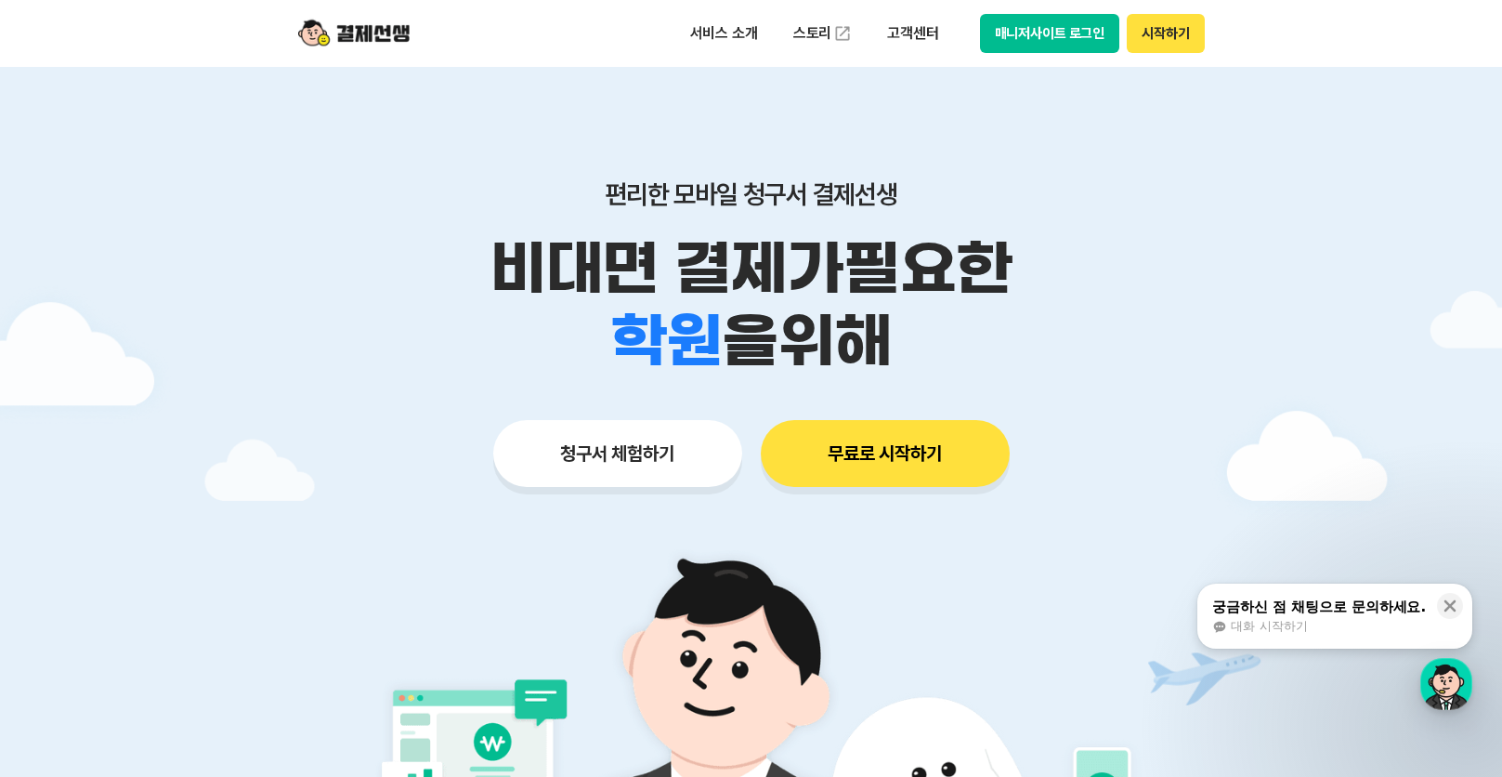
click at [1073, 32] on button "매니저사이트 로그인" at bounding box center [1050, 33] width 140 height 39
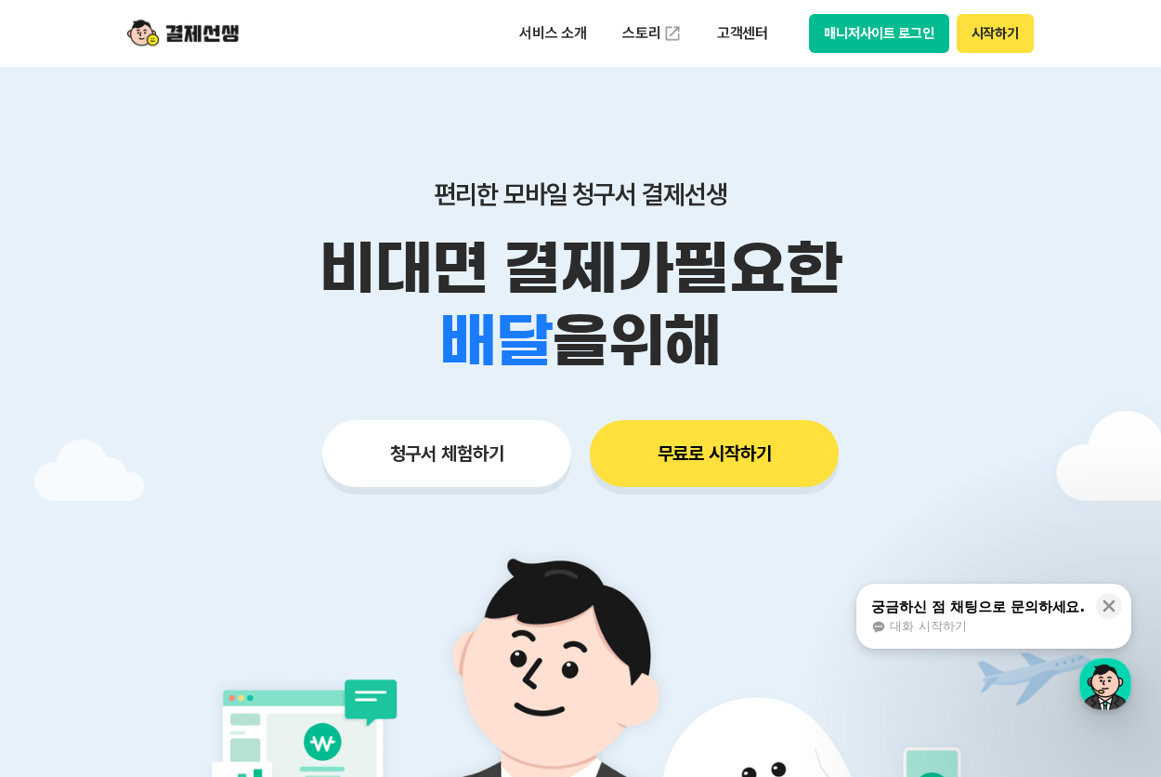
click at [879, 33] on button "매니저사이트 로그인" at bounding box center [879, 33] width 140 height 39
click at [744, 28] on p "고객센터" at bounding box center [742, 33] width 77 height 33
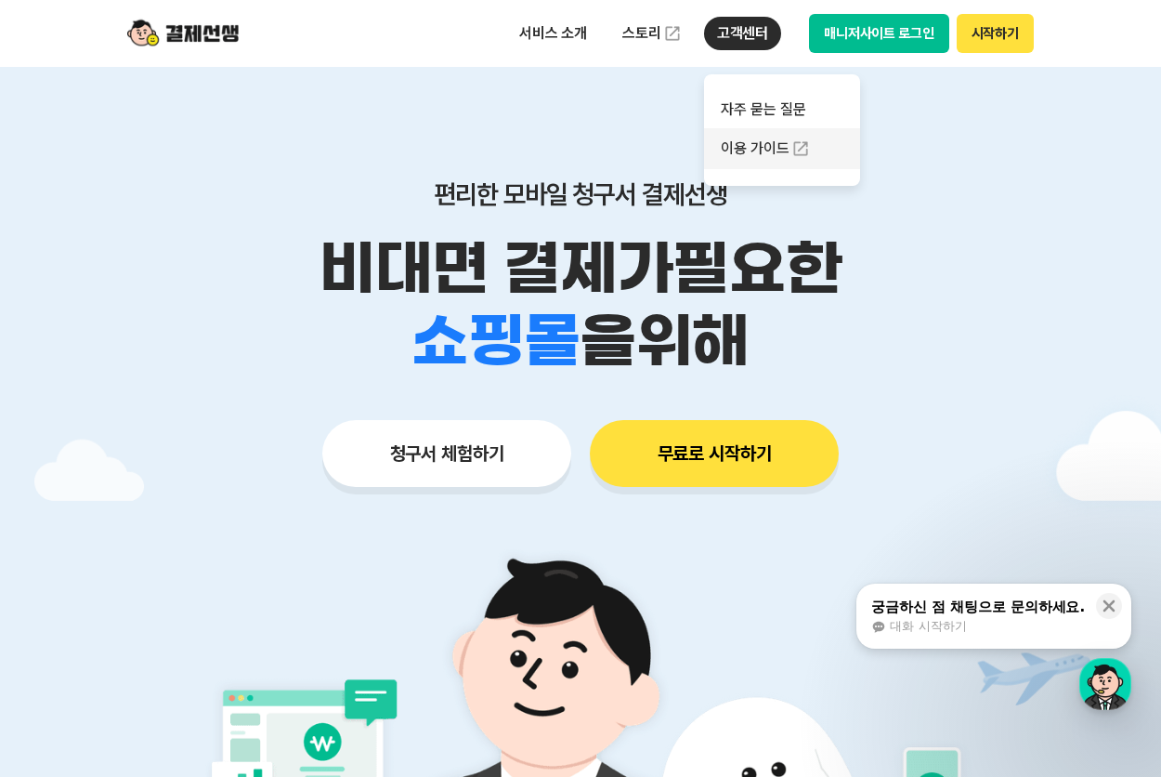
drag, startPoint x: 755, startPoint y: 107, endPoint x: 820, endPoint y: 133, distance: 69.2
click at [755, 107] on link "자주 묻는 질문" at bounding box center [782, 109] width 156 height 37
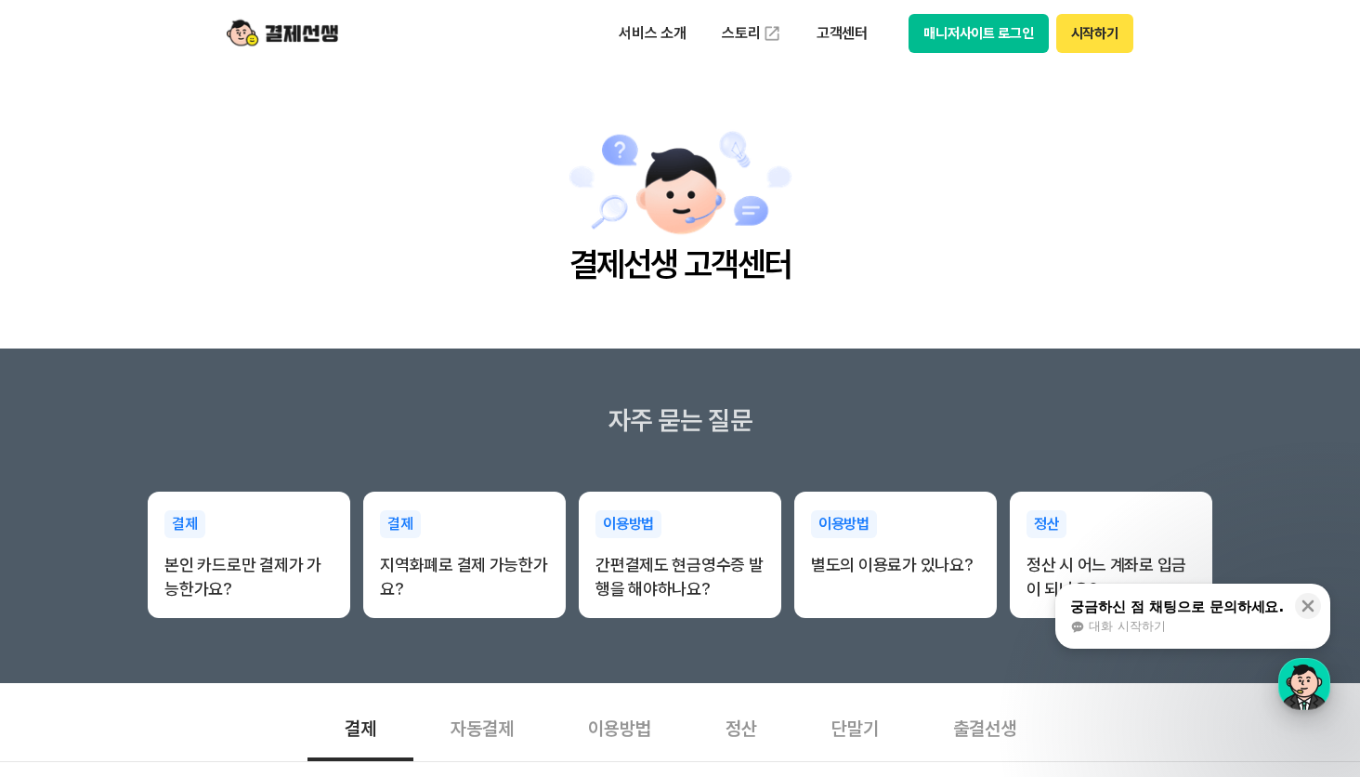
click at [1304, 685] on div "button" at bounding box center [1305, 684] width 52 height 52
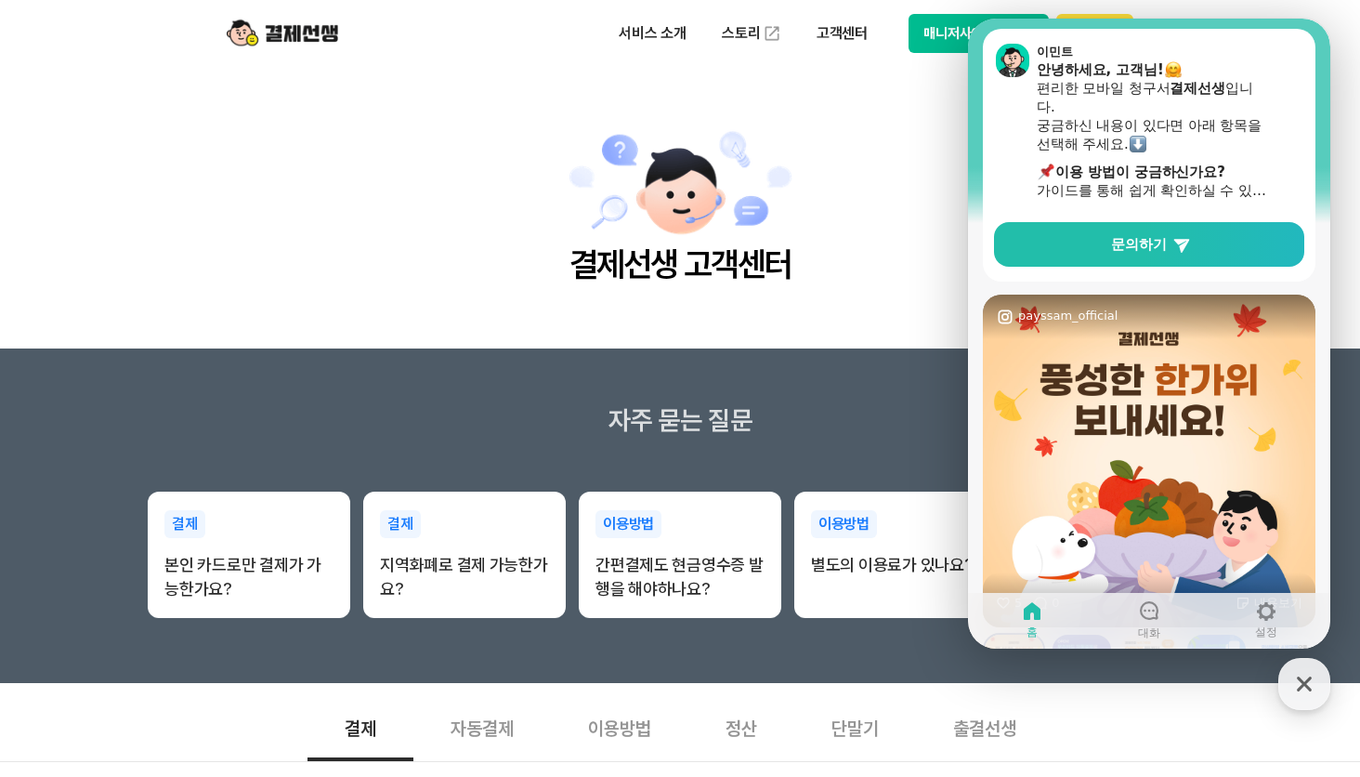
scroll to position [51, 0]
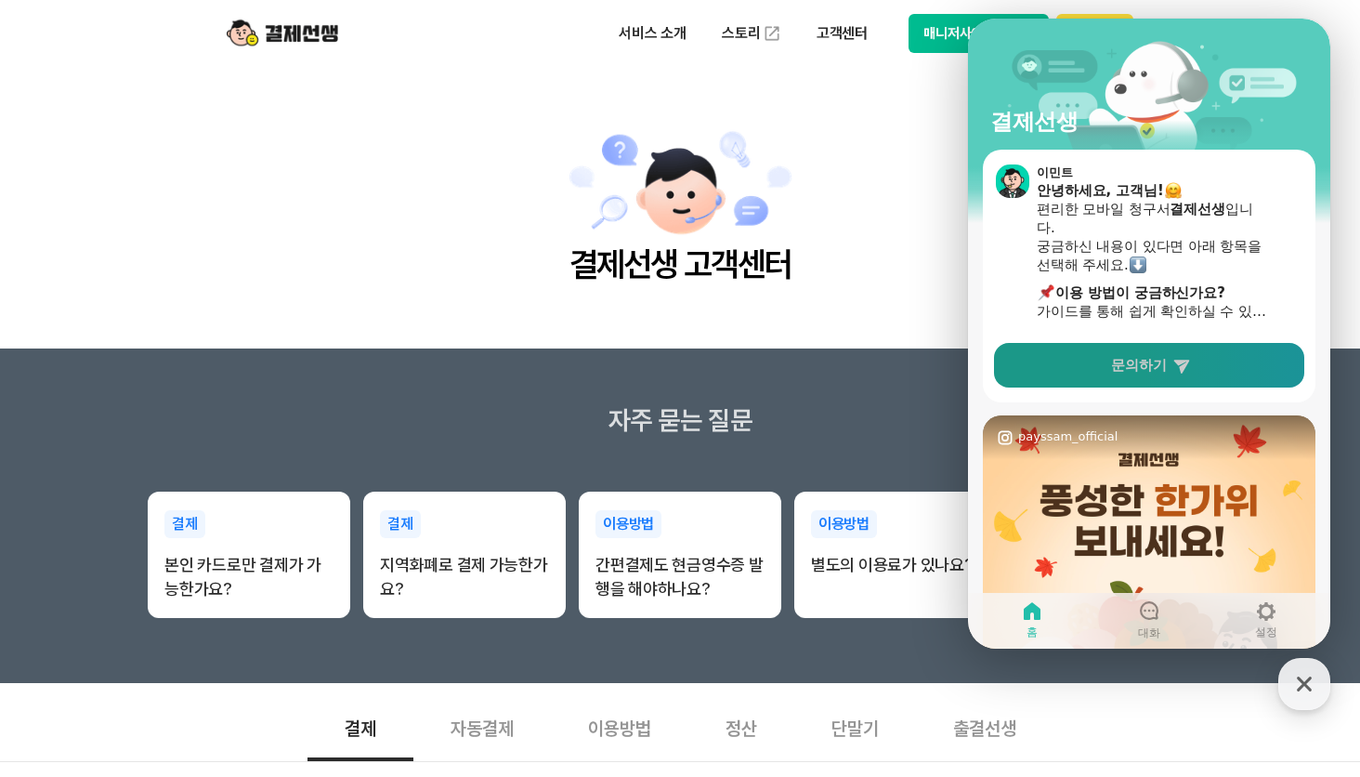
click at [1142, 362] on span "문의하기" at bounding box center [1139, 365] width 56 height 19
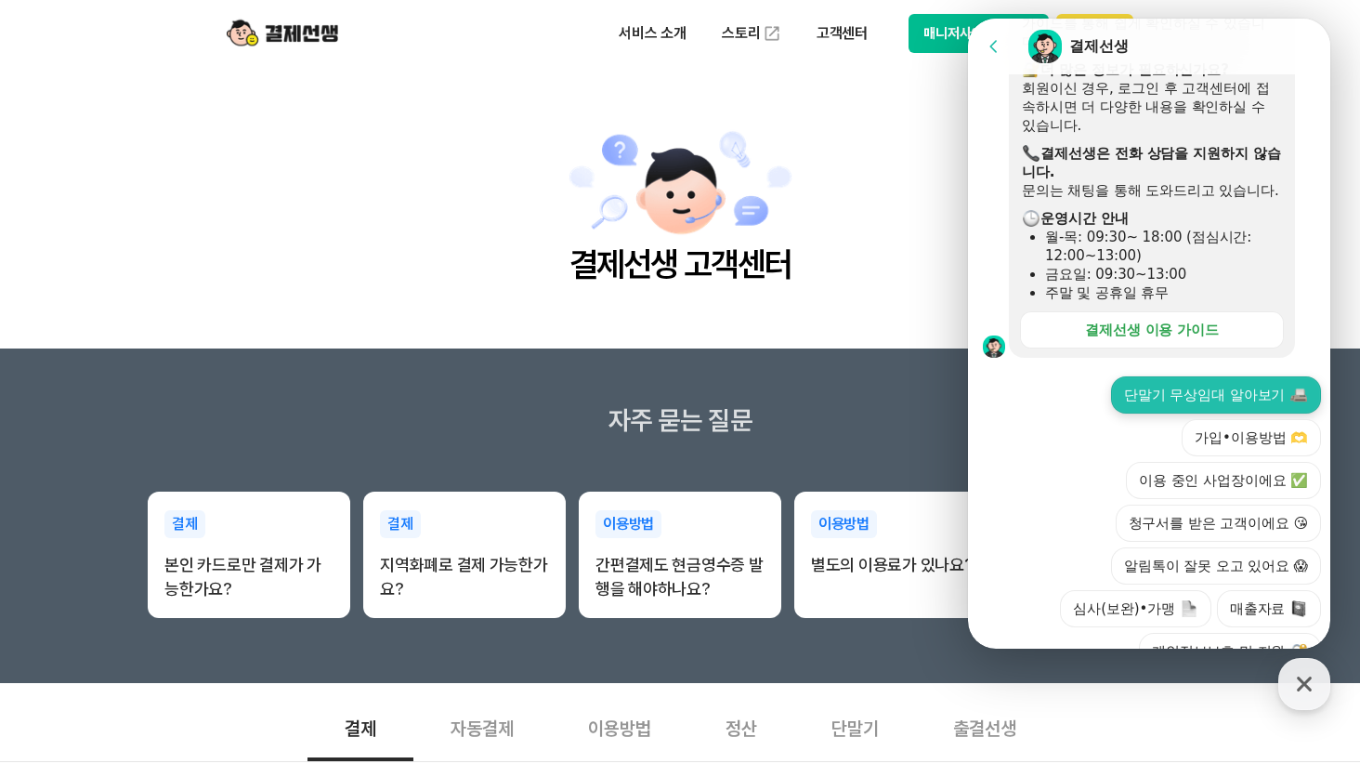
scroll to position [558, 0]
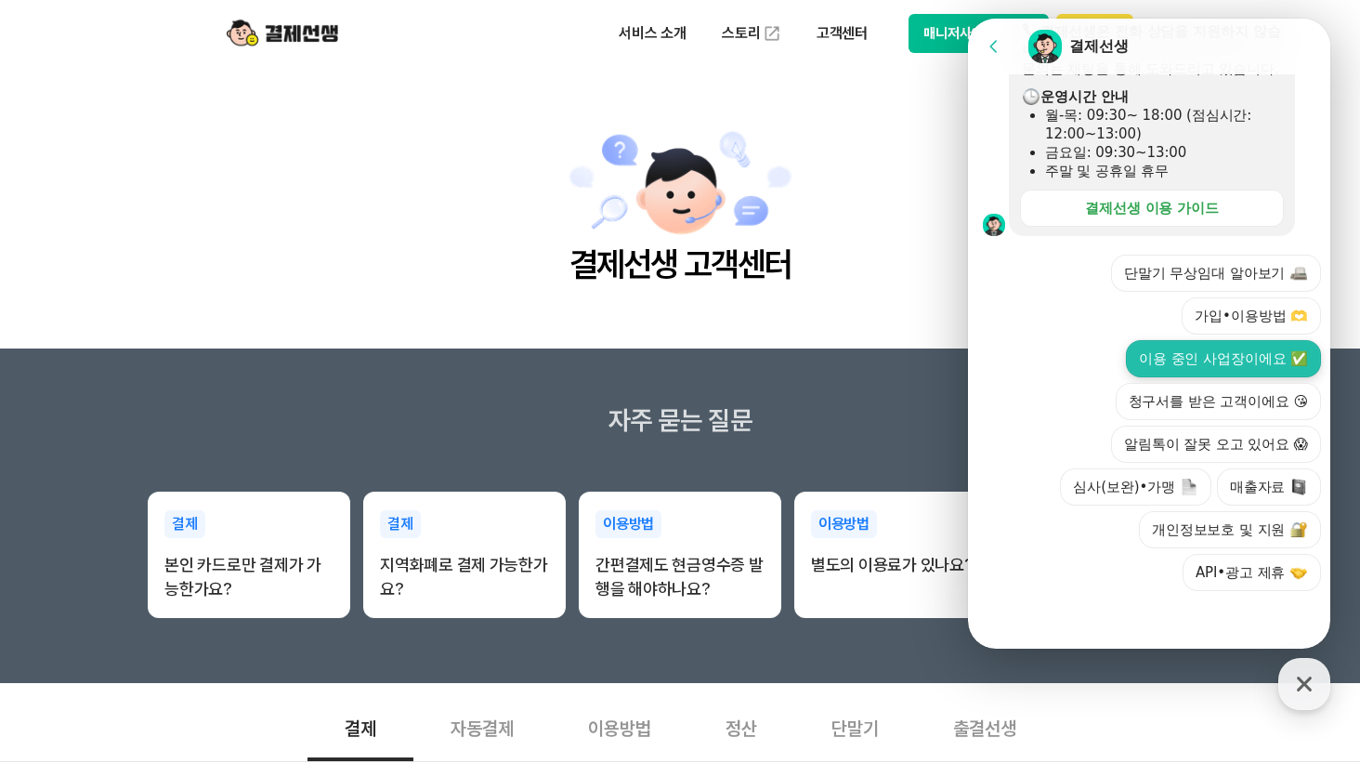
click at [1224, 356] on button "이용 중인 사업장이에요 ✅" at bounding box center [1223, 358] width 195 height 37
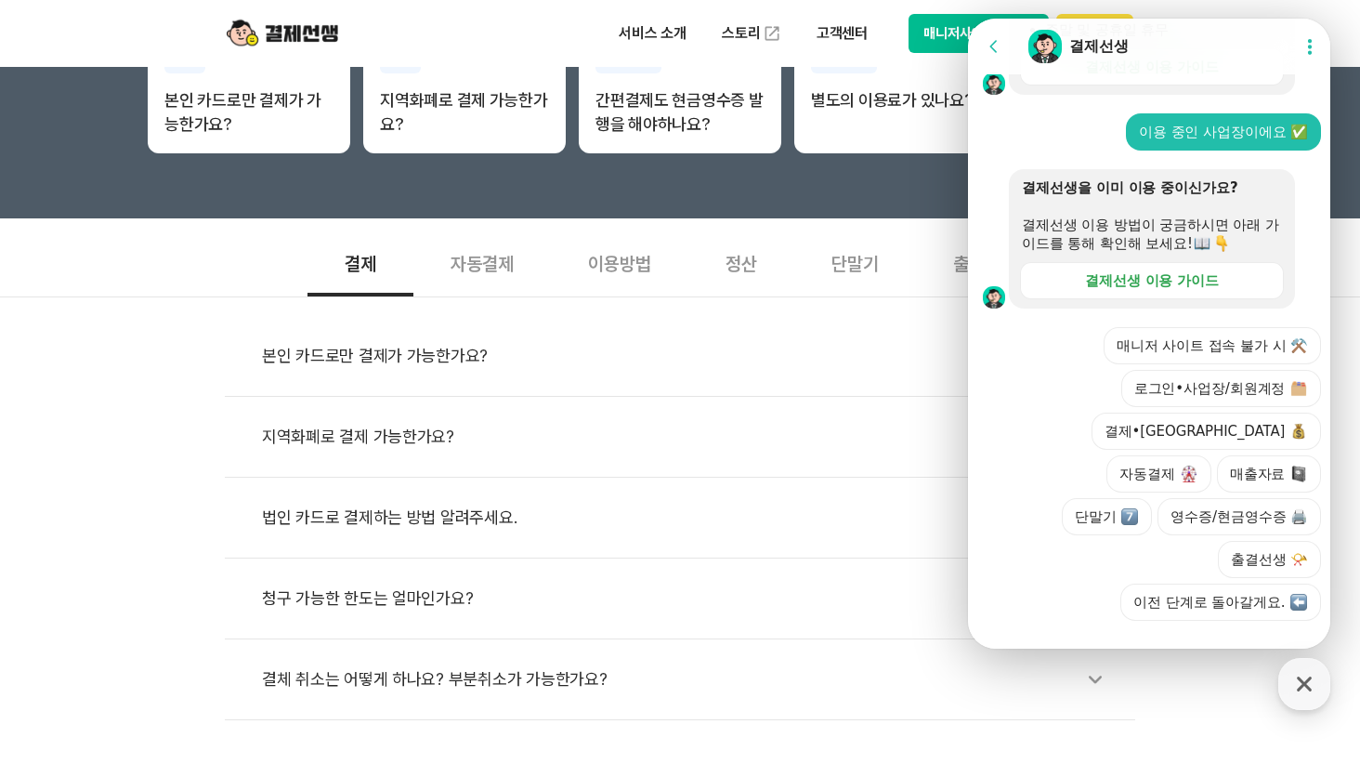
scroll to position [686, 0]
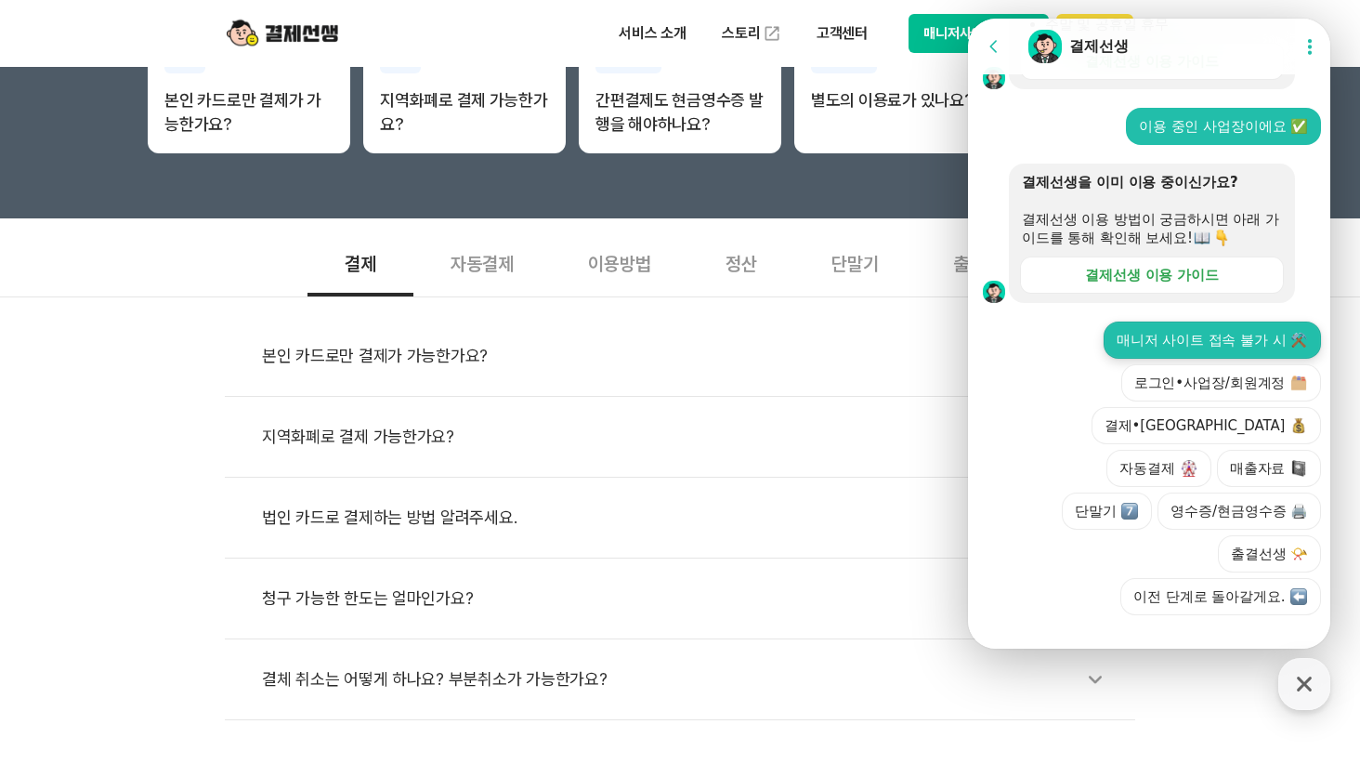
click at [1247, 359] on button "매니저 사이트 접속 불가 시 ⚒️" at bounding box center [1212, 339] width 217 height 37
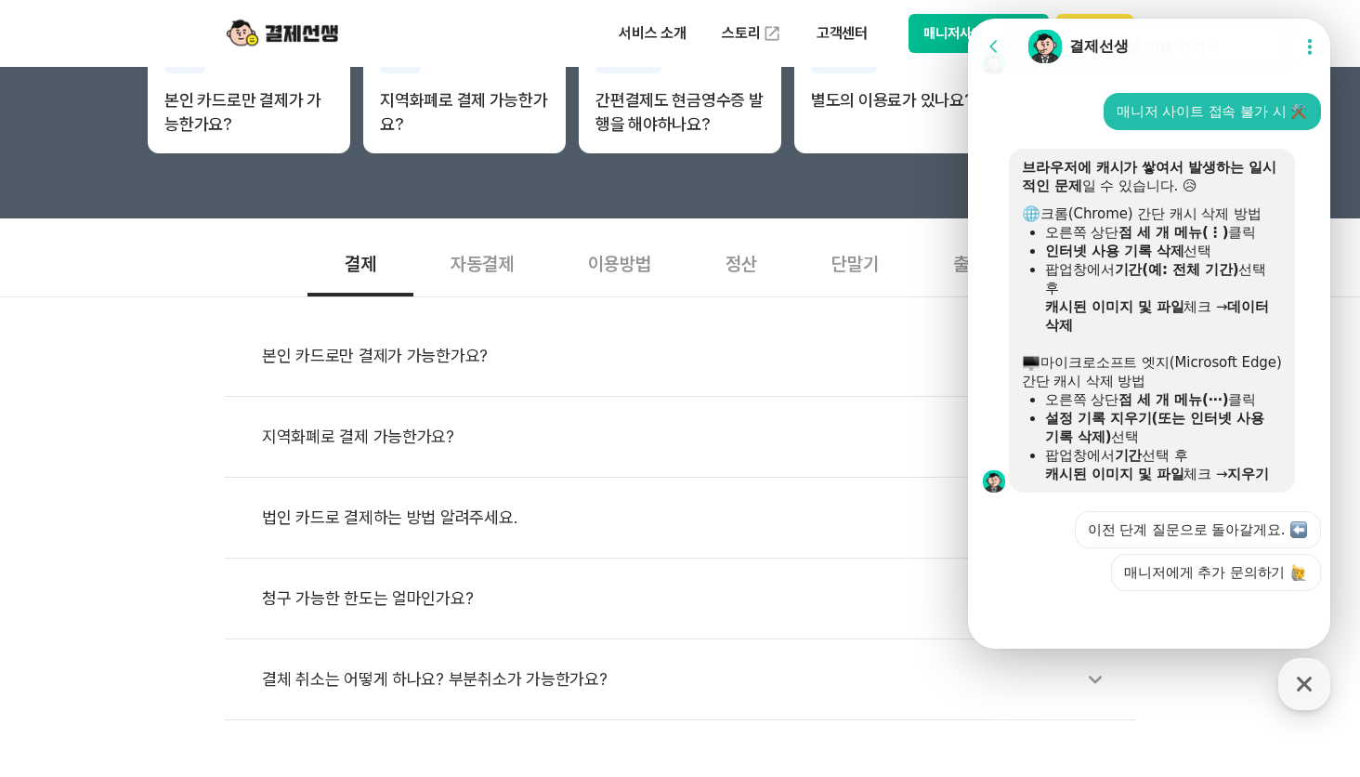
scroll to position [951, 0]
